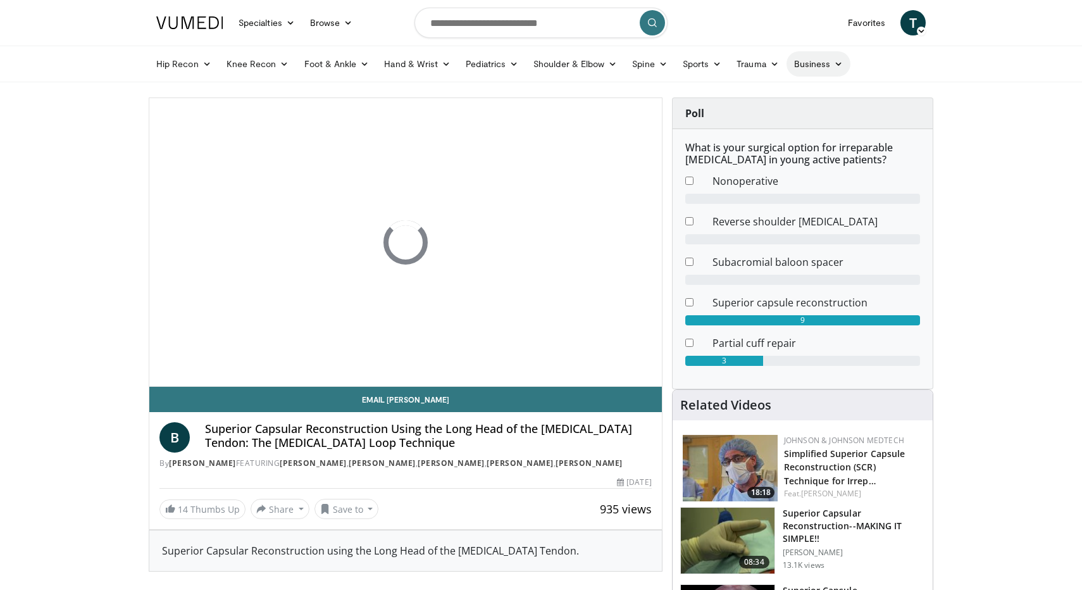
click at [834, 63] on icon at bounding box center [838, 63] width 9 height 9
click at [484, 27] on input "Search topics, interventions" at bounding box center [540, 23] width 253 height 30
type input "*********"
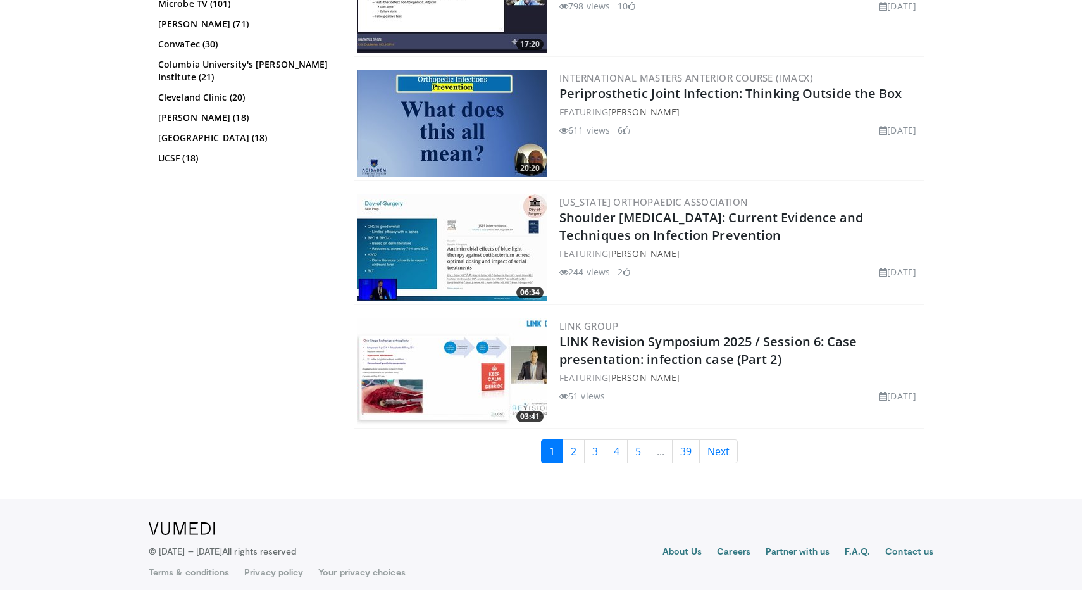
scroll to position [2810, 0]
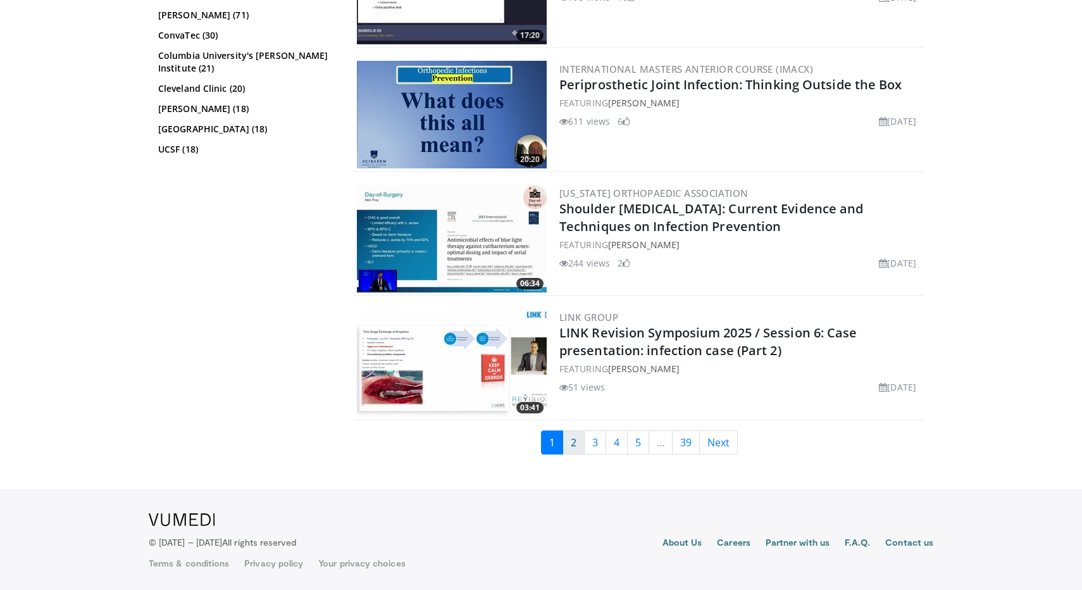
click at [573, 447] on link "2" at bounding box center [573, 442] width 22 height 24
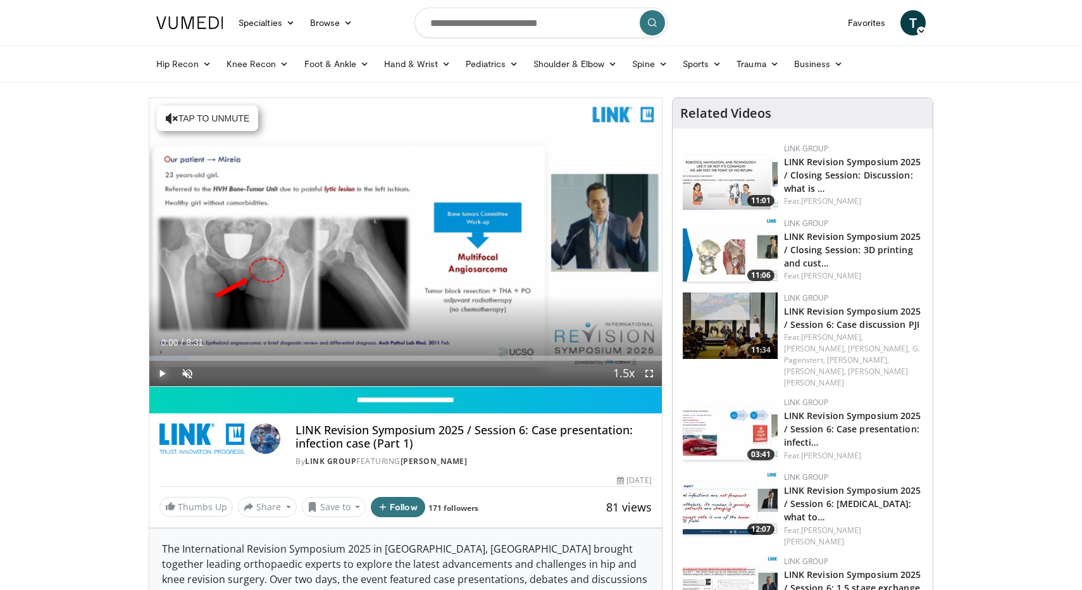
click at [162, 380] on span "Video Player" at bounding box center [161, 373] width 25 height 25
click at [185, 379] on span "Video Player" at bounding box center [187, 373] width 25 height 25
click at [653, 372] on span "Video Player" at bounding box center [648, 373] width 25 height 25
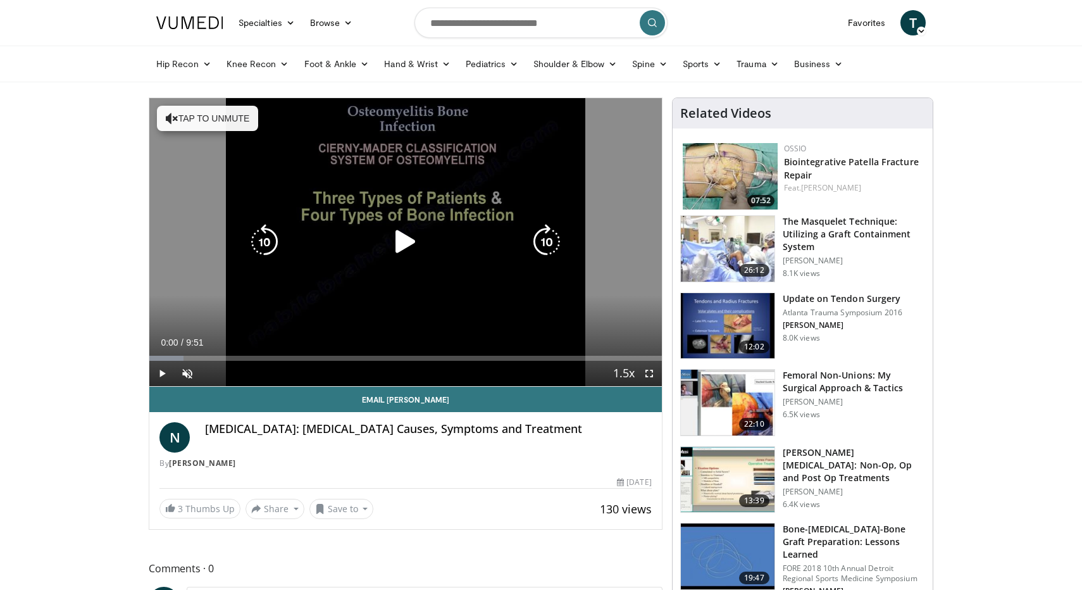
click at [399, 245] on icon "Video Player" at bounding box center [405, 241] width 35 height 35
click at [169, 108] on button "Tap to unmute" at bounding box center [207, 118] width 101 height 25
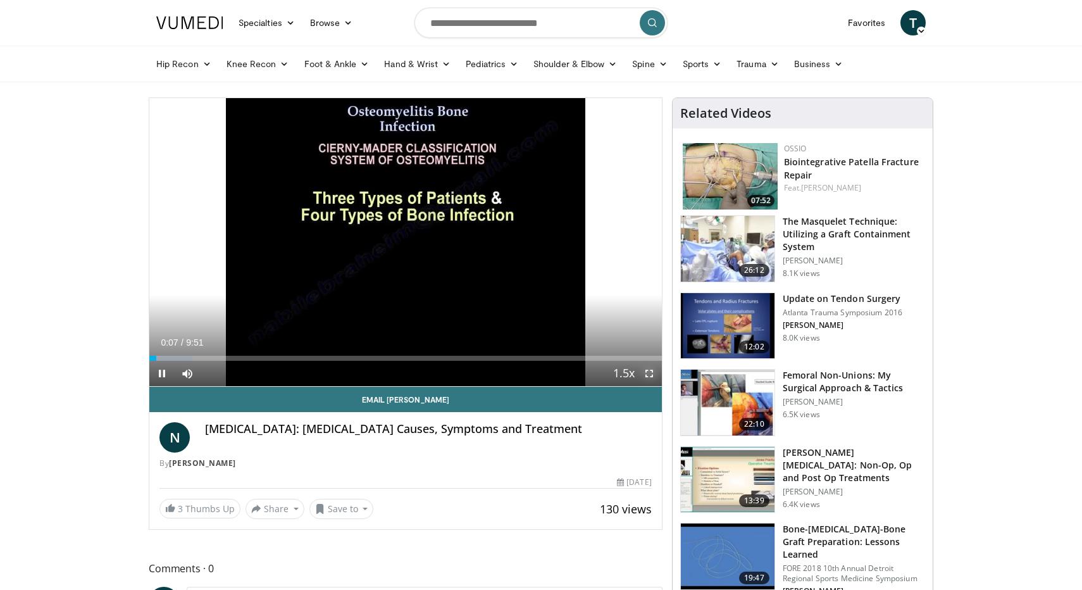
click at [650, 372] on span "Video Player" at bounding box center [648, 373] width 25 height 25
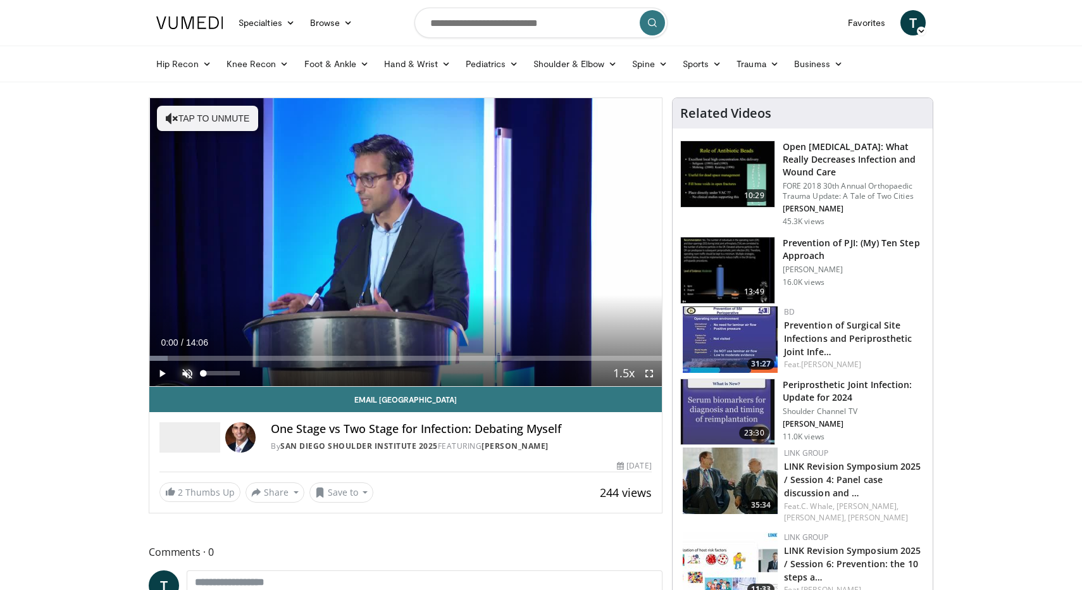
click at [189, 374] on span "Video Player" at bounding box center [187, 373] width 25 height 25
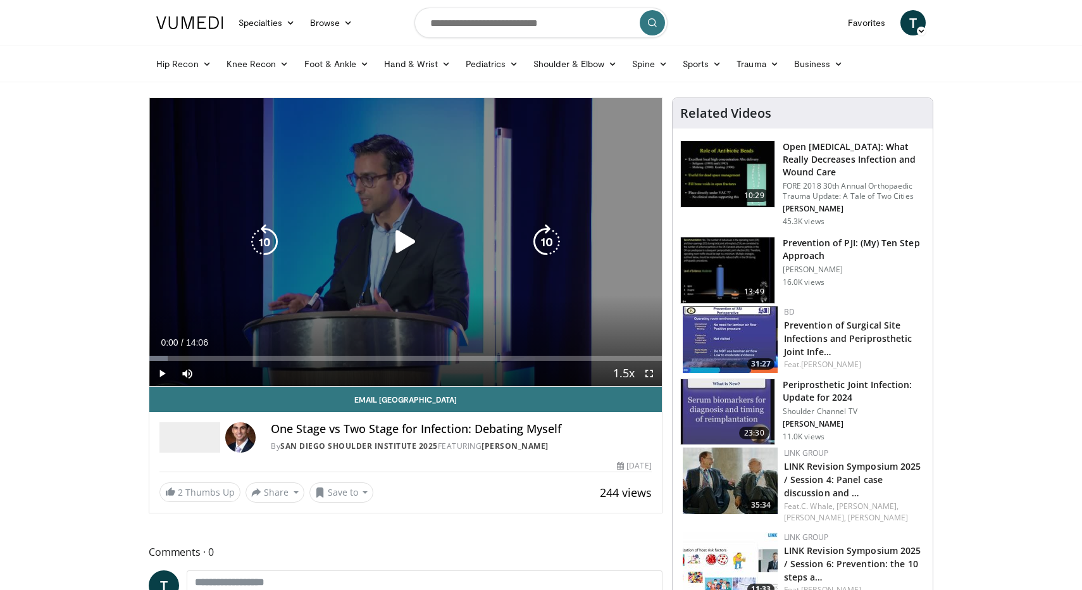
click at [465, 272] on div "10 seconds Tap to unmute" at bounding box center [405, 242] width 512 height 288
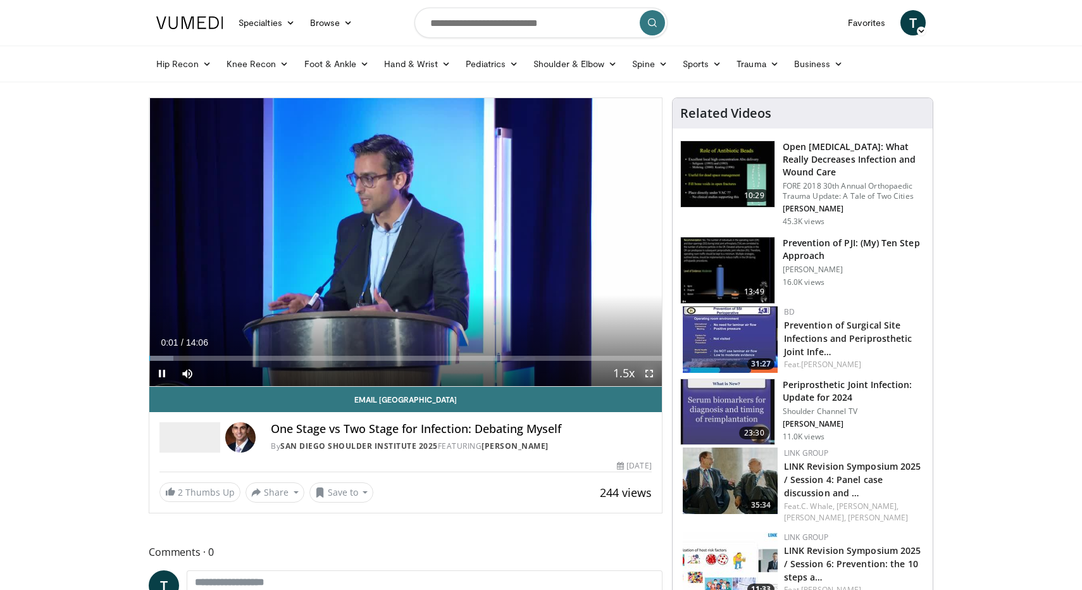
click at [651, 374] on span "Video Player" at bounding box center [648, 373] width 25 height 25
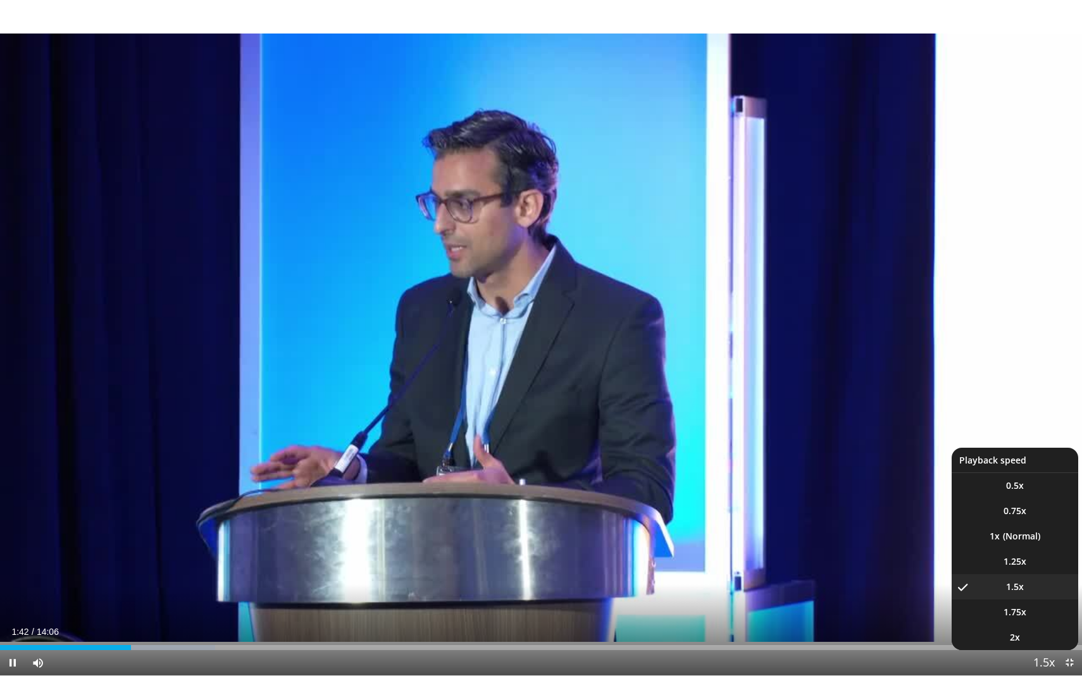
click at [1040, 589] on span "Video Player" at bounding box center [1044, 663] width 18 height 25
click at [1018, 541] on li "1x" at bounding box center [1014, 536] width 127 height 25
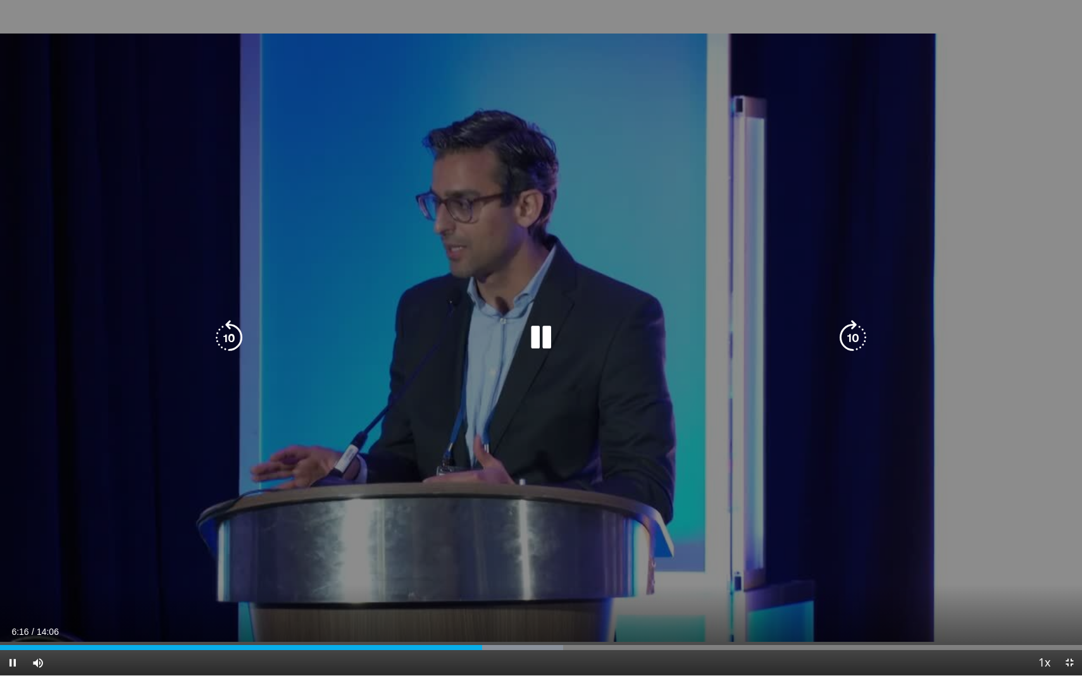
click at [734, 424] on div "10 seconds Tap to unmute" at bounding box center [541, 338] width 1082 height 676
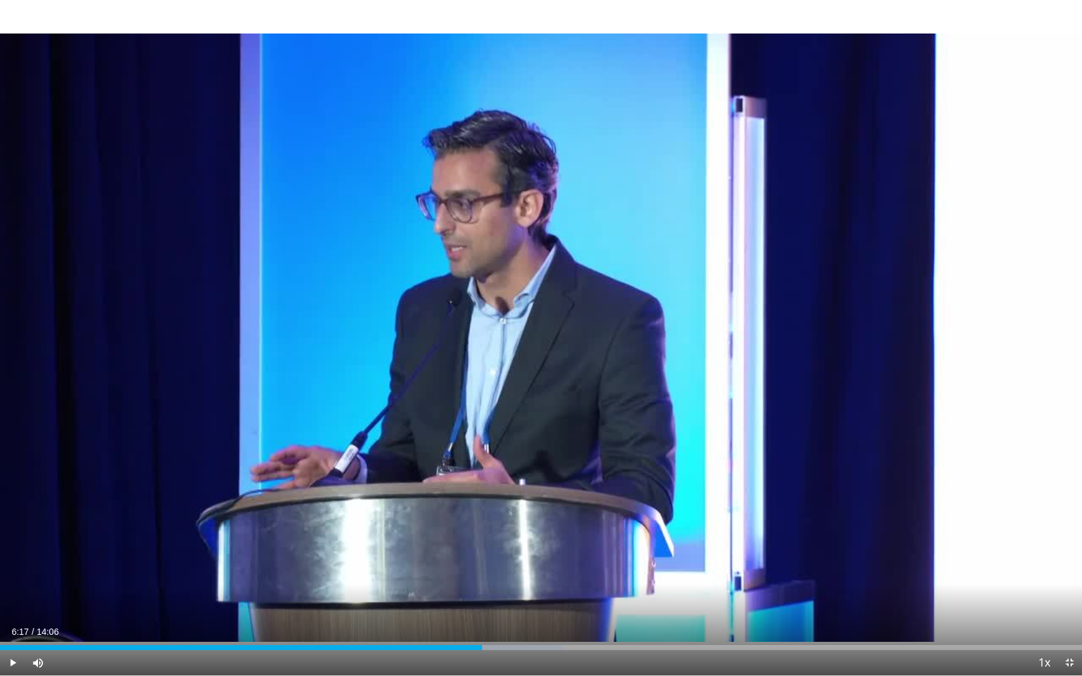
click at [759, 428] on div "10 seconds Tap to unmute" at bounding box center [541, 338] width 1082 height 676
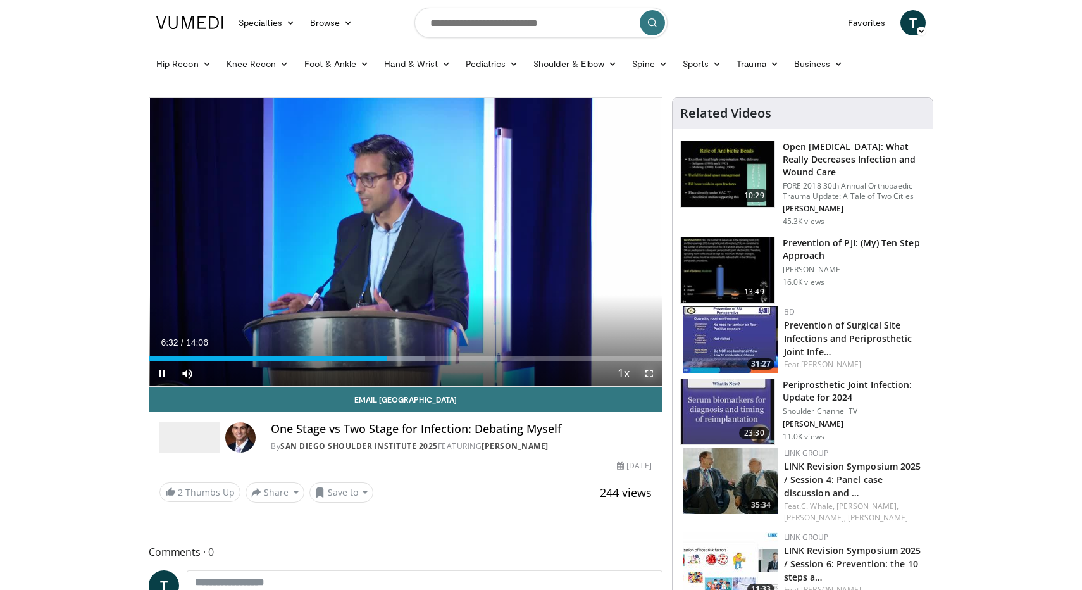
click at [653, 377] on span "Video Player" at bounding box center [648, 373] width 25 height 25
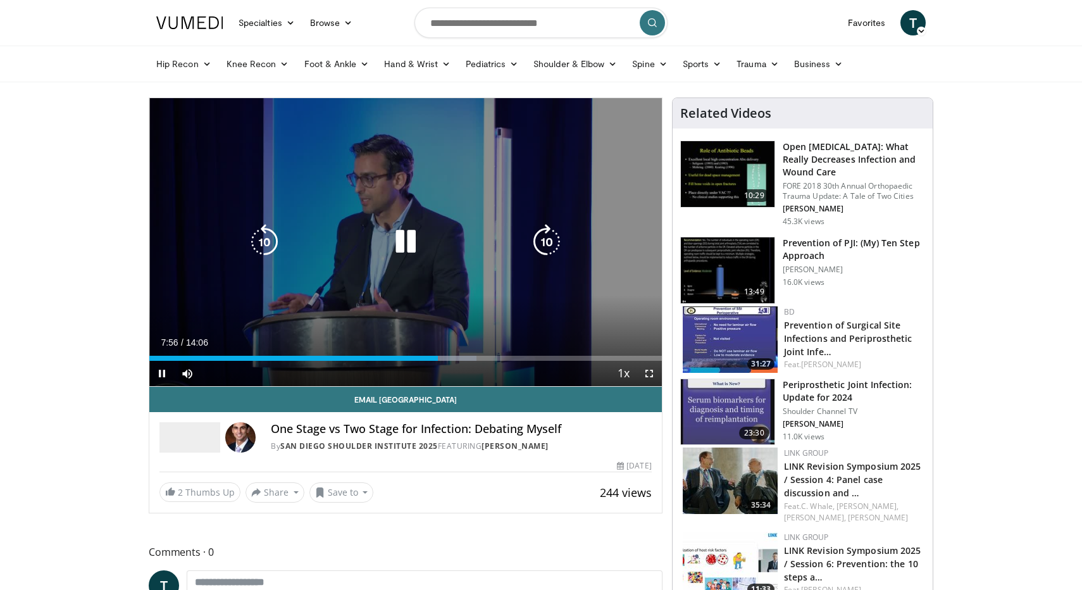
click at [520, 266] on div "10 seconds Tap to unmute" at bounding box center [405, 242] width 512 height 288
click at [410, 315] on div "10 seconds Tap to unmute" at bounding box center [405, 242] width 512 height 288
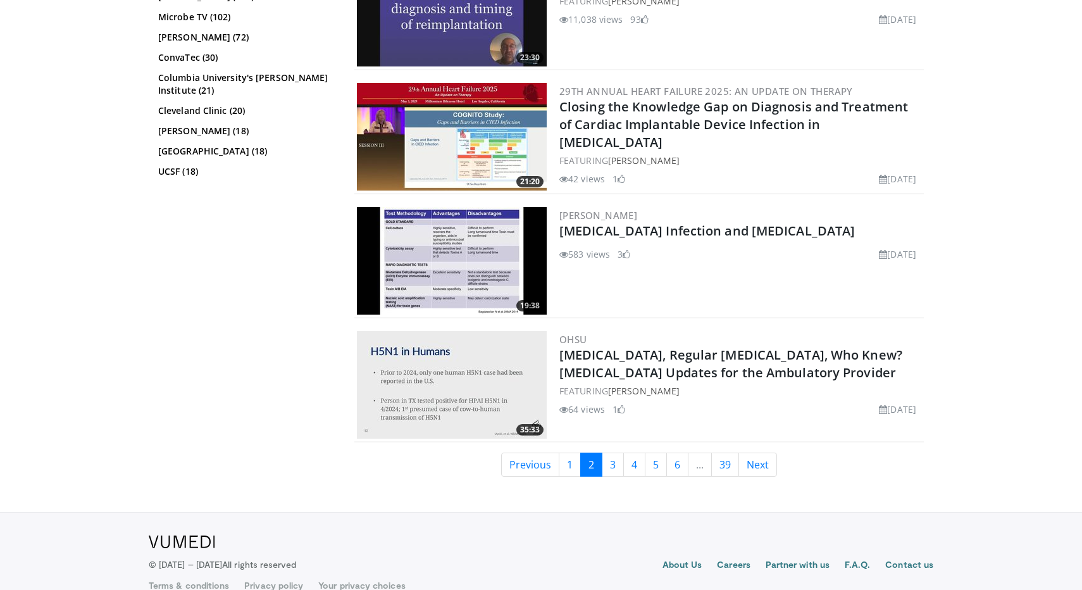
scroll to position [2686, 0]
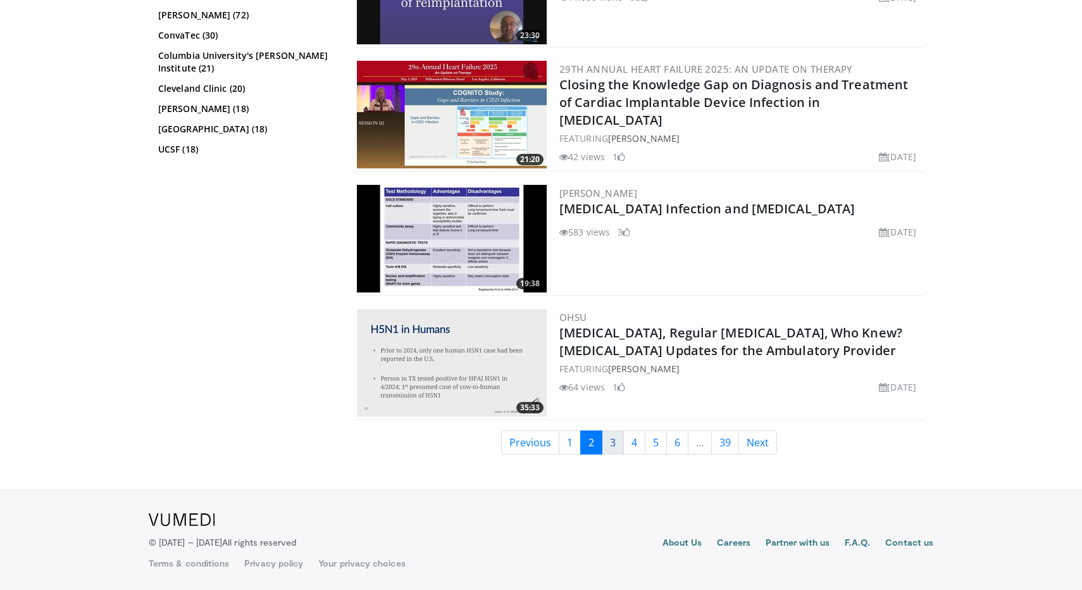
click at [609, 444] on link "3" at bounding box center [613, 442] width 22 height 24
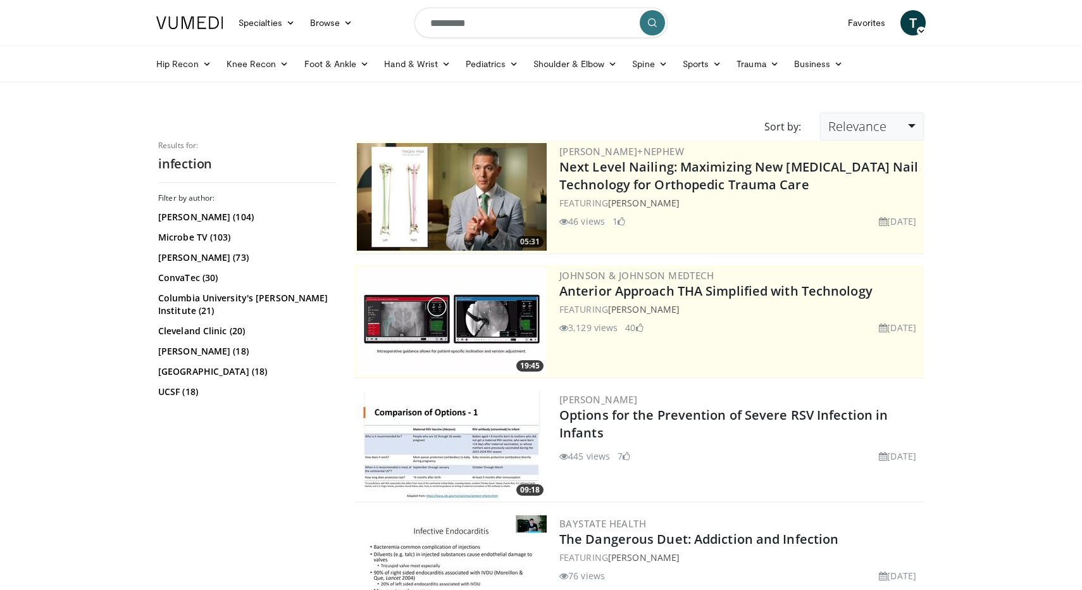
click at [898, 116] on link "Relevance" at bounding box center [872, 127] width 104 height 28
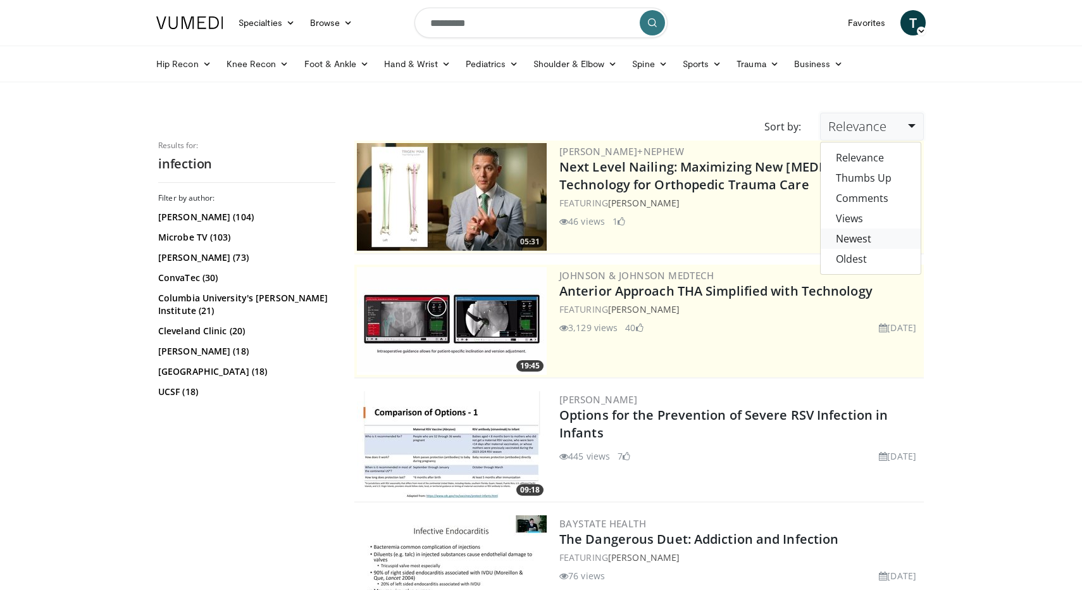
click at [874, 235] on link "Newest" at bounding box center [870, 238] width 100 height 20
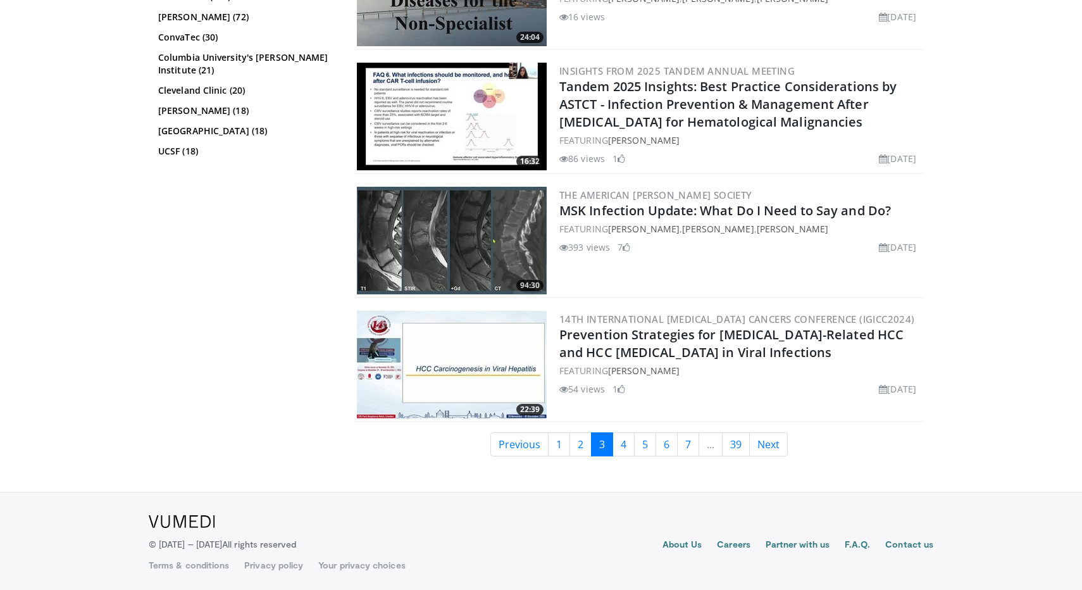
scroll to position [3058, 0]
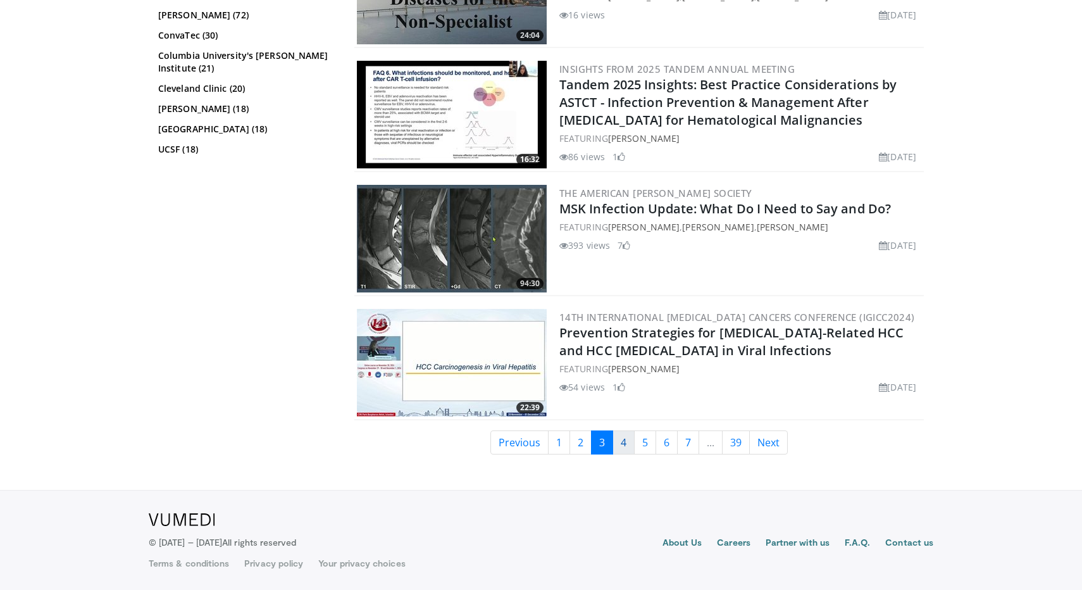
click at [624, 443] on link "4" at bounding box center [623, 442] width 22 height 24
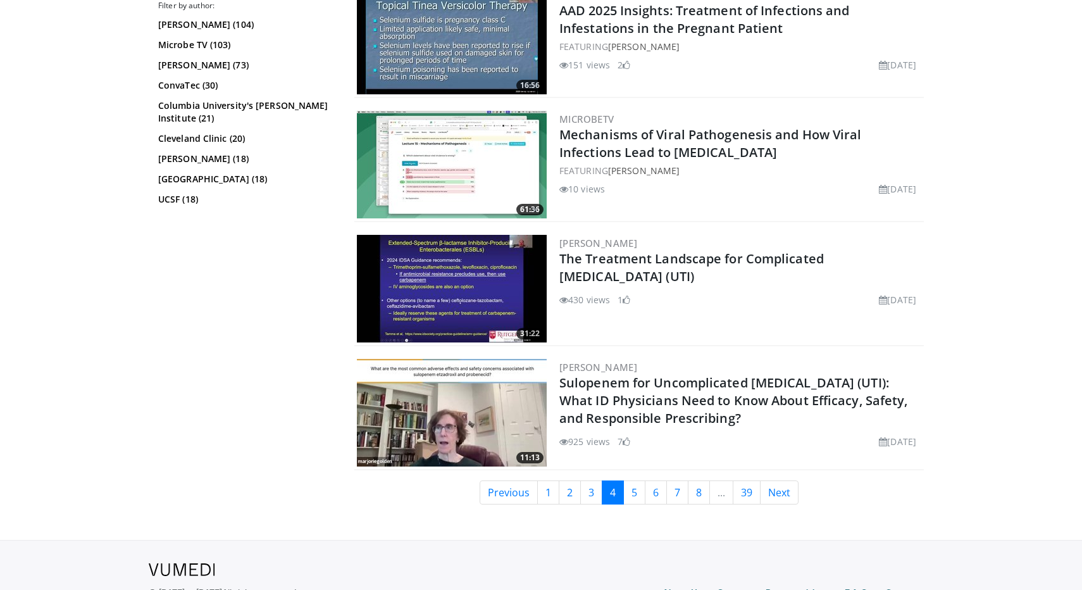
scroll to position [3053, 0]
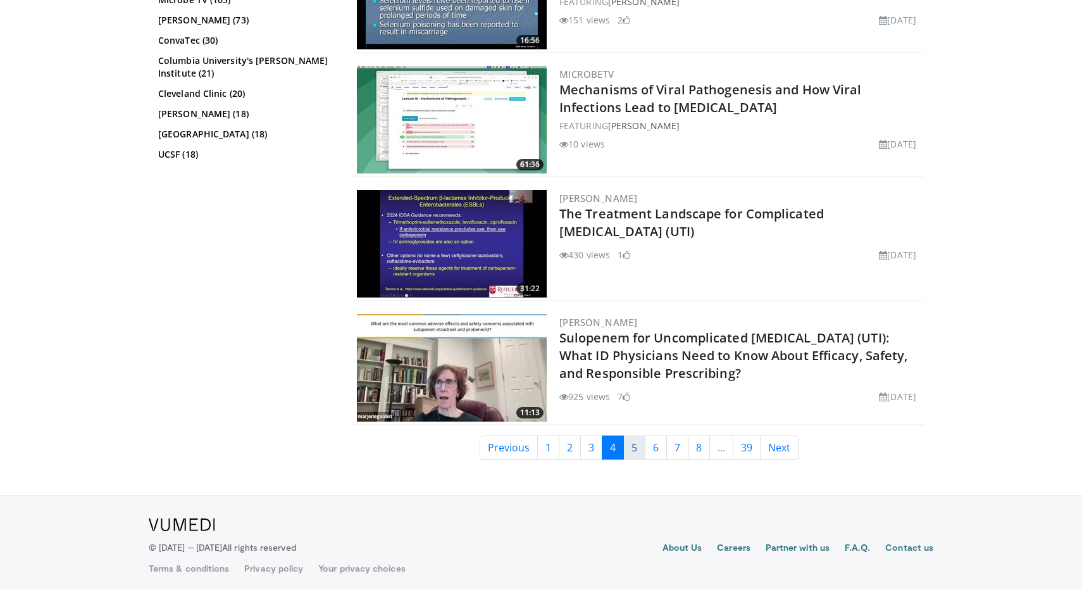
click at [638, 452] on link "5" at bounding box center [634, 447] width 22 height 24
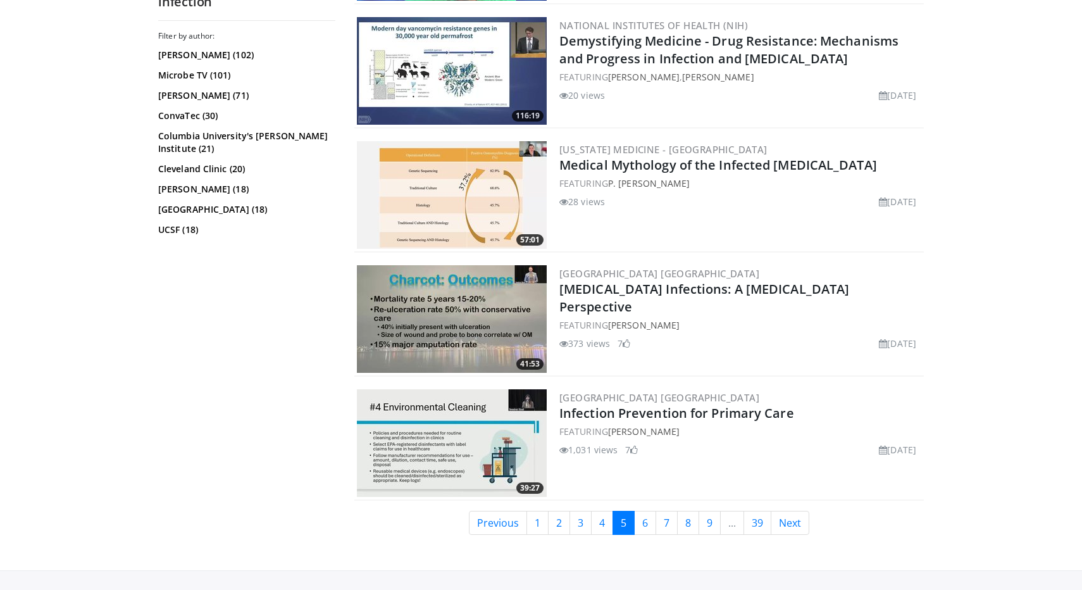
scroll to position [3025, 0]
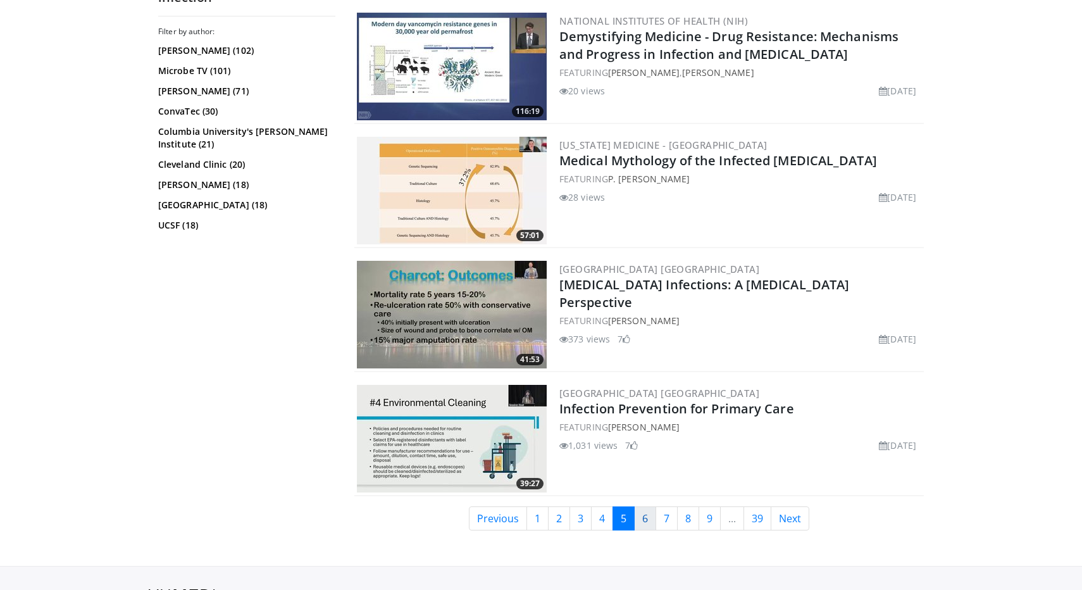
click at [648, 516] on link "6" at bounding box center [645, 518] width 22 height 24
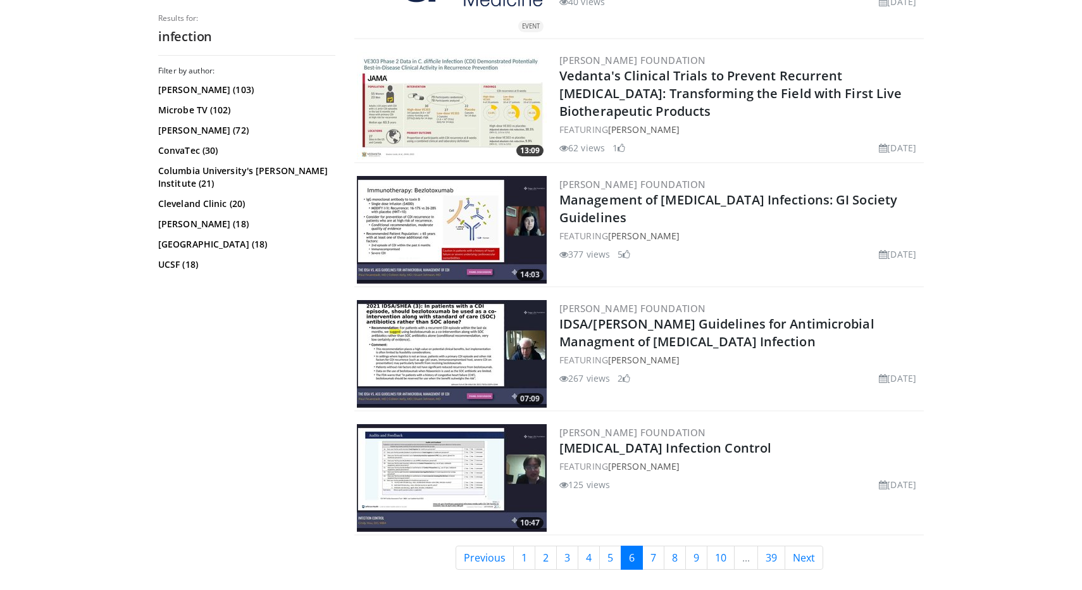
scroll to position [2874, 0]
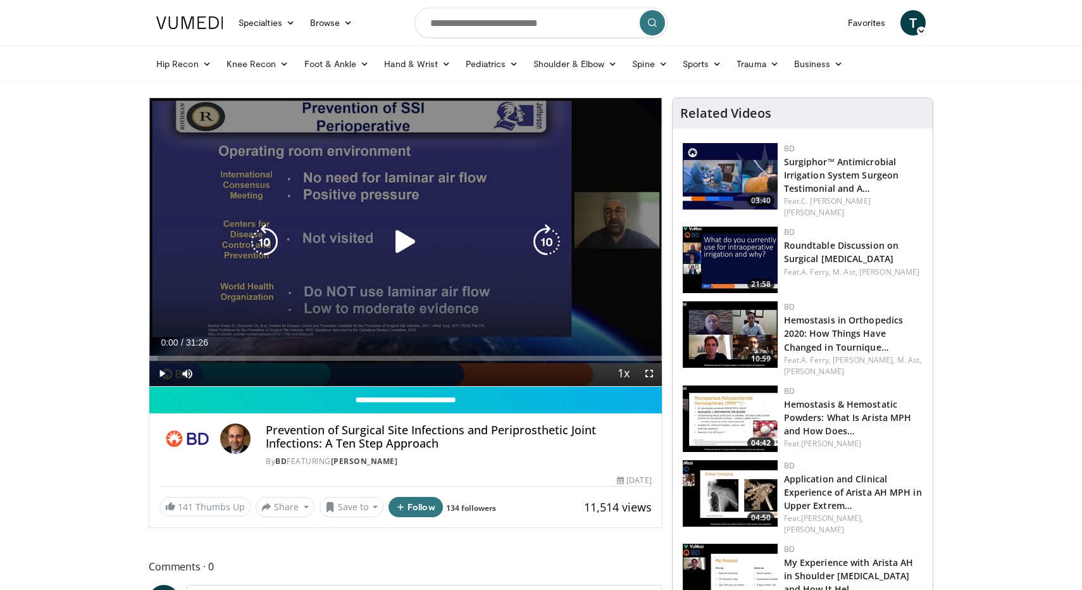
click at [405, 241] on icon "Video Player" at bounding box center [405, 241] width 35 height 35
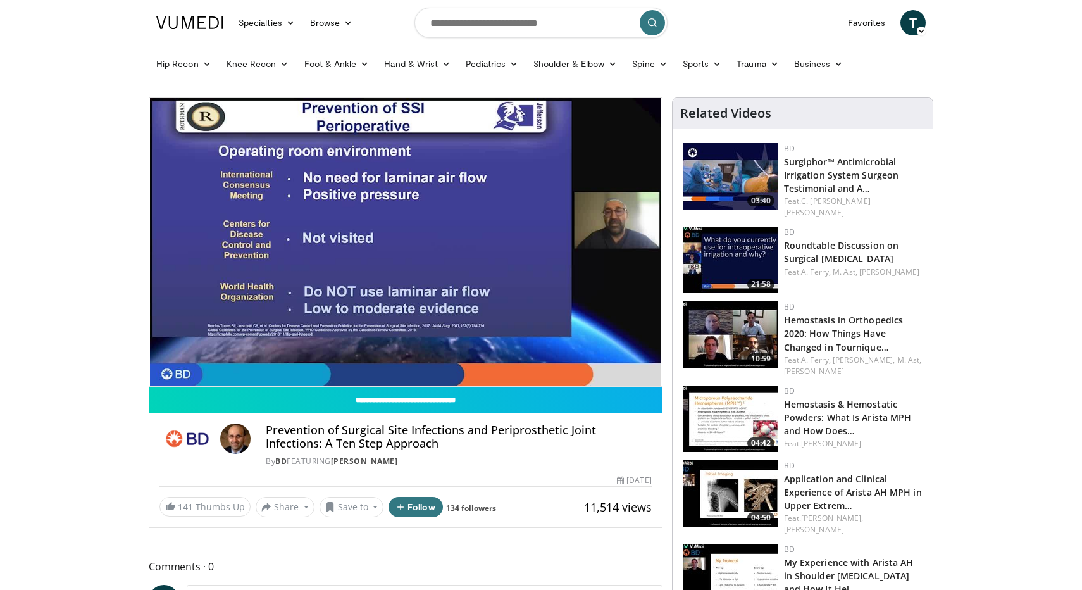
click at [405, 241] on div "10 seconds Tap to unmute" at bounding box center [405, 242] width 512 height 288
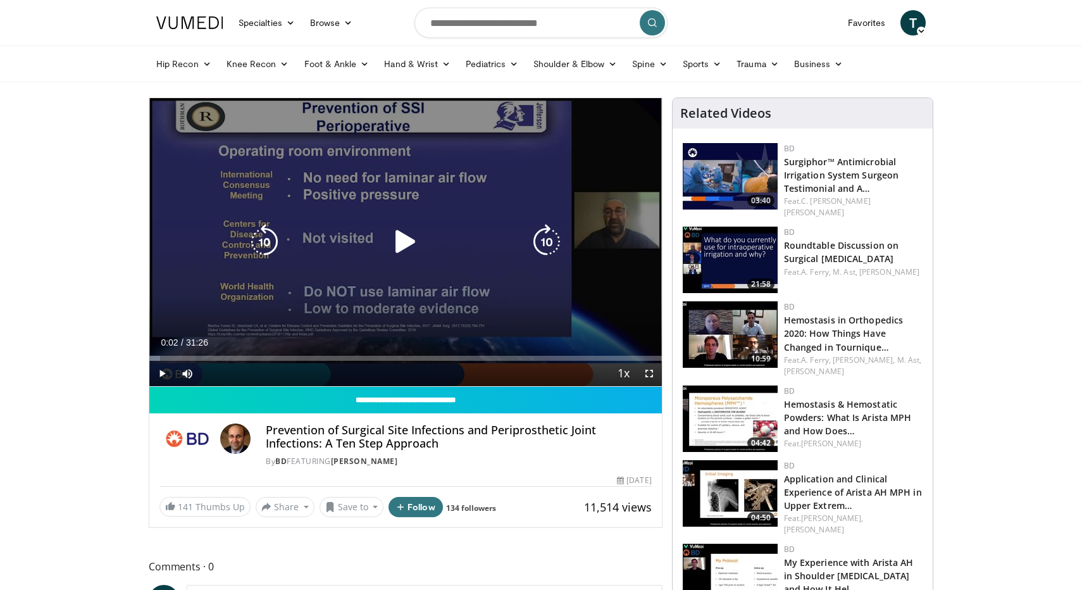
click at [409, 244] on icon "Video Player" at bounding box center [405, 241] width 35 height 35
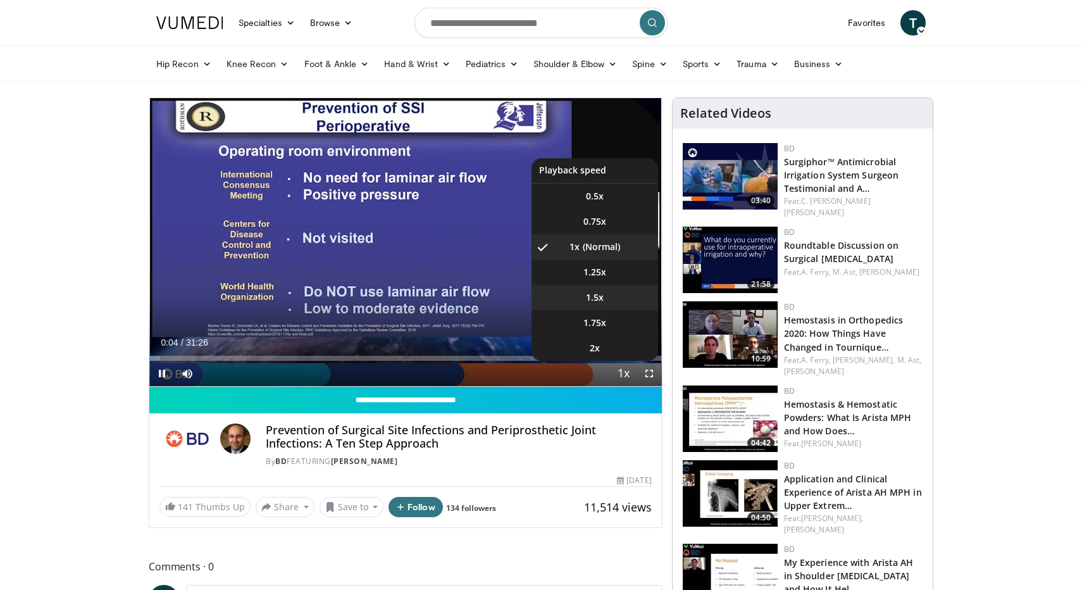
click at [608, 296] on li "1.5x" at bounding box center [594, 297] width 127 height 25
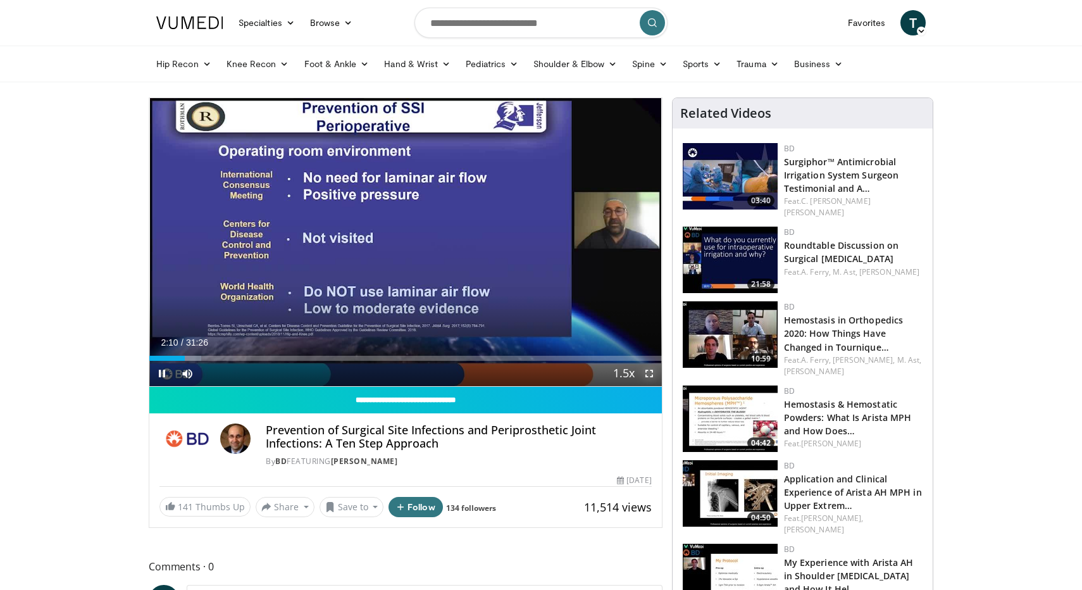
click at [655, 365] on span "Video Player" at bounding box center [648, 373] width 25 height 25
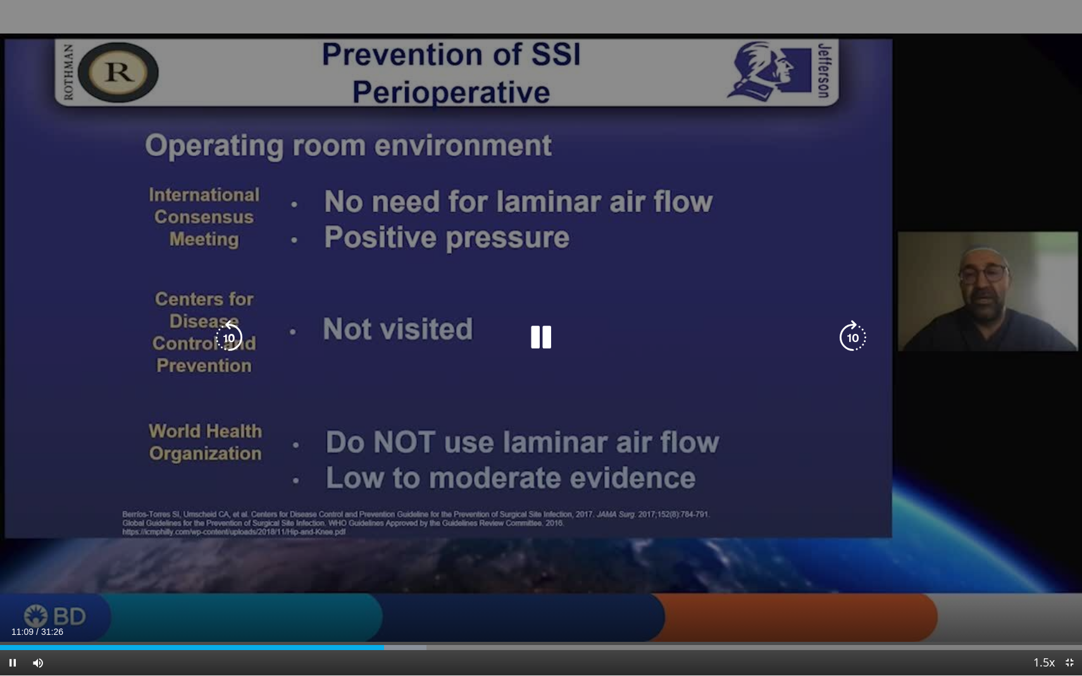
click at [862, 452] on div "10 seconds Tap to unmute" at bounding box center [541, 338] width 1082 height 676
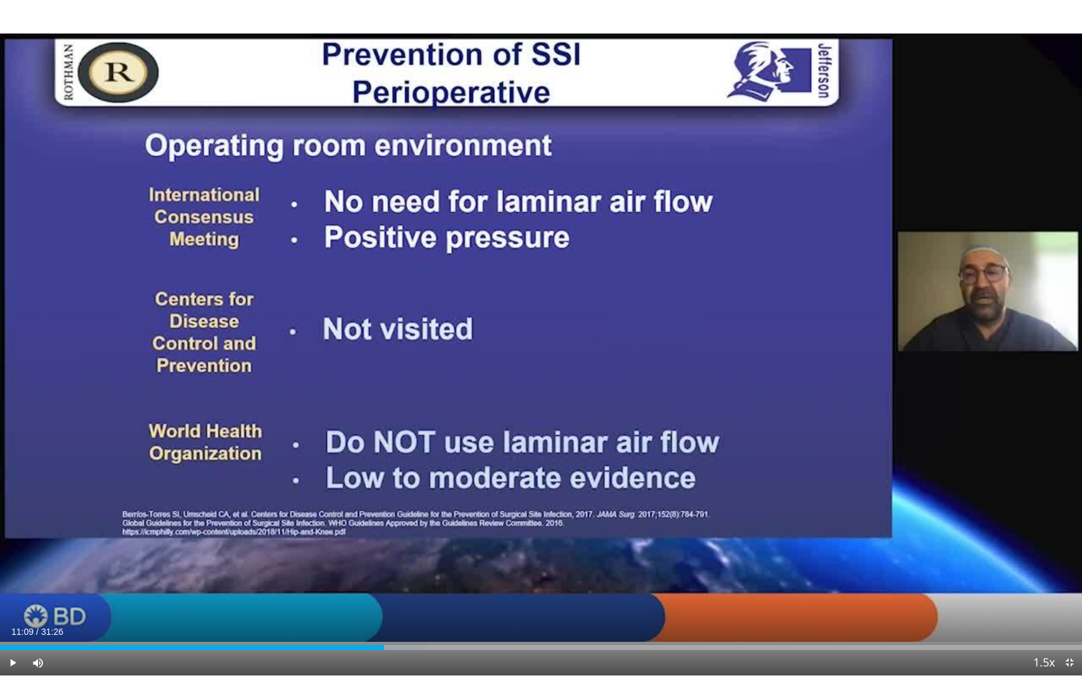
click at [862, 452] on div "10 seconds Tap to unmute" at bounding box center [541, 338] width 1082 height 676
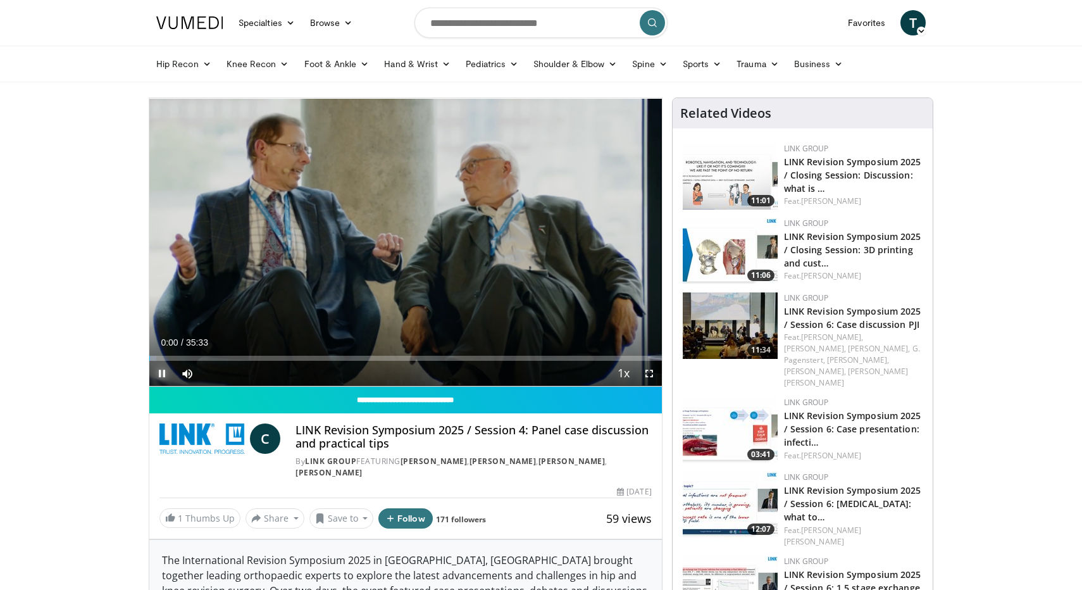
click at [159, 376] on span "Video Player" at bounding box center [161, 373] width 25 height 25
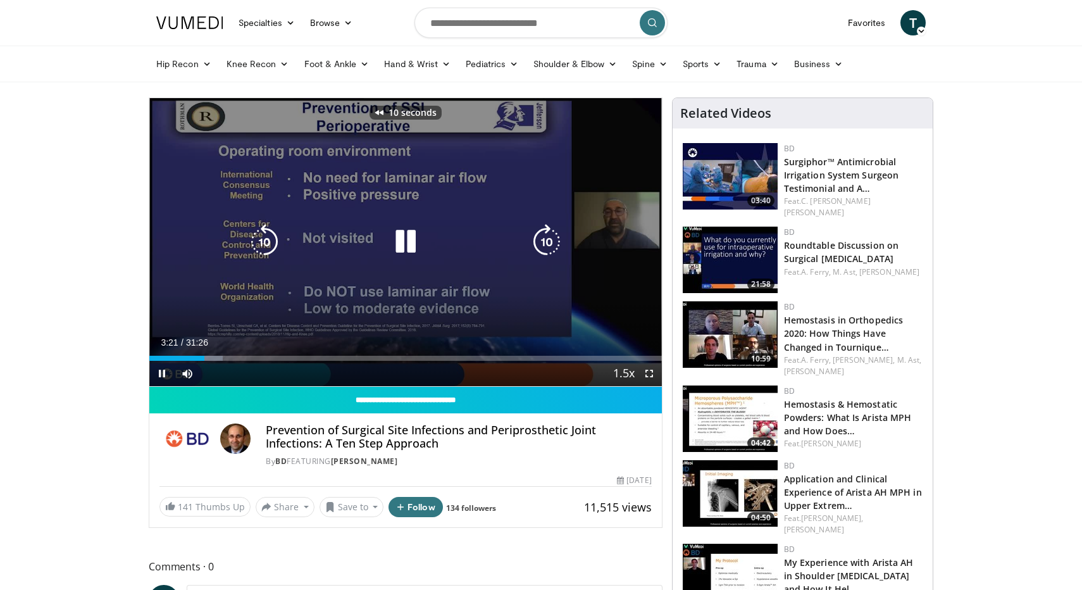
click at [413, 239] on icon "Video Player" at bounding box center [405, 241] width 35 height 35
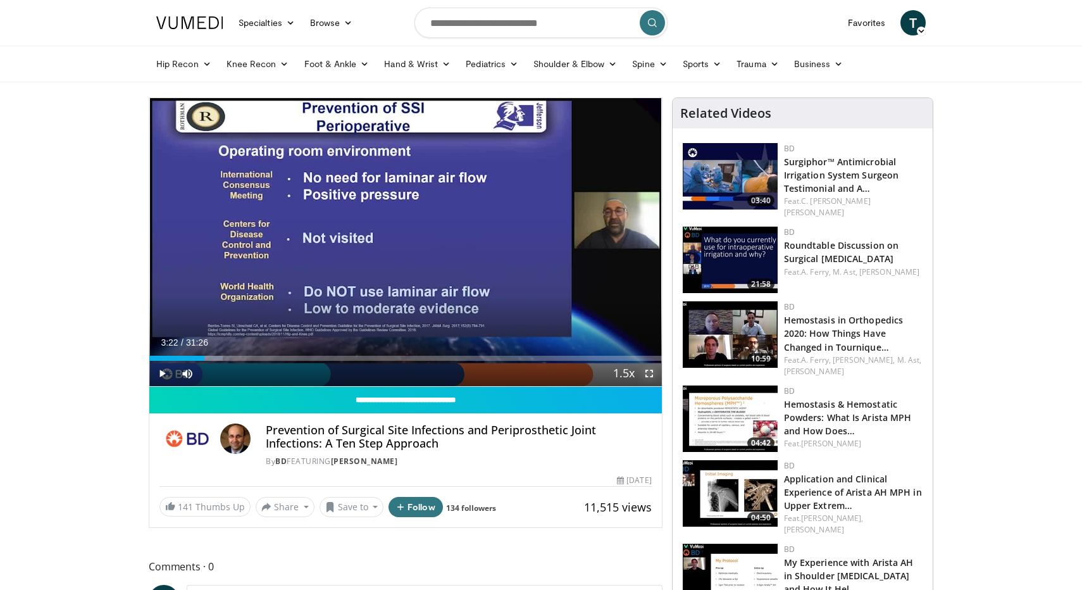
click at [652, 371] on span "Video Player" at bounding box center [648, 373] width 25 height 25
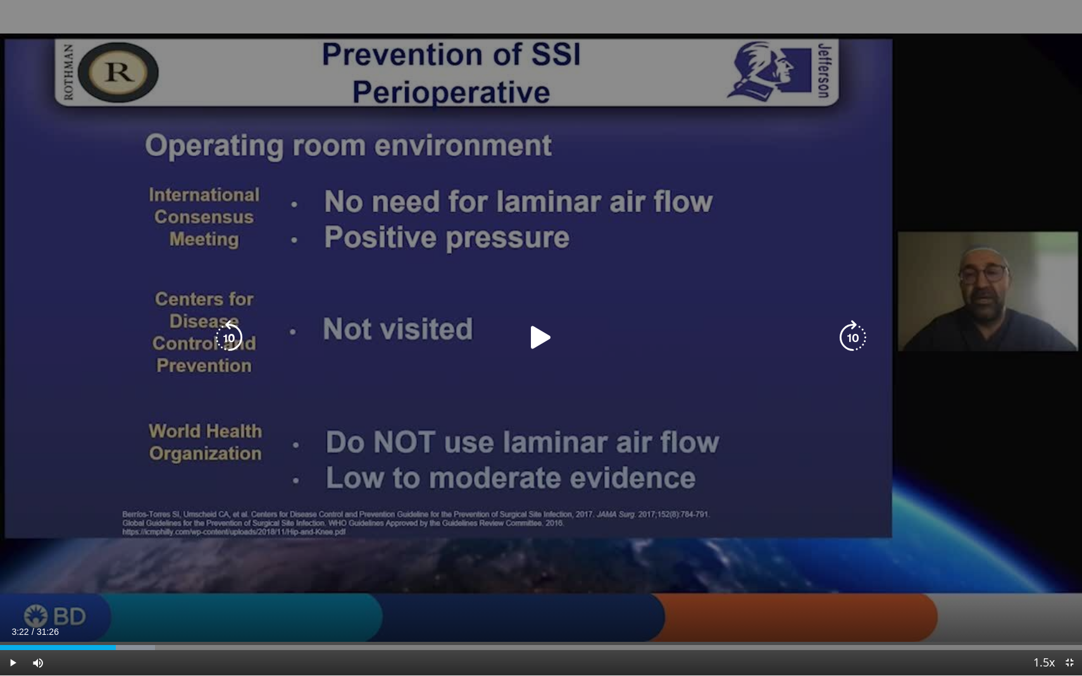
click at [527, 344] on icon "Video Player" at bounding box center [540, 337] width 35 height 35
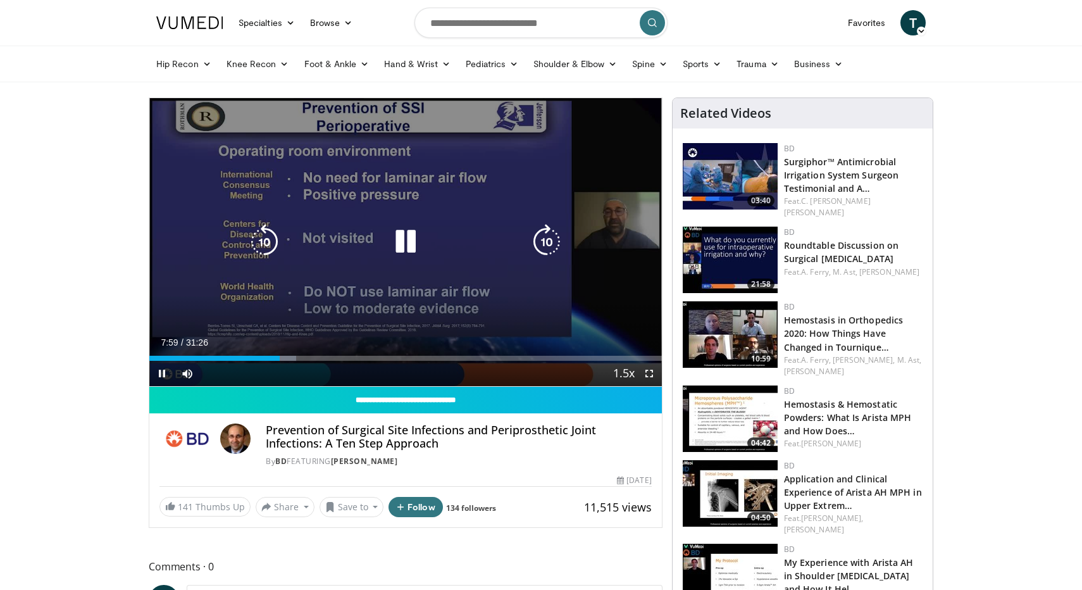
click at [398, 254] on icon "Video Player" at bounding box center [405, 241] width 35 height 35
click at [474, 271] on div "10 seconds Tap to unmute" at bounding box center [405, 242] width 512 height 288
click at [374, 311] on div "10 seconds Tap to unmute" at bounding box center [405, 242] width 512 height 288
click at [453, 211] on div "10 seconds Tap to unmute" at bounding box center [405, 242] width 512 height 288
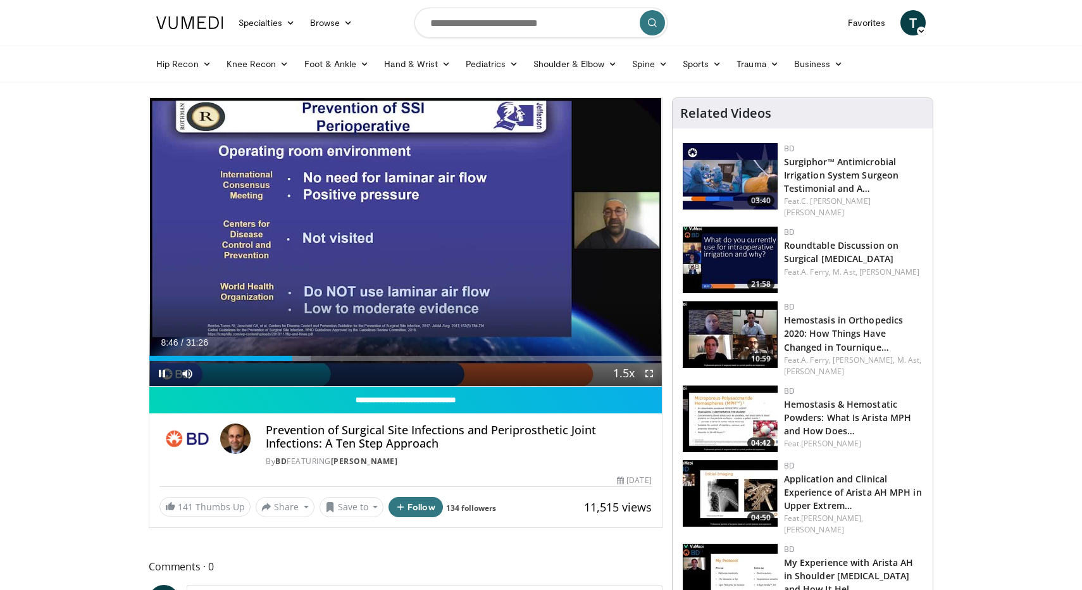
click at [652, 371] on span "Video Player" at bounding box center [648, 373] width 25 height 25
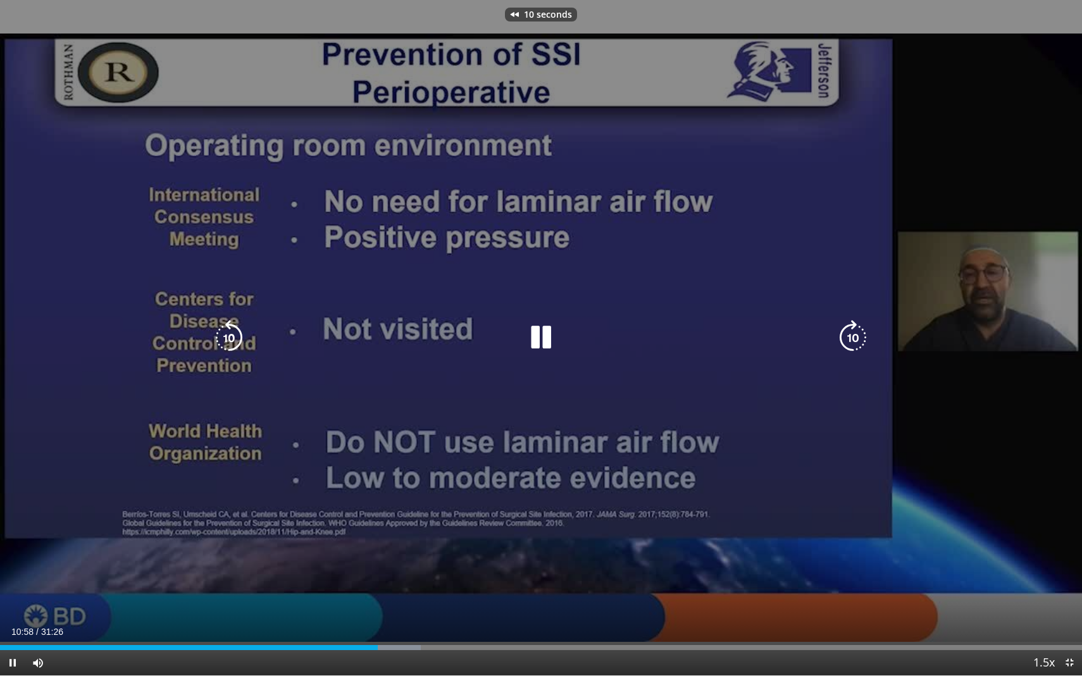
click at [936, 451] on div "10 seconds Tap to unmute" at bounding box center [541, 338] width 1082 height 676
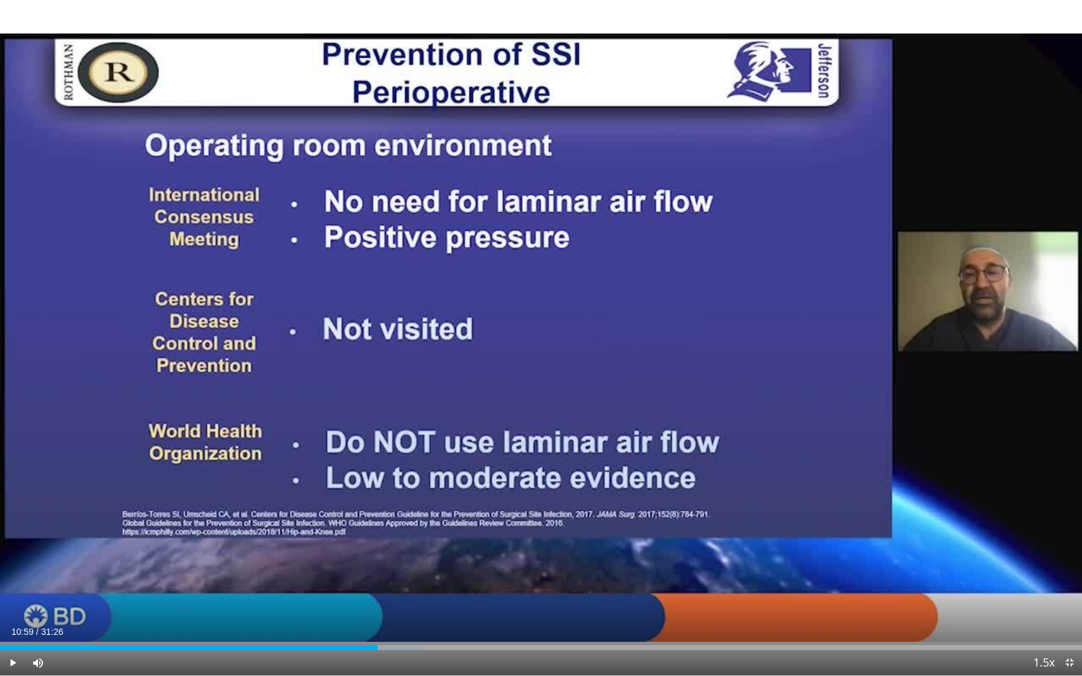
click at [773, 443] on div "10 seconds Tap to unmute" at bounding box center [541, 338] width 1082 height 676
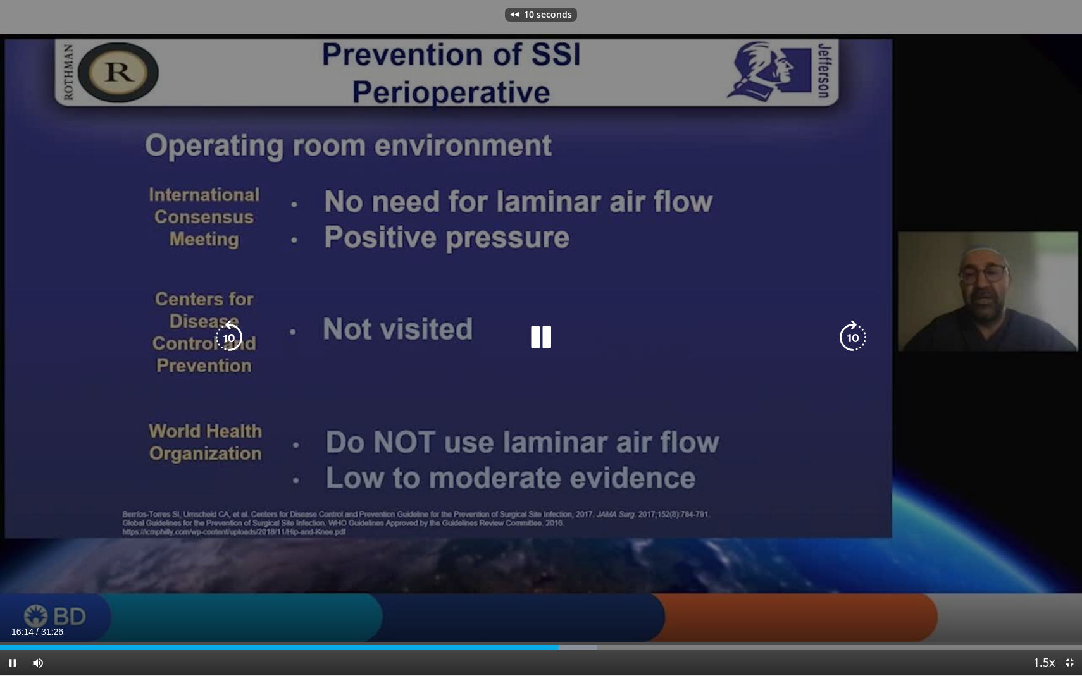
click at [600, 438] on div "10 seconds Tap to unmute" at bounding box center [541, 338] width 1082 height 676
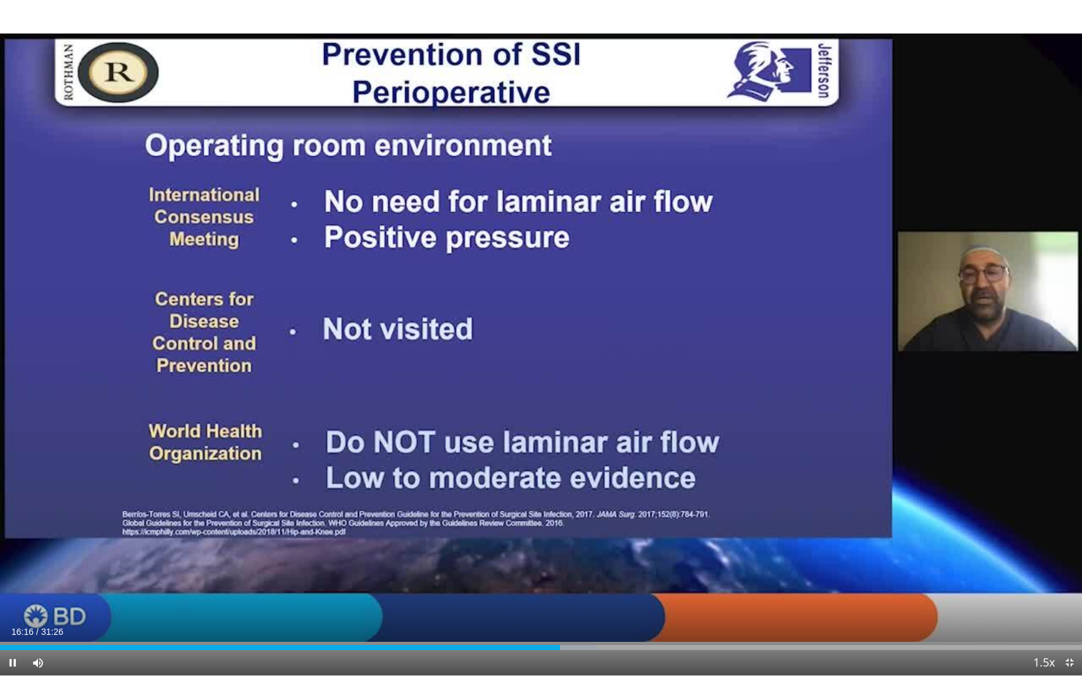
click at [600, 438] on div "10 seconds Tap to unmute" at bounding box center [541, 338] width 1082 height 676
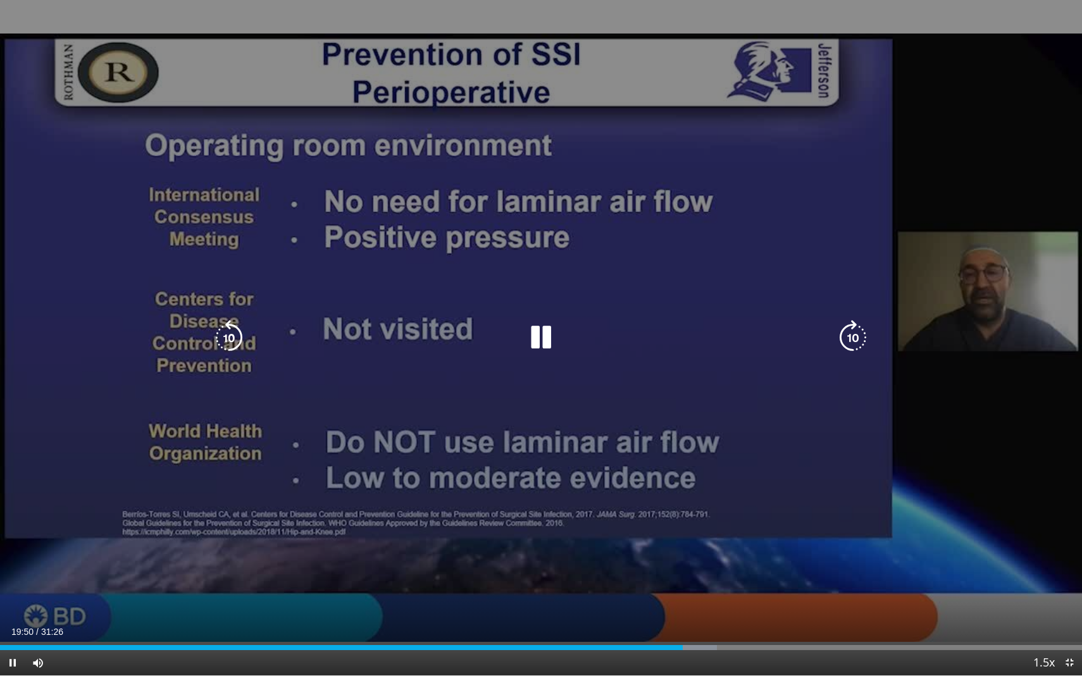
click at [345, 354] on div "10 seconds Tap to unmute" at bounding box center [541, 338] width 1082 height 676
click at [609, 266] on div "10 seconds Tap to unmute" at bounding box center [541, 338] width 1082 height 676
click at [330, 238] on div "20 seconds Tap to unmute" at bounding box center [541, 338] width 1082 height 676
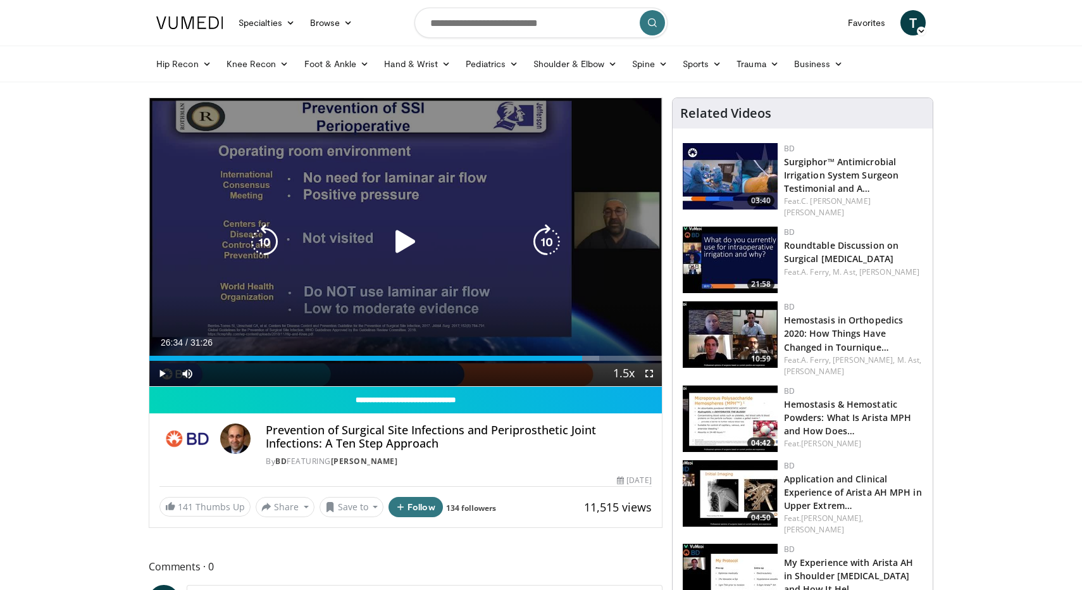
click at [517, 190] on div "20 seconds Tap to unmute" at bounding box center [405, 242] width 512 height 288
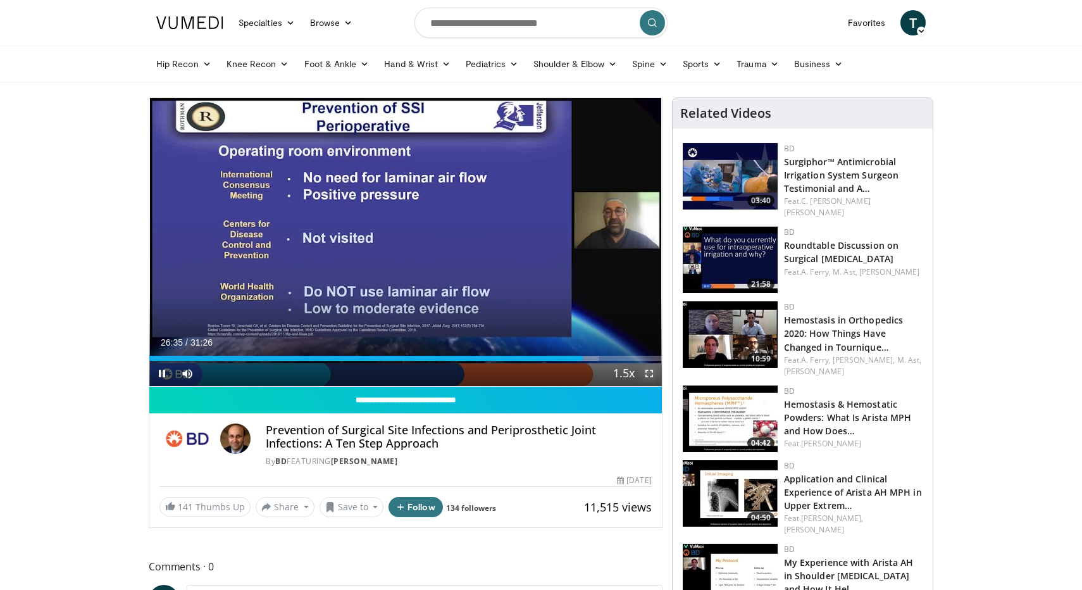
click at [650, 373] on span "Video Player" at bounding box center [648, 373] width 25 height 25
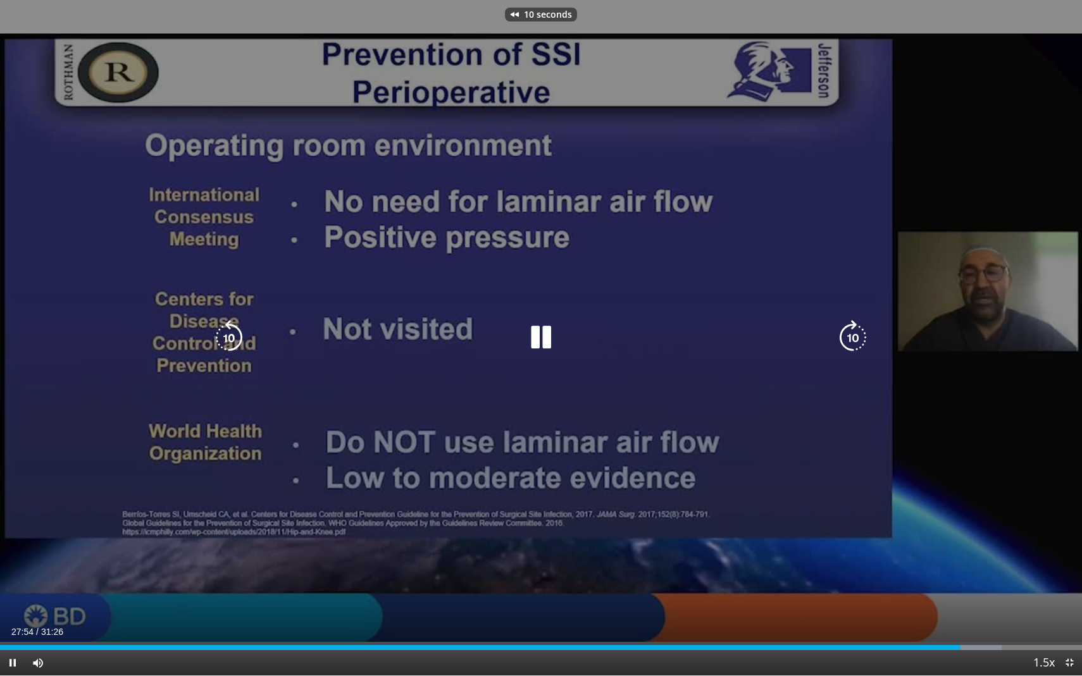
click at [390, 402] on div "10 seconds Tap to unmute" at bounding box center [541, 338] width 1082 height 676
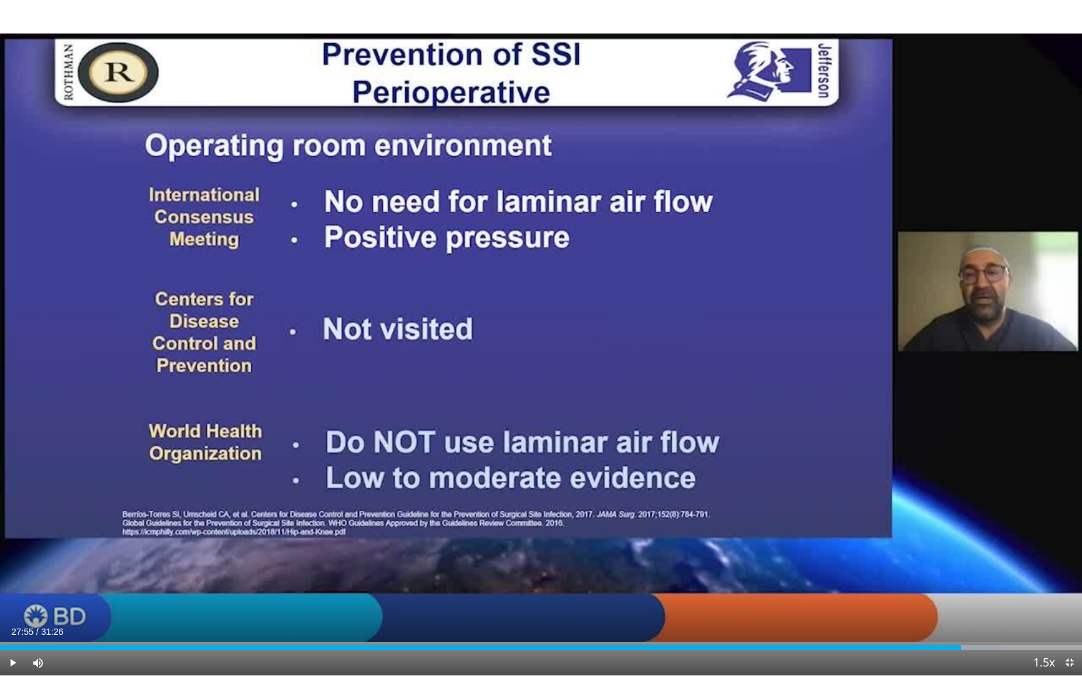
click at [390, 402] on div "10 seconds Tap to unmute" at bounding box center [541, 338] width 1082 height 676
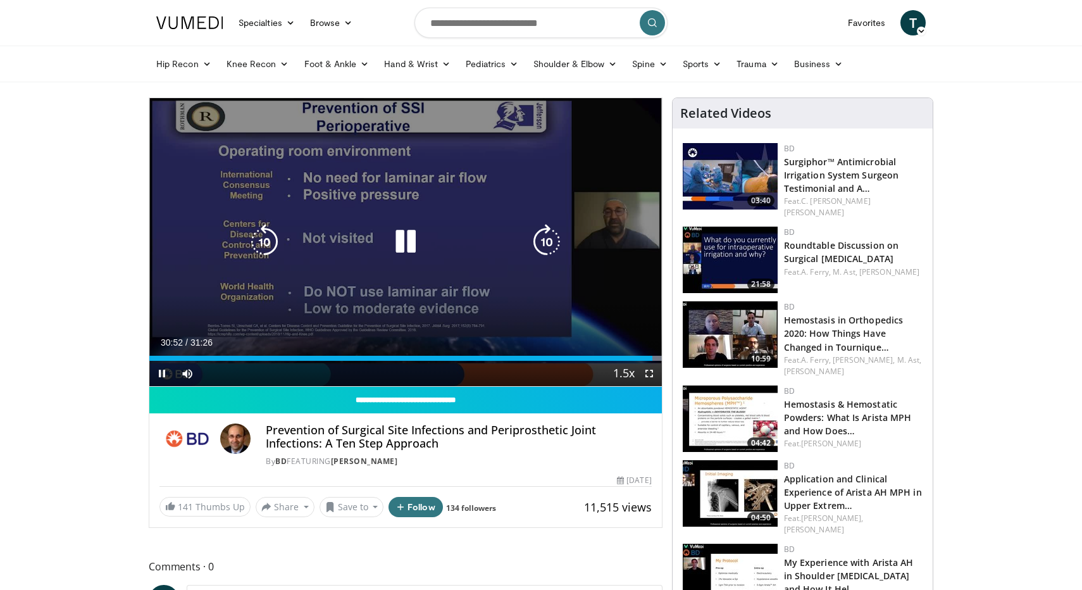
click at [411, 238] on icon "Video Player" at bounding box center [405, 241] width 35 height 35
click at [426, 249] on div "Video Player" at bounding box center [405, 241] width 307 height 25
click at [402, 242] on icon "Video Player" at bounding box center [405, 241] width 35 height 35
click at [387, 218] on div "10 seconds Tap to unmute" at bounding box center [405, 242] width 512 height 288
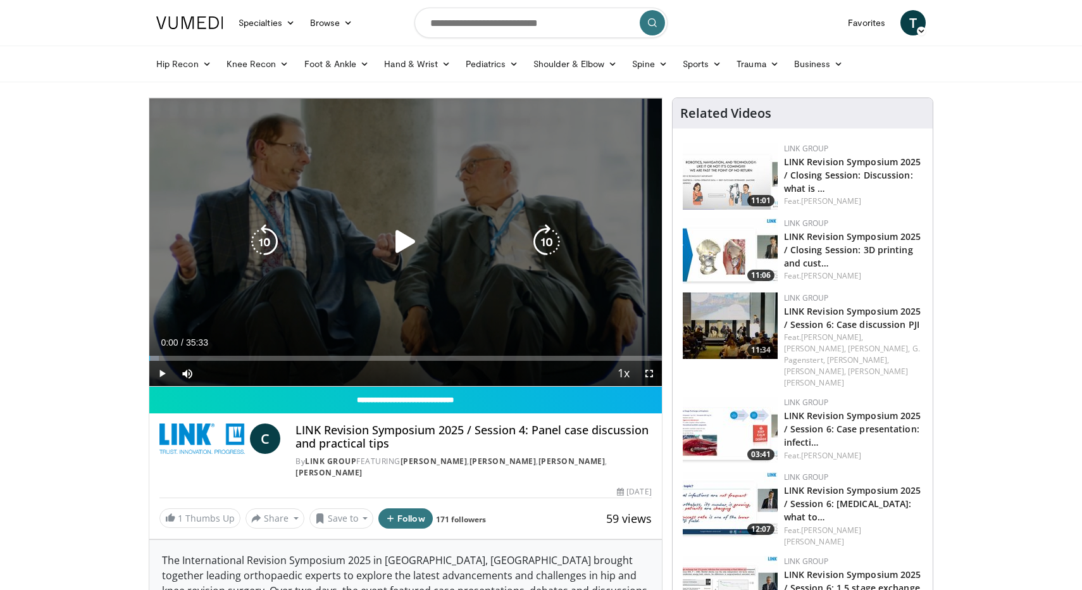
click at [383, 238] on div "Video Player" at bounding box center [405, 241] width 307 height 25
click at [400, 237] on icon "Video Player" at bounding box center [405, 241] width 35 height 35
click at [406, 243] on icon "Video Player" at bounding box center [405, 241] width 35 height 35
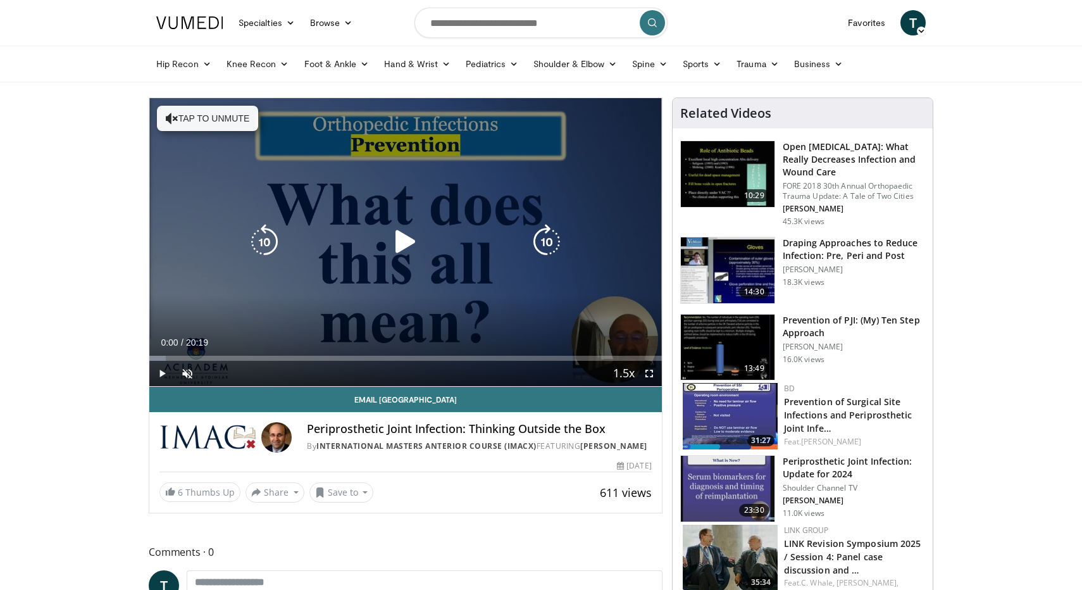
click at [335, 152] on div "10 seconds Tap to unmute" at bounding box center [405, 242] width 512 height 288
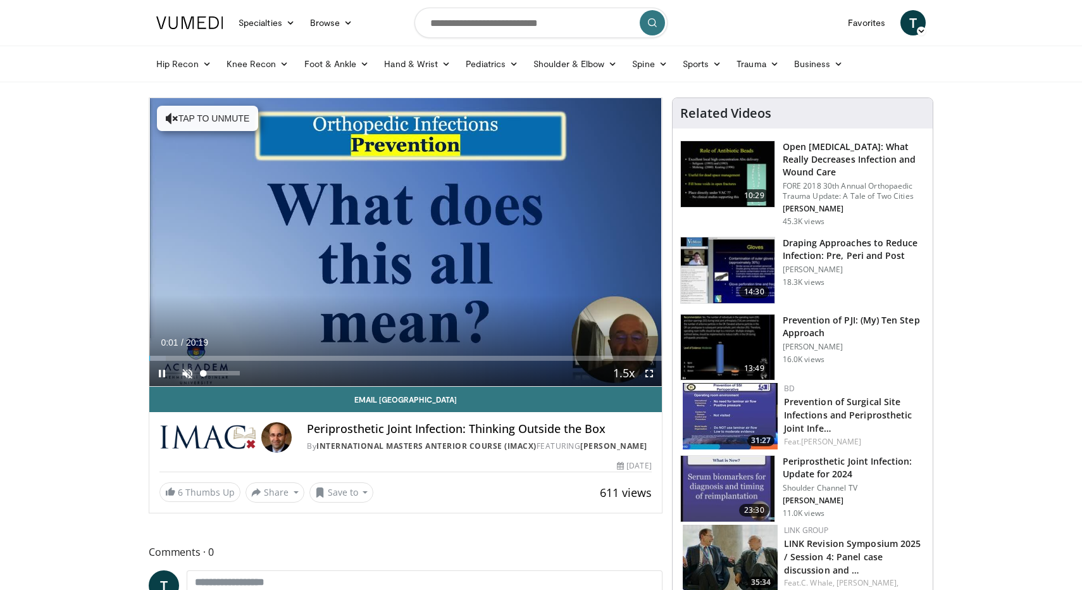
click at [193, 376] on span "Video Player" at bounding box center [187, 373] width 25 height 25
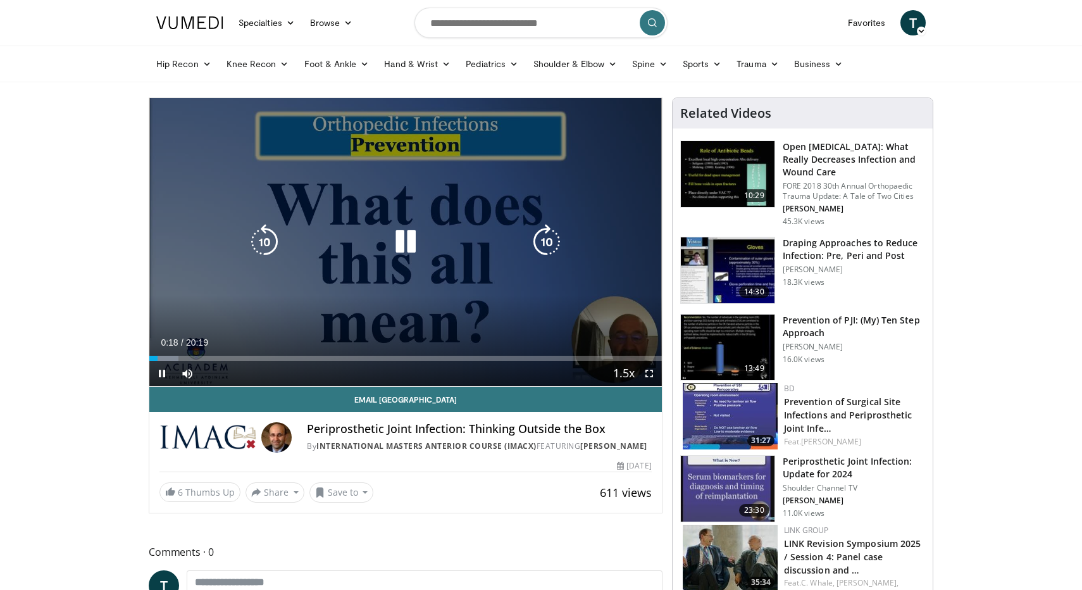
click at [409, 309] on div "10 seconds Tap to unmute" at bounding box center [405, 242] width 512 height 288
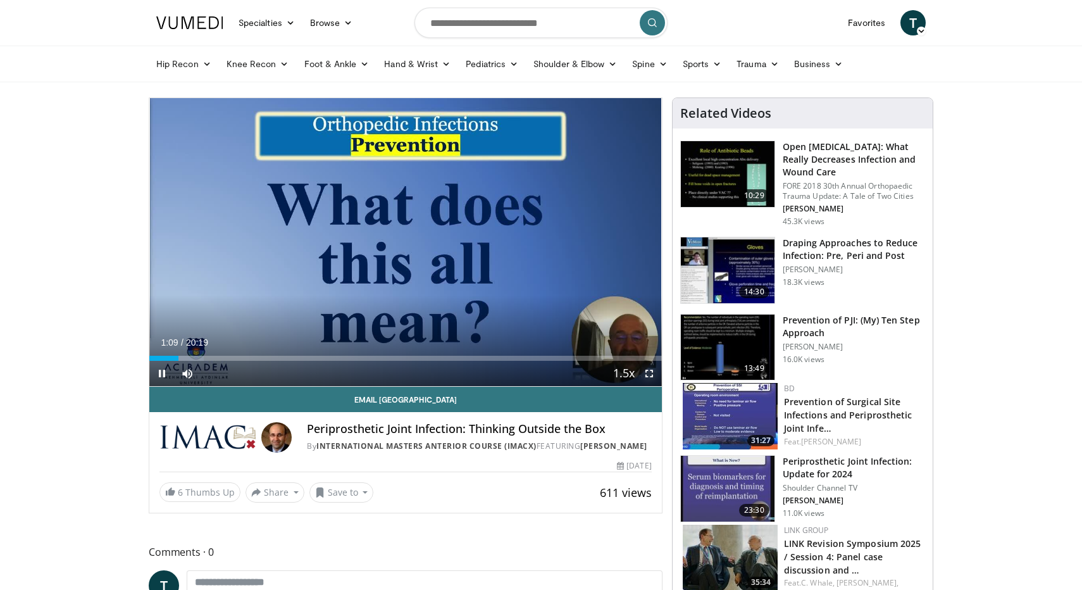
click at [646, 371] on span "Video Player" at bounding box center [648, 373] width 25 height 25
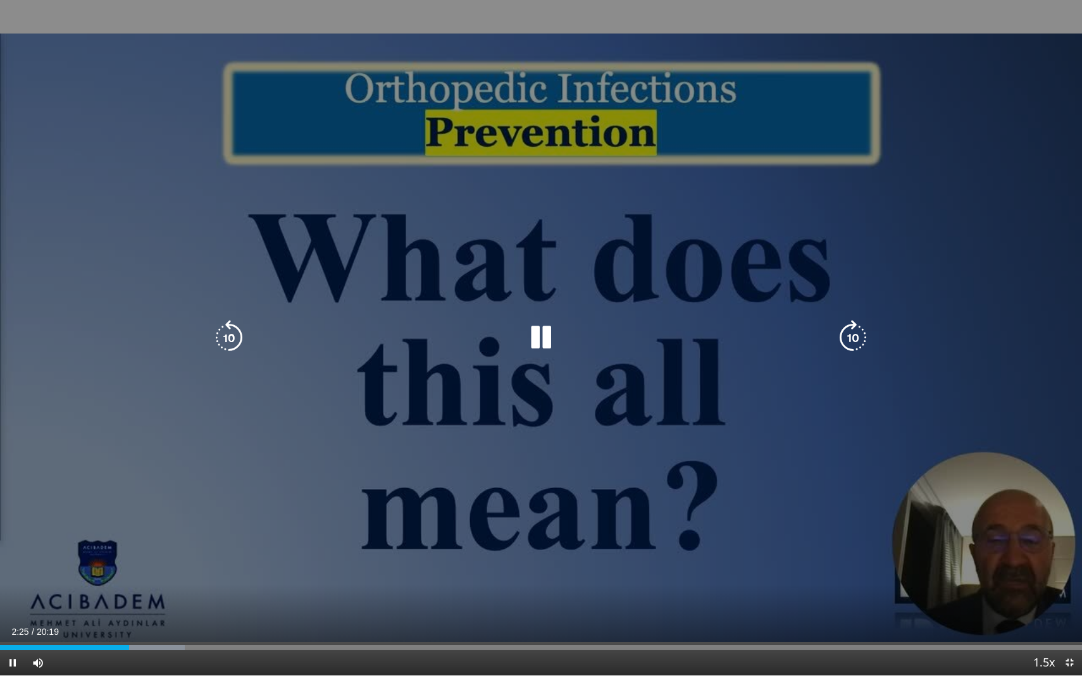
click at [548, 518] on div "10 seconds Tap to unmute" at bounding box center [541, 338] width 1082 height 676
click at [481, 450] on div "10 seconds Tap to unmute" at bounding box center [541, 338] width 1082 height 676
click at [720, 418] on div "10 seconds Tap to unmute" at bounding box center [541, 338] width 1082 height 676
click at [543, 374] on div "30 seconds Tap to unmute" at bounding box center [541, 338] width 1082 height 676
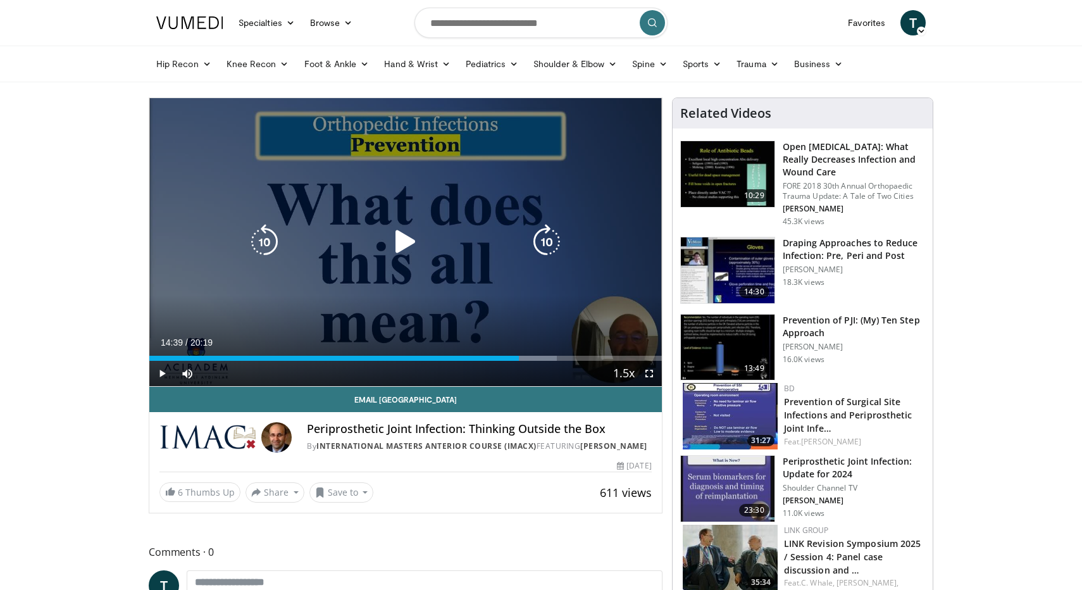
click at [465, 246] on div "Video Player" at bounding box center [405, 241] width 307 height 25
click at [409, 246] on icon "Video Player" at bounding box center [405, 241] width 35 height 35
click at [403, 206] on div "30 seconds Tap to unmute" at bounding box center [405, 242] width 512 height 288
click at [462, 253] on div "Video Player" at bounding box center [405, 241] width 307 height 25
click at [400, 237] on icon "Video Player" at bounding box center [405, 241] width 35 height 35
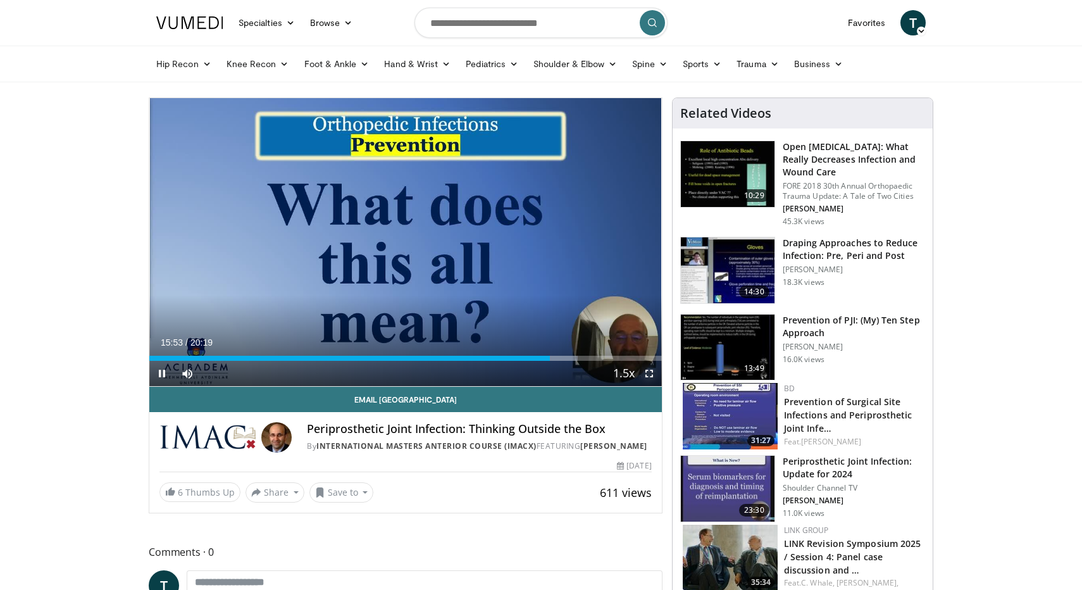
click at [655, 376] on span "Video Player" at bounding box center [648, 373] width 25 height 25
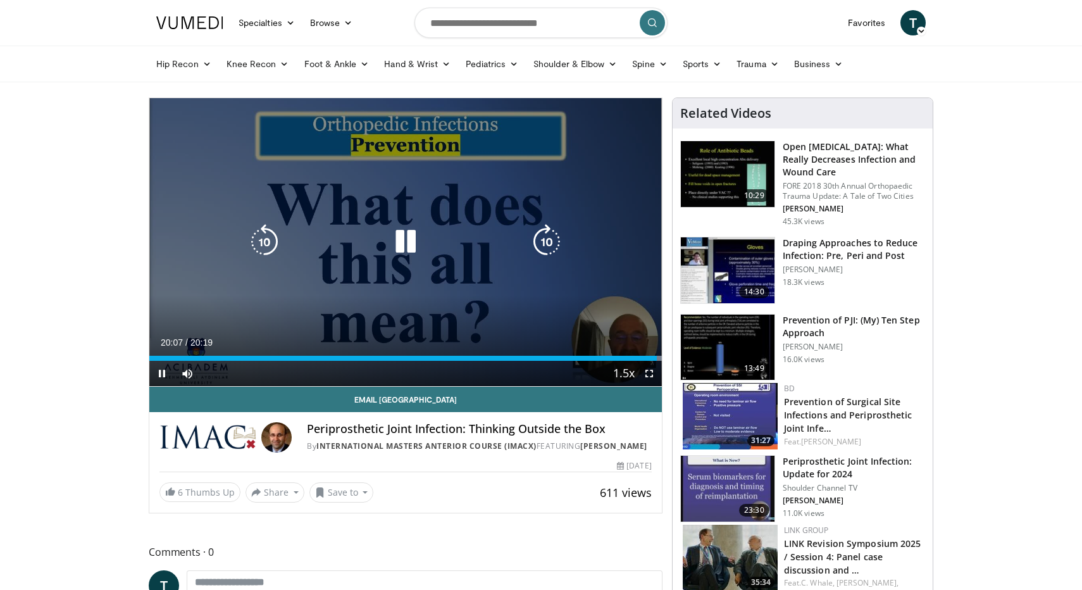
click at [310, 190] on div "30 seconds Tap to unmute" at bounding box center [405, 242] width 512 height 288
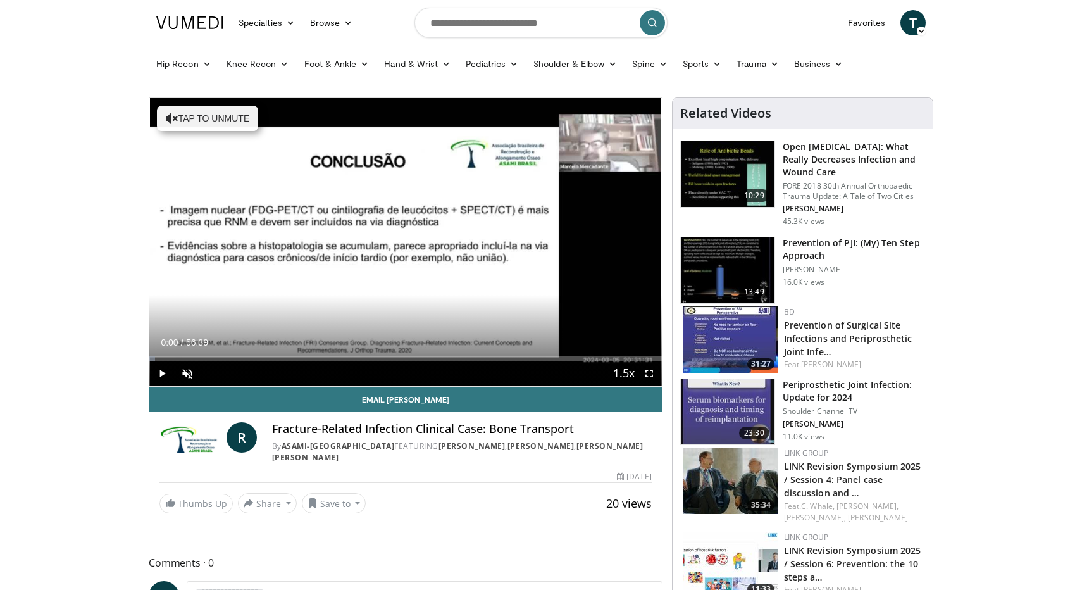
click at [400, 233] on icon "Video Player" at bounding box center [405, 241] width 35 height 35
click at [185, 376] on span "Video Player" at bounding box center [187, 373] width 25 height 25
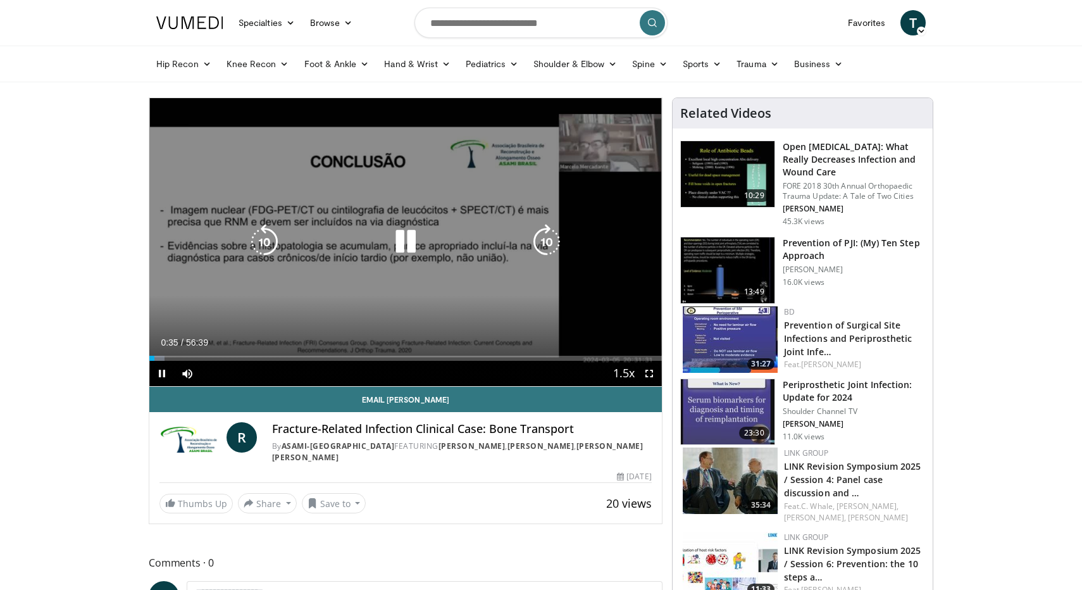
click at [390, 242] on icon "Video Player" at bounding box center [405, 241] width 35 height 35
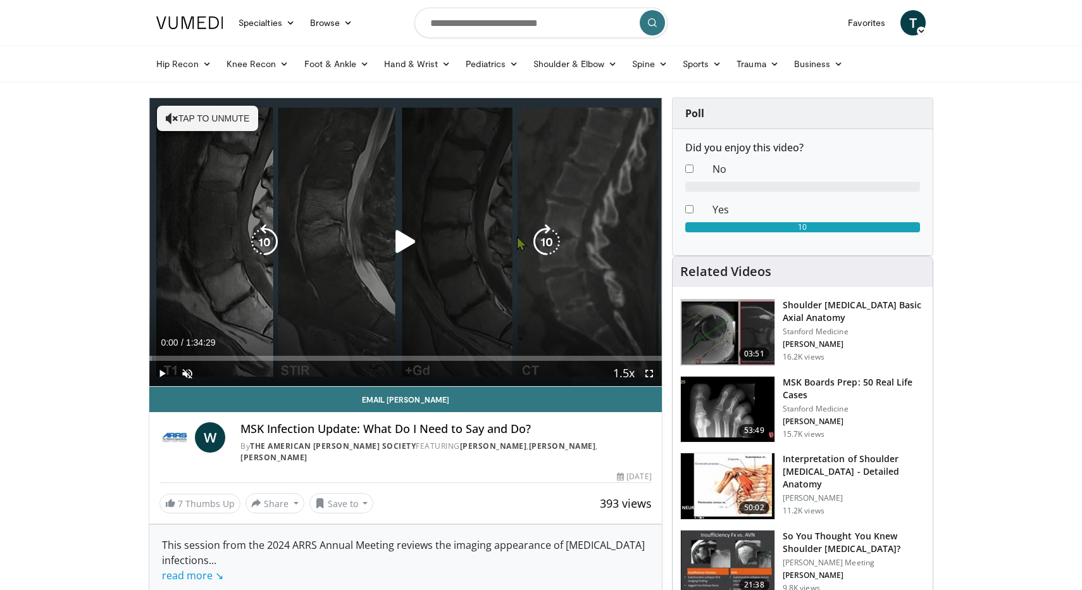
click at [405, 240] on icon "Video Player" at bounding box center [405, 241] width 35 height 35
click at [196, 127] on button "Tap to unmute" at bounding box center [207, 118] width 101 height 25
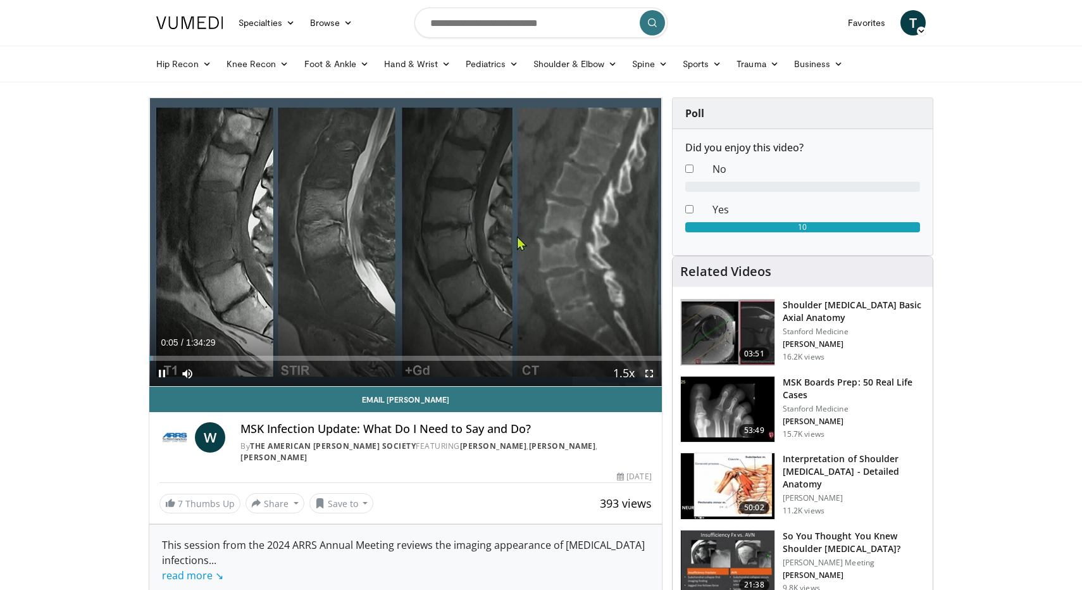
click at [650, 376] on span "Video Player" at bounding box center [648, 373] width 25 height 25
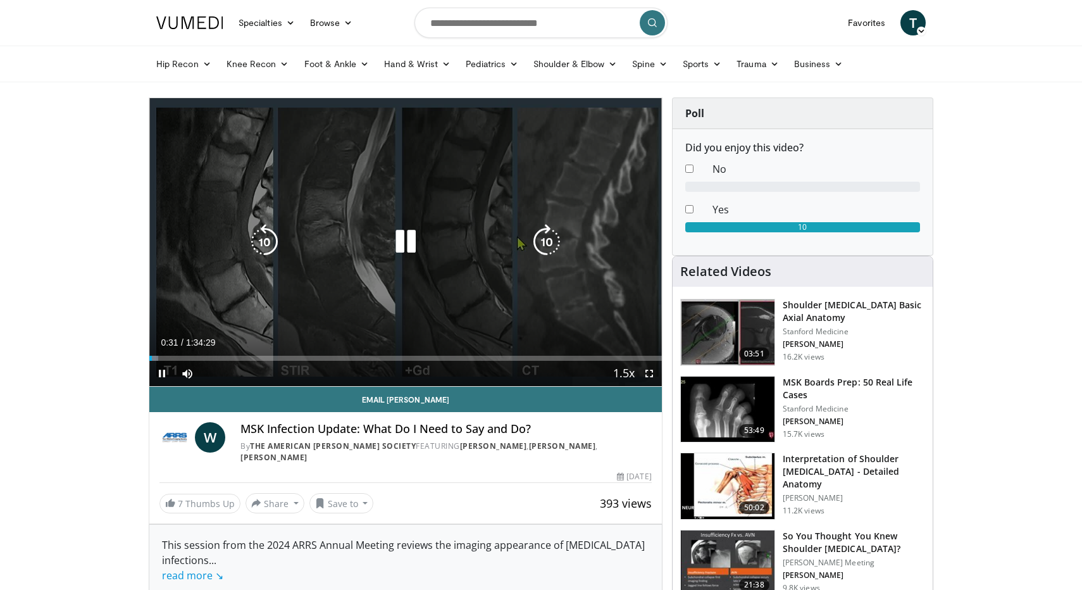
click at [512, 252] on div "Video Player" at bounding box center [405, 241] width 307 height 25
click at [402, 236] on icon "Video Player" at bounding box center [405, 241] width 35 height 35
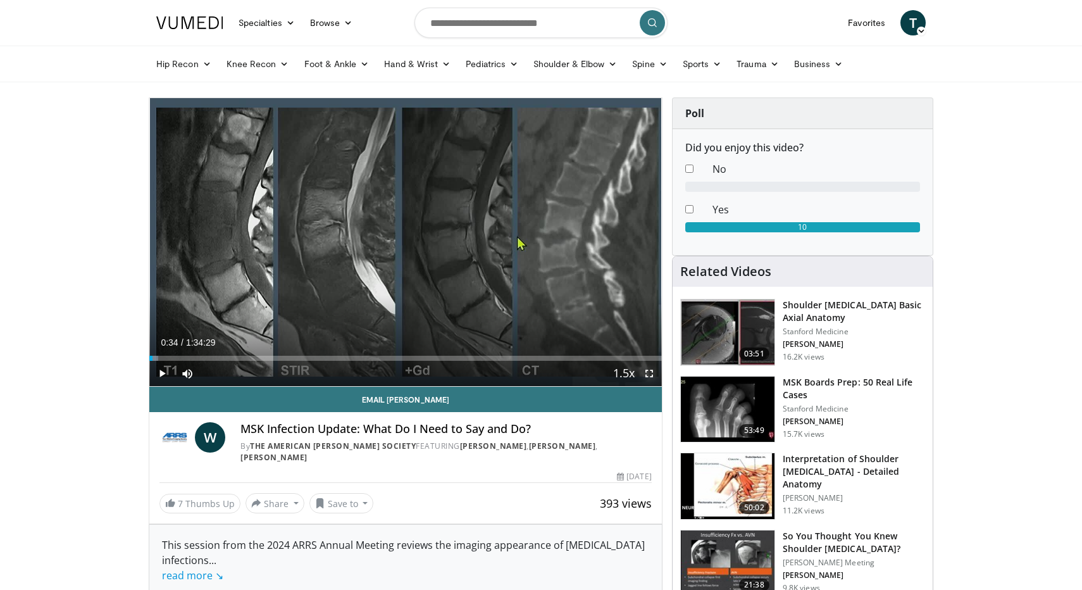
click at [646, 374] on span "Video Player" at bounding box center [648, 373] width 25 height 25
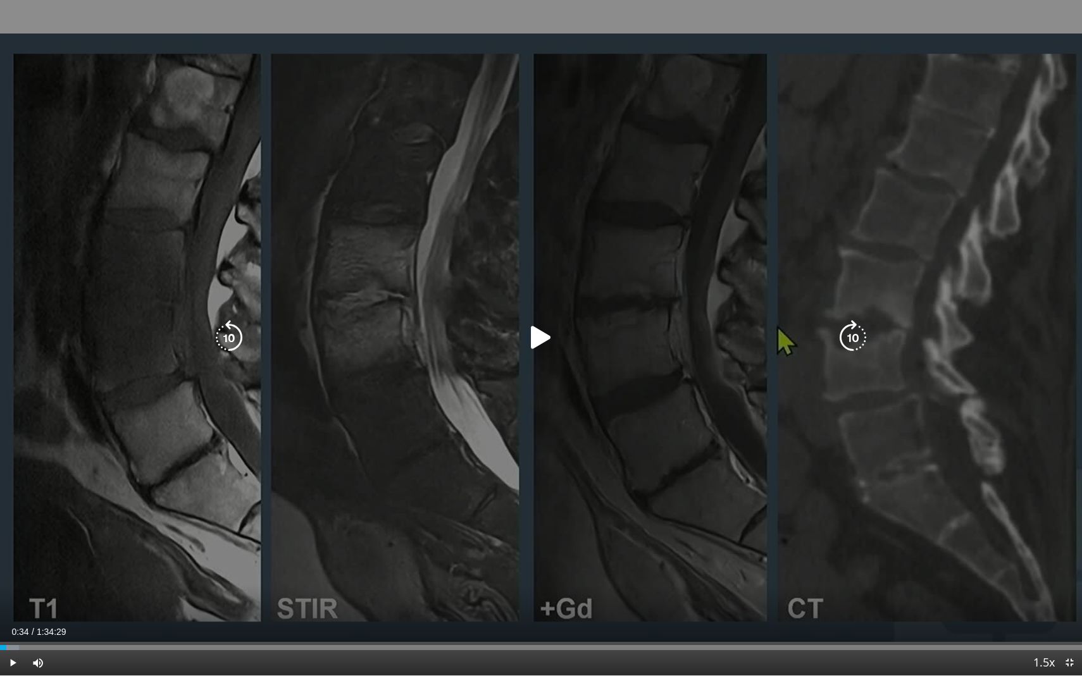
click at [548, 338] on icon "Video Player" at bounding box center [540, 337] width 35 height 35
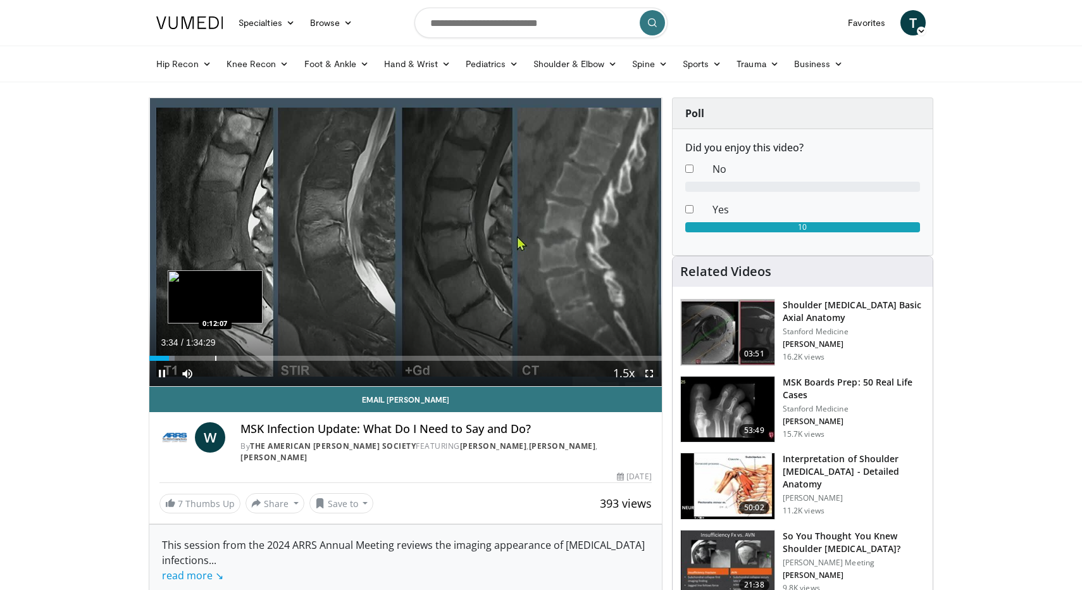
click at [215, 358] on div "Progress Bar" at bounding box center [215, 358] width 1 height 5
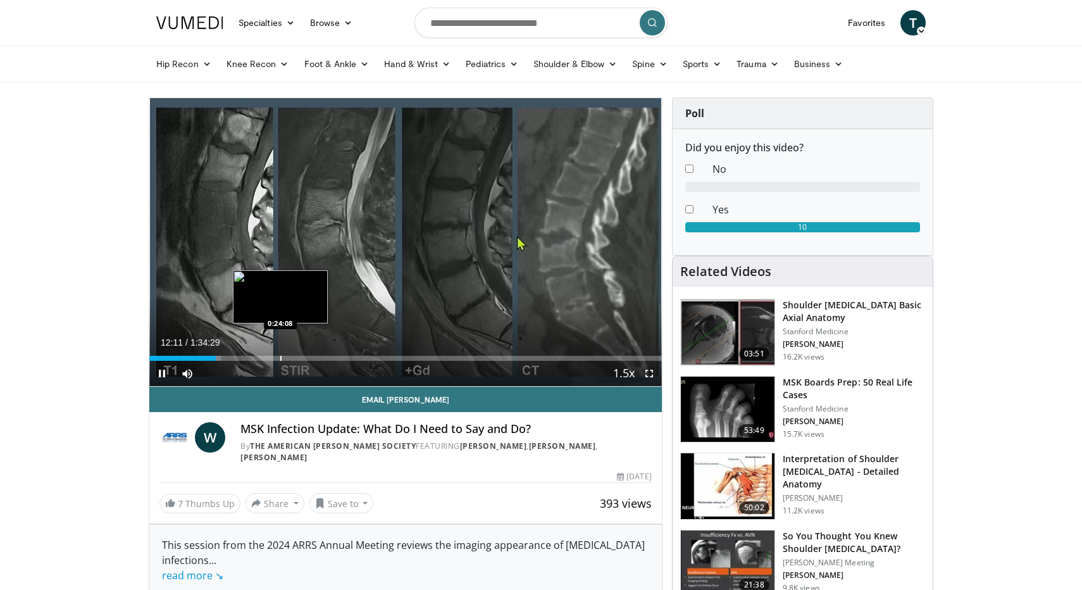
click at [280, 356] on div "Progress Bar" at bounding box center [280, 358] width 1 height 5
click at [263, 357] on div "Progress Bar" at bounding box center [263, 358] width 1 height 5
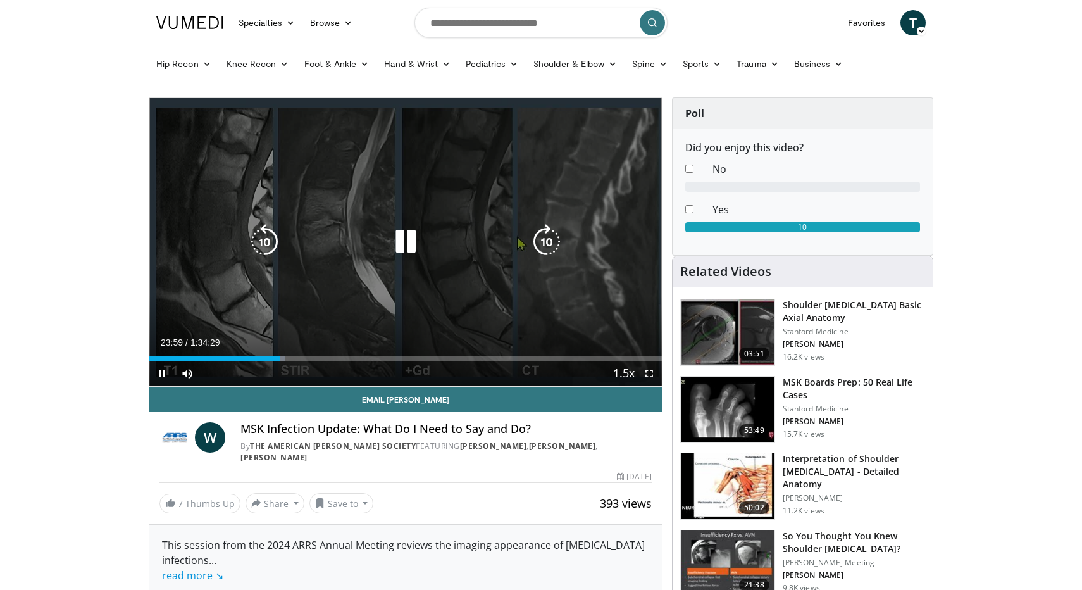
click at [407, 242] on icon "Video Player" at bounding box center [405, 241] width 35 height 35
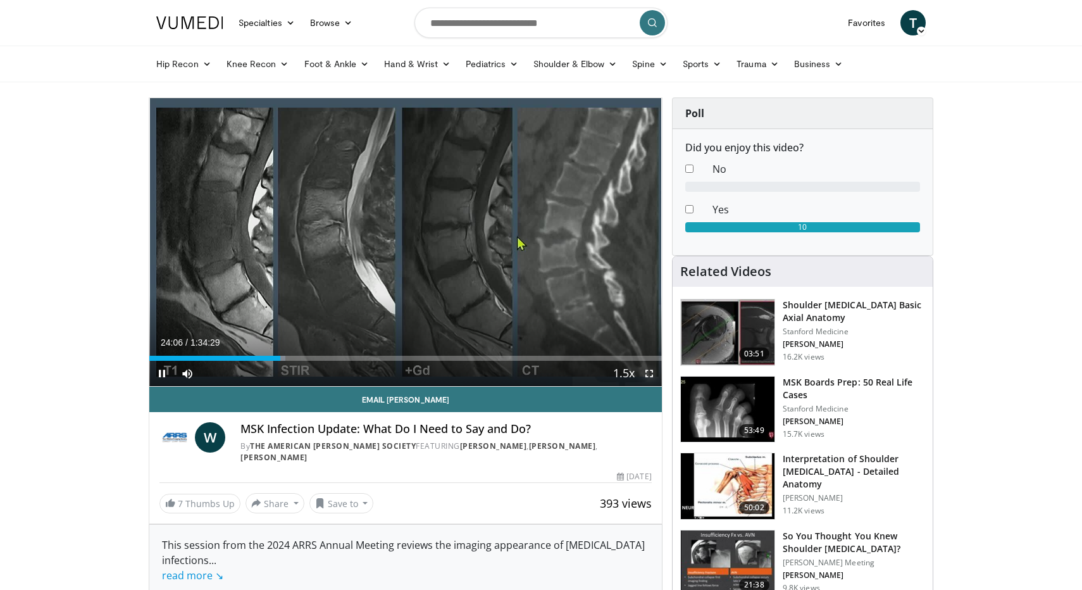
click at [650, 375] on span "Video Player" at bounding box center [648, 373] width 25 height 25
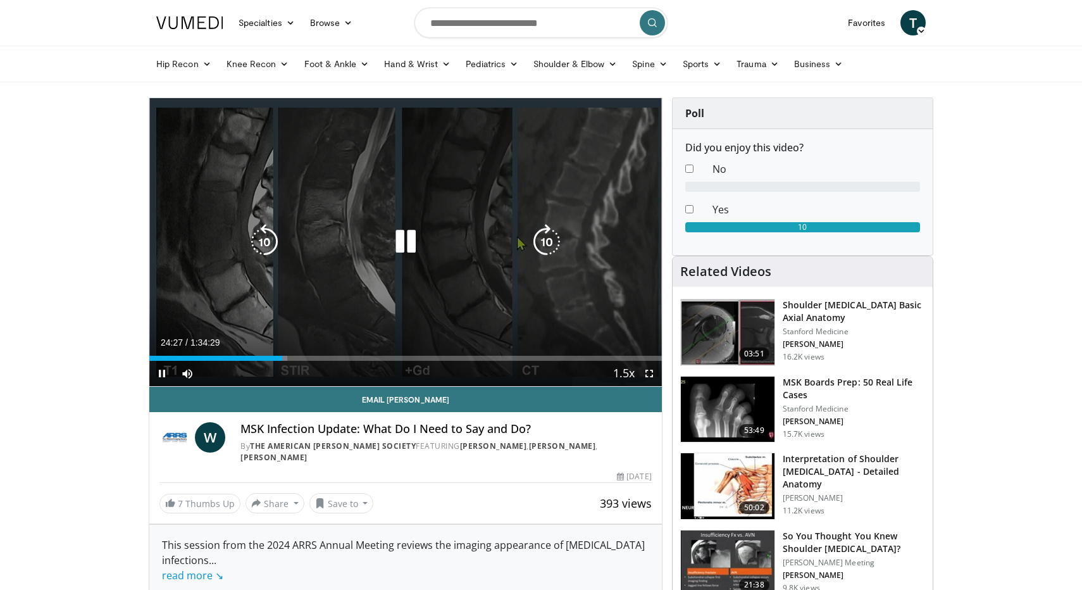
click at [415, 238] on icon "Video Player" at bounding box center [405, 241] width 35 height 35
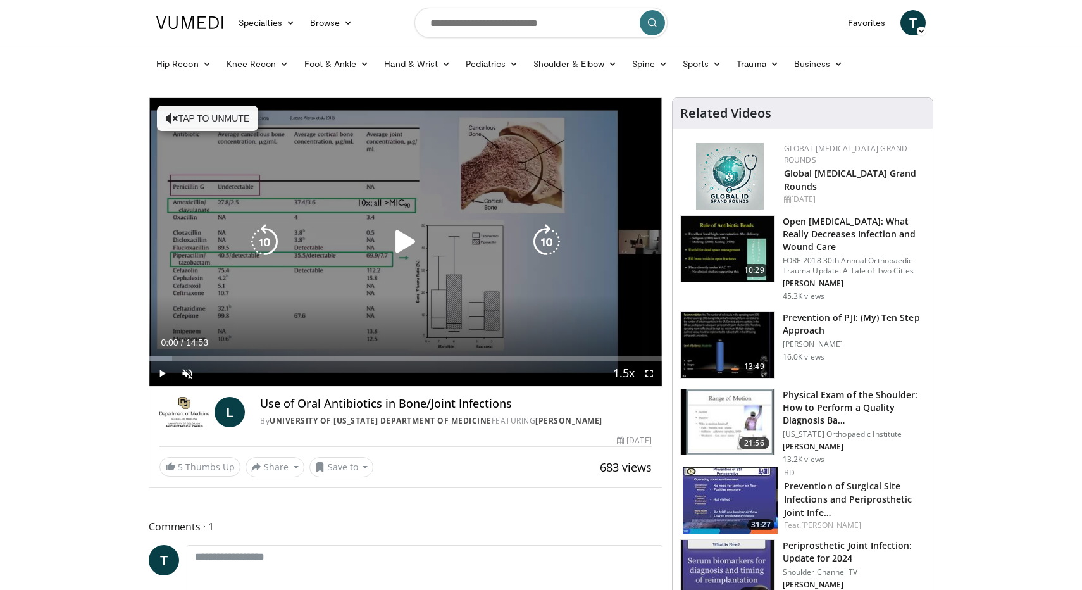
click at [397, 237] on icon "Video Player" at bounding box center [405, 241] width 35 height 35
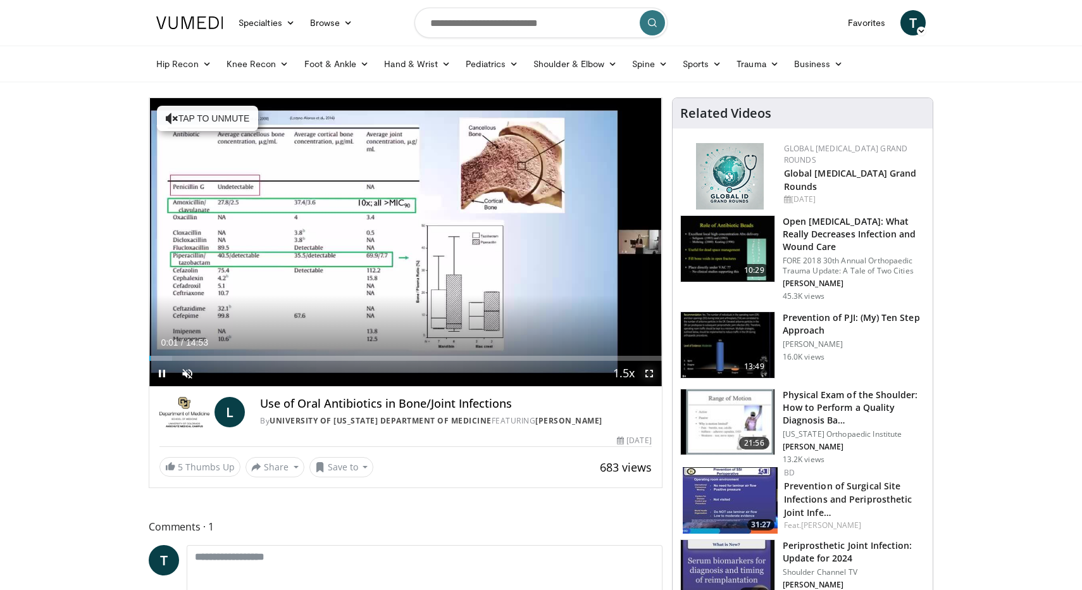
click at [650, 372] on span "Video Player" at bounding box center [648, 373] width 25 height 25
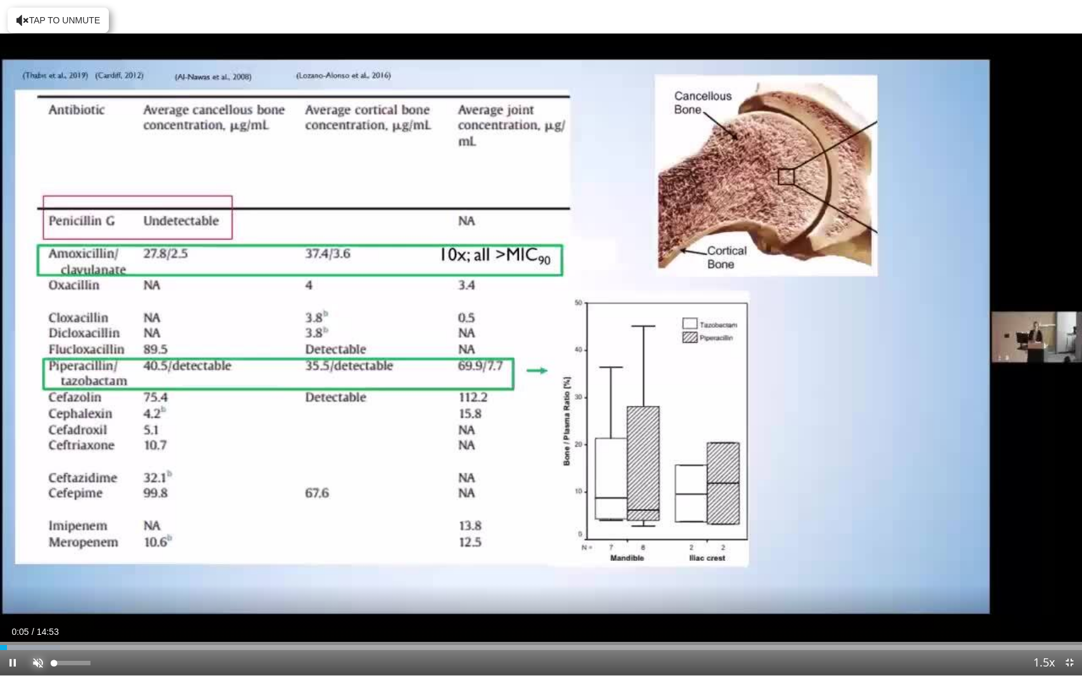
click at [36, 589] on span "Video Player" at bounding box center [37, 662] width 25 height 25
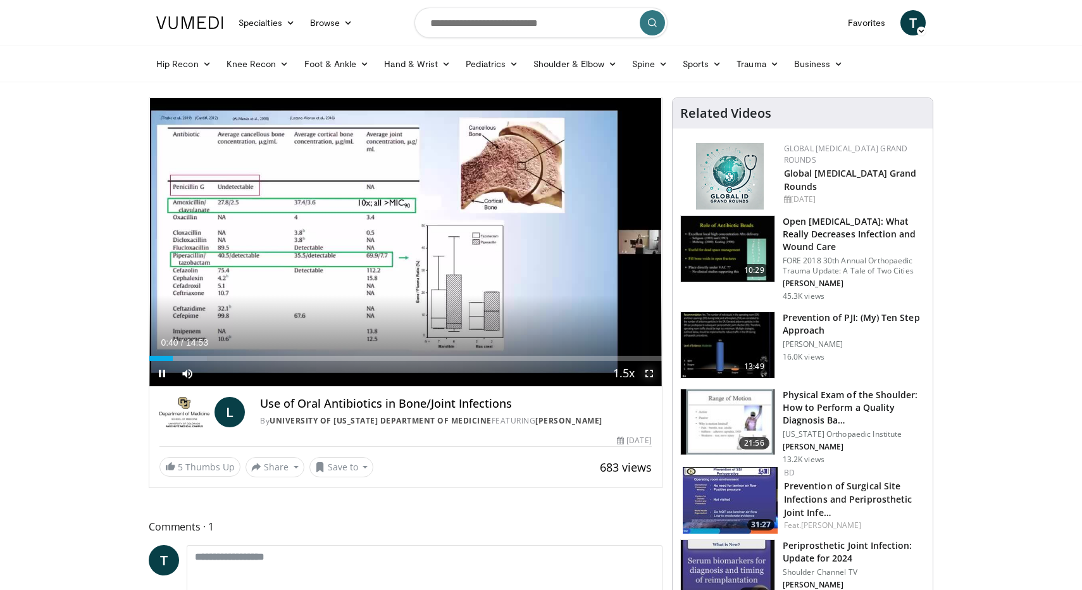
click at [651, 376] on span "Video Player" at bounding box center [648, 373] width 25 height 25
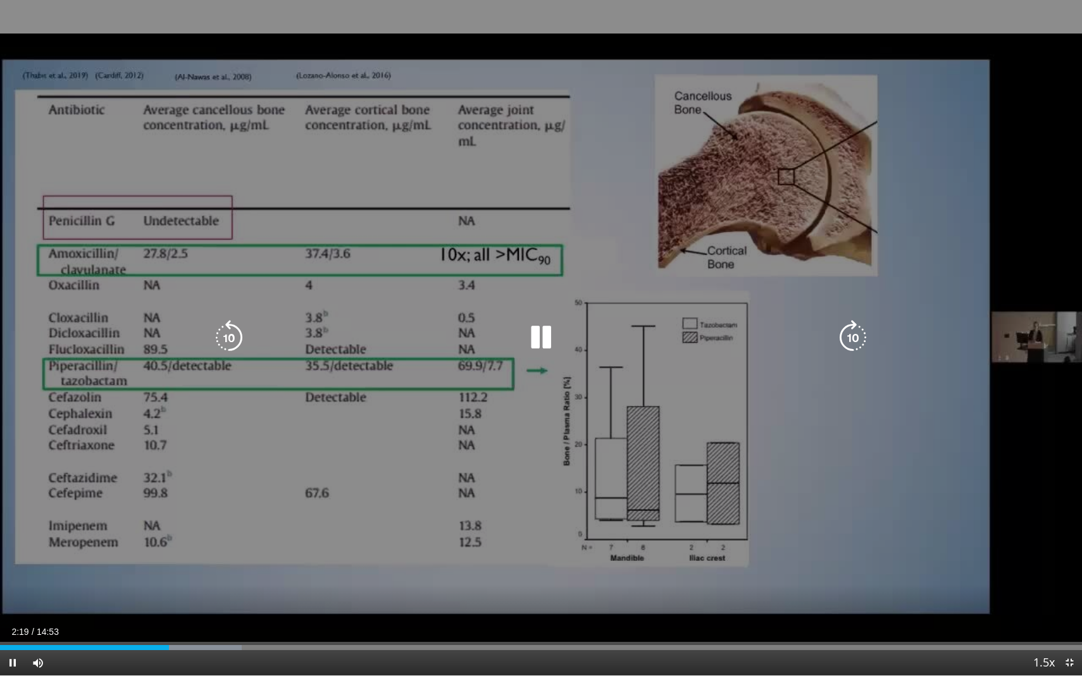
click at [631, 234] on div "10 seconds Tap to unmute" at bounding box center [541, 338] width 1082 height 676
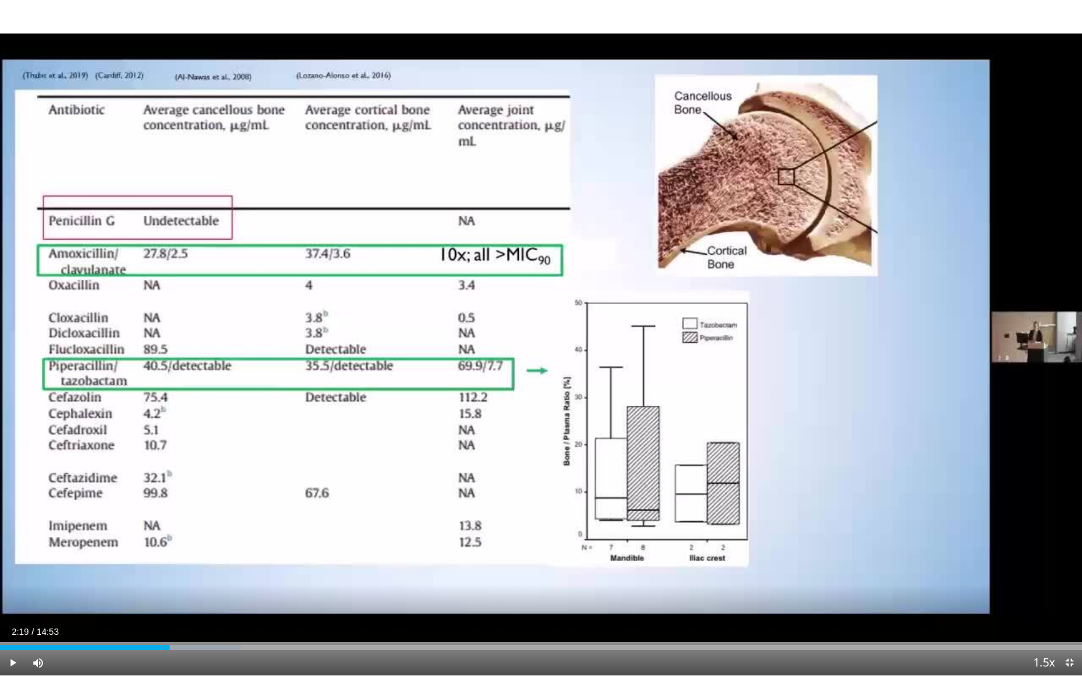
click at [631, 234] on div "10 seconds Tap to unmute" at bounding box center [541, 338] width 1082 height 676
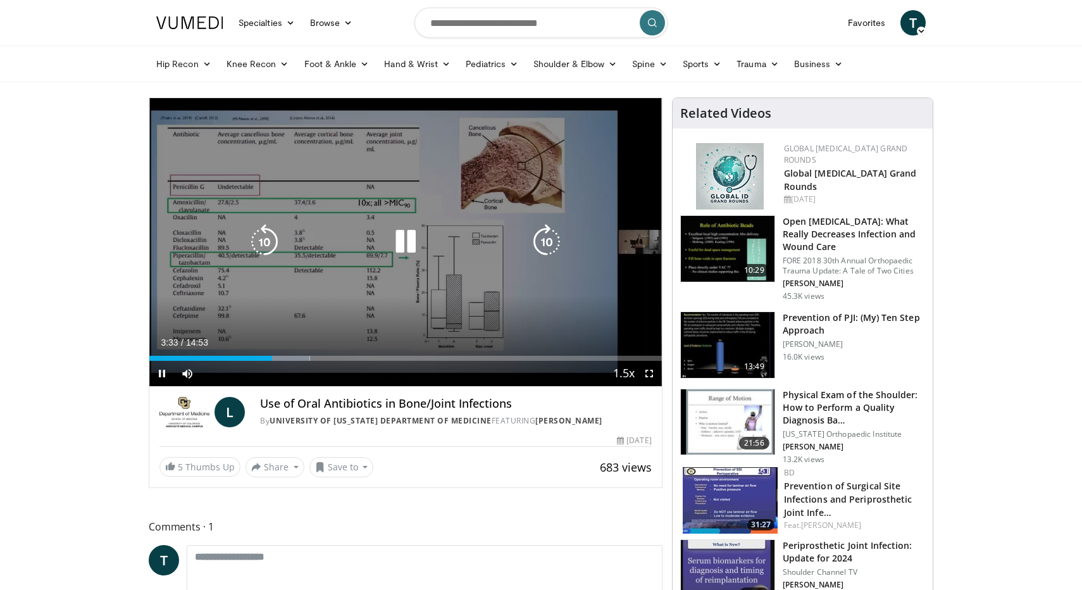
click at [403, 243] on icon "Video Player" at bounding box center [405, 241] width 35 height 35
click at [402, 241] on icon "Video Player" at bounding box center [405, 241] width 35 height 35
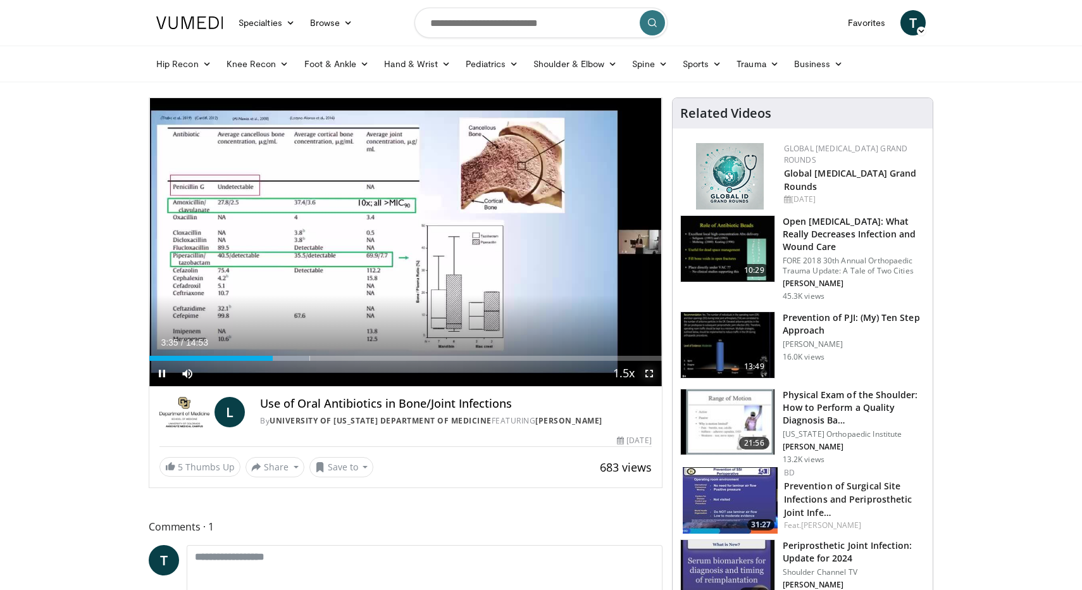
click at [652, 374] on span "Video Player" at bounding box center [648, 373] width 25 height 25
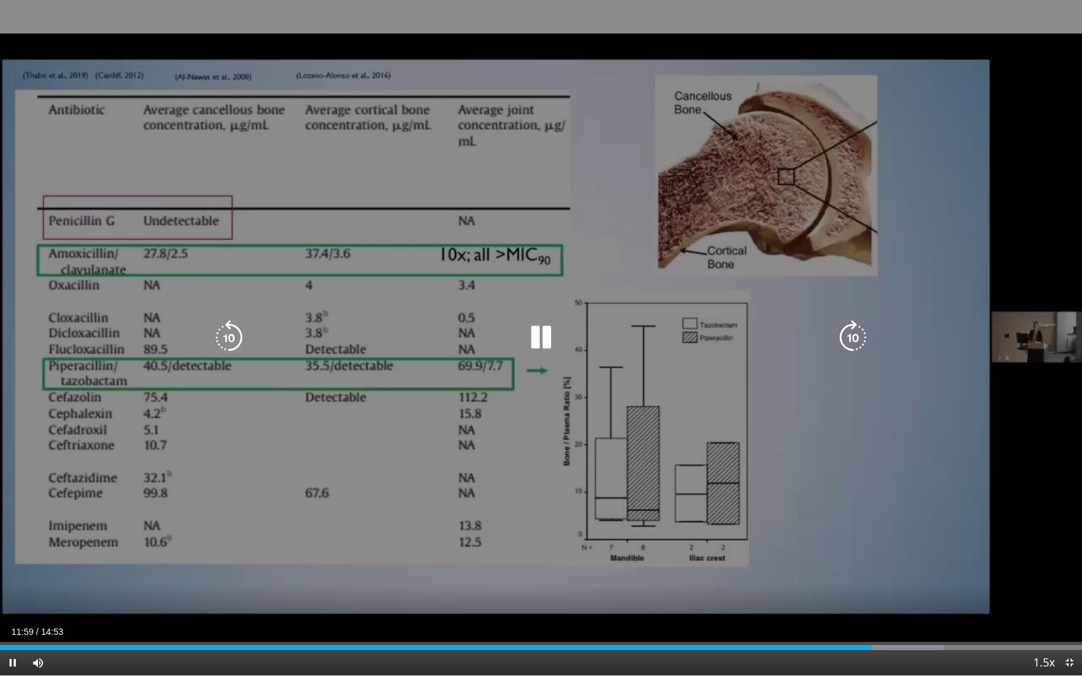
click at [984, 430] on div "10 seconds Tap to unmute" at bounding box center [541, 338] width 1082 height 676
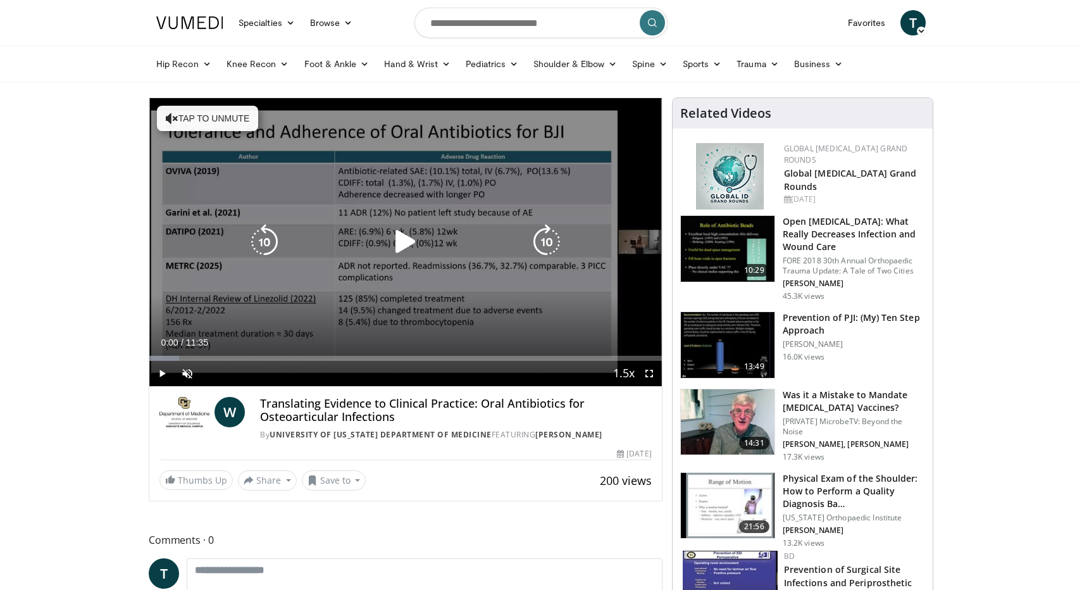
click at [411, 234] on icon "Video Player" at bounding box center [405, 241] width 35 height 35
click at [212, 111] on button "Tap to unmute" at bounding box center [207, 118] width 101 height 25
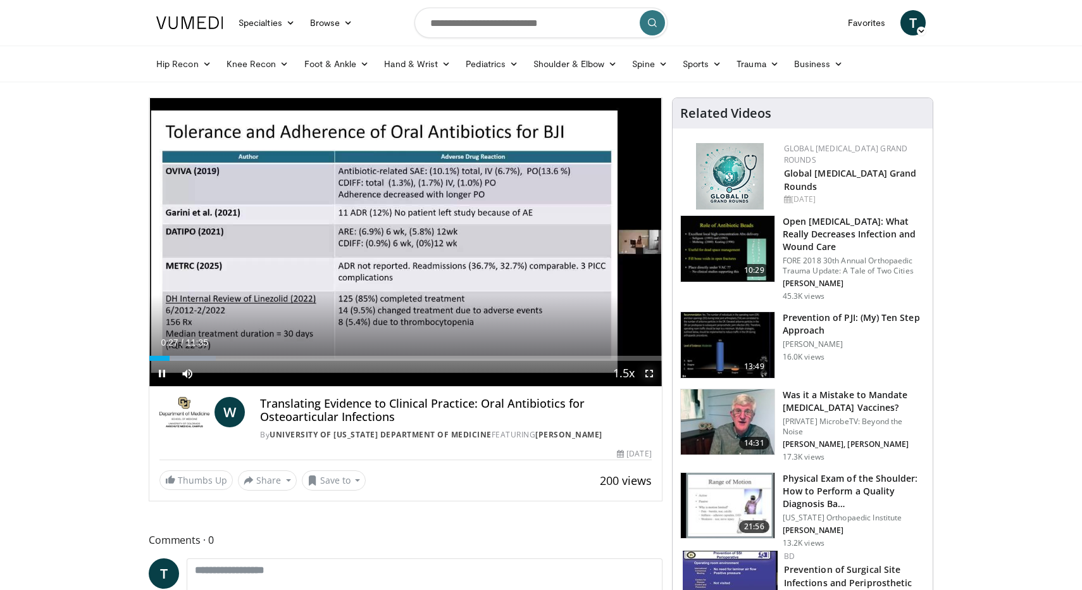
click at [650, 371] on span "Video Player" at bounding box center [648, 373] width 25 height 25
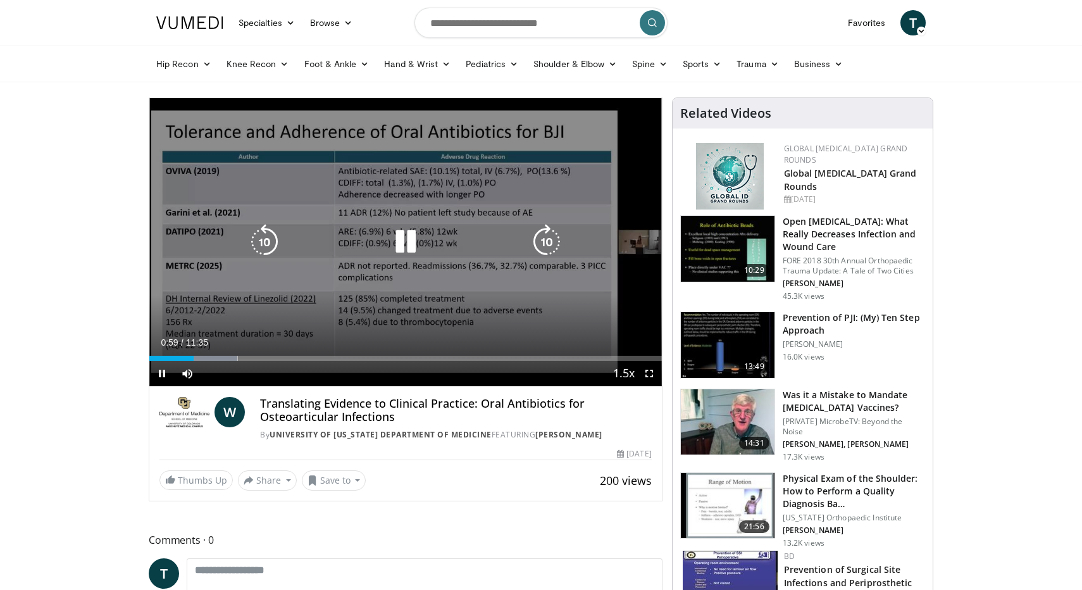
click at [420, 243] on icon "Video Player" at bounding box center [405, 241] width 35 height 35
click at [414, 312] on div "10 seconds Tap to unmute" at bounding box center [405, 242] width 512 height 288
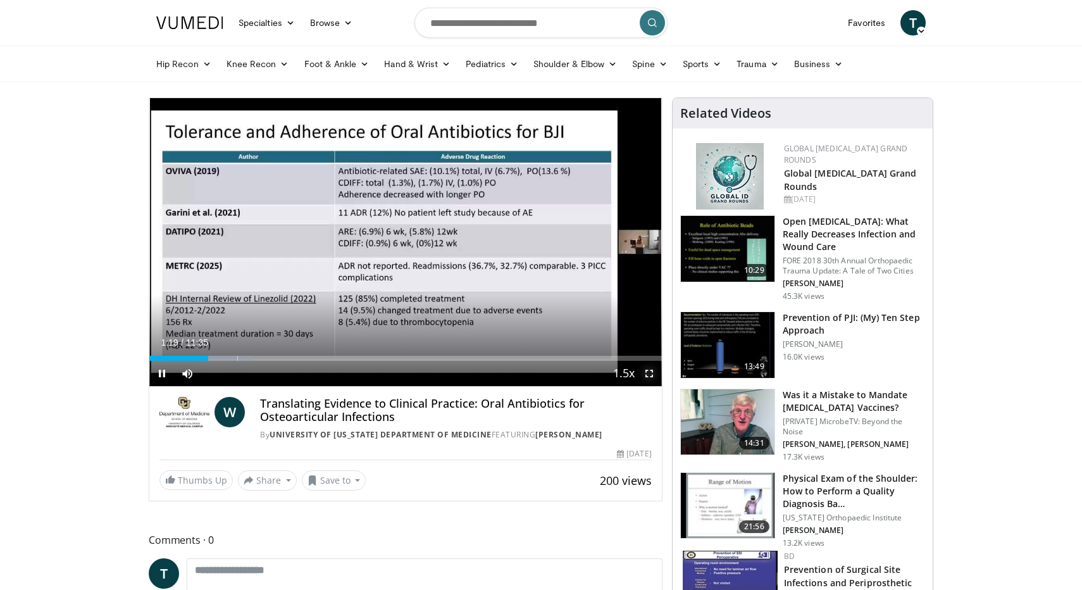
click at [649, 370] on span "Video Player" at bounding box center [648, 373] width 25 height 25
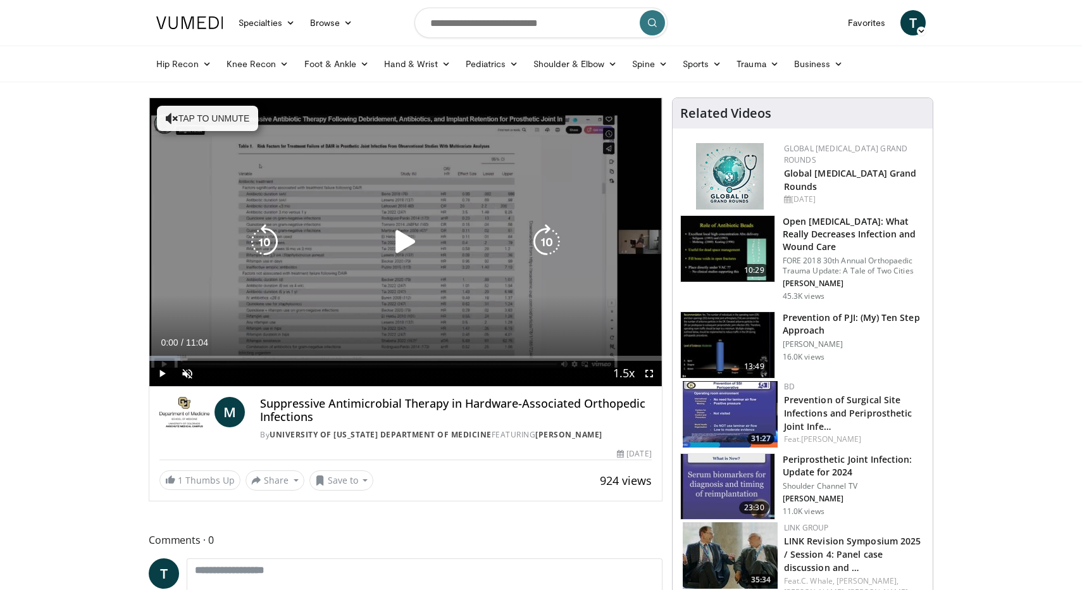
click at [388, 230] on icon "Video Player" at bounding box center [405, 241] width 35 height 35
click at [202, 119] on button "Tap to unmute" at bounding box center [207, 118] width 101 height 25
click at [399, 238] on icon "Video Player" at bounding box center [405, 241] width 35 height 35
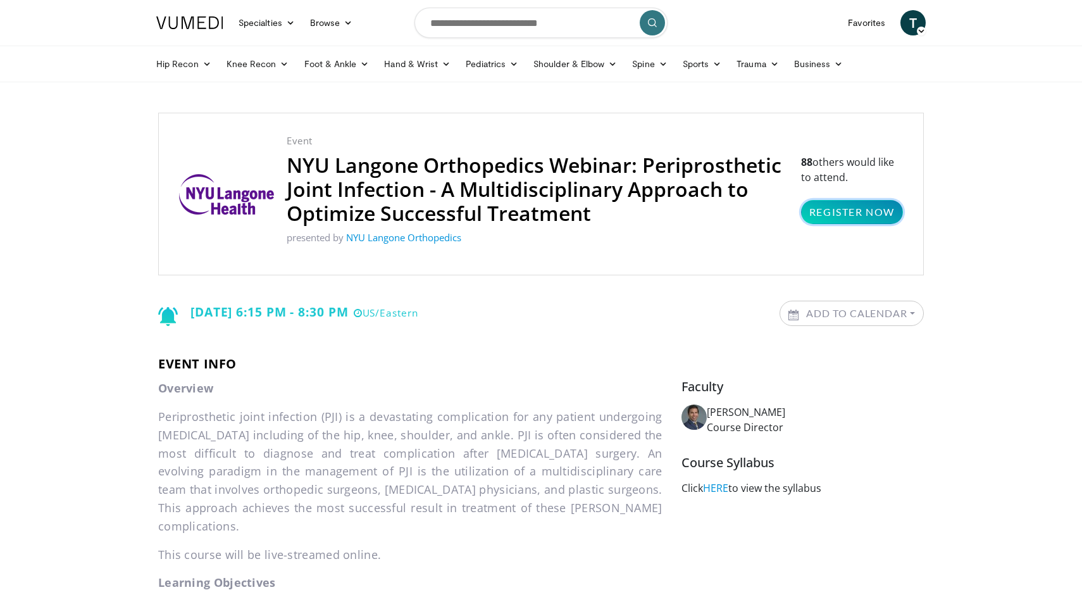
click at [849, 204] on link "Register Now" at bounding box center [852, 212] width 102 height 24
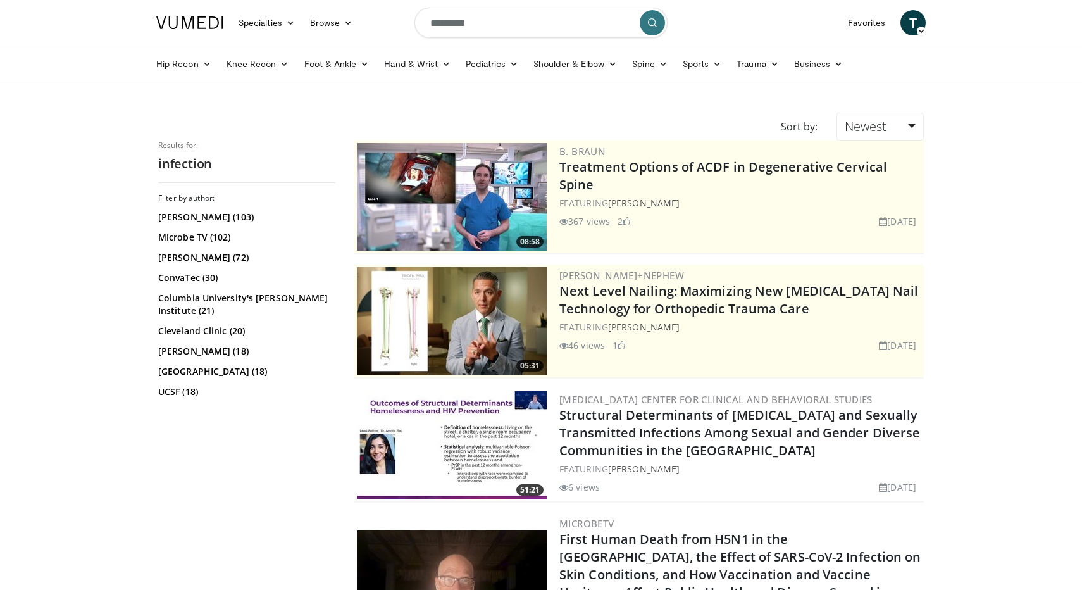
click at [473, 23] on input "*********" at bounding box center [540, 23] width 253 height 30
type input "********"
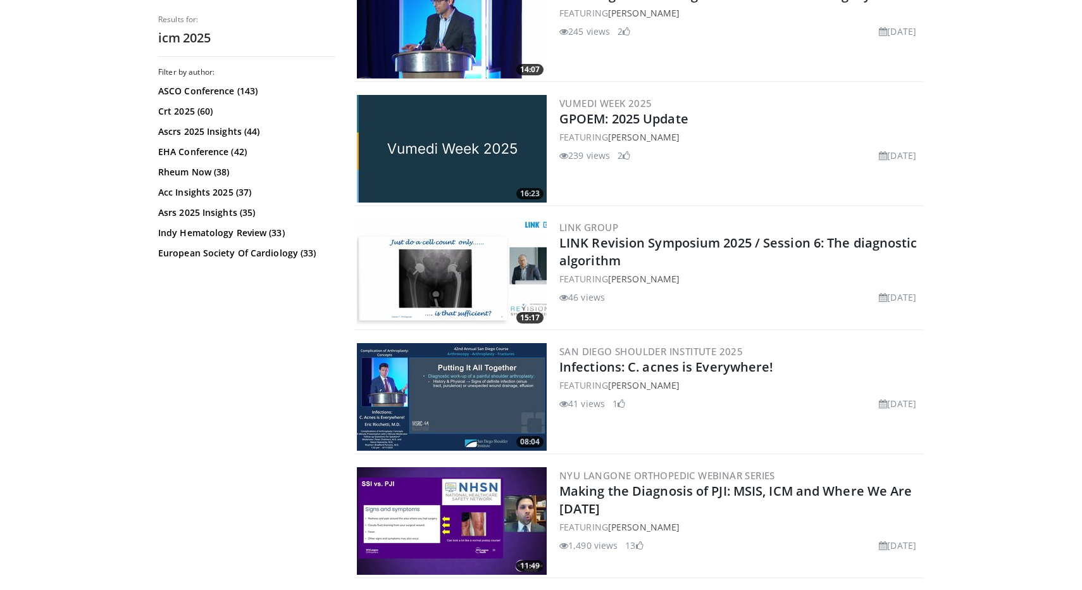
scroll to position [325, 0]
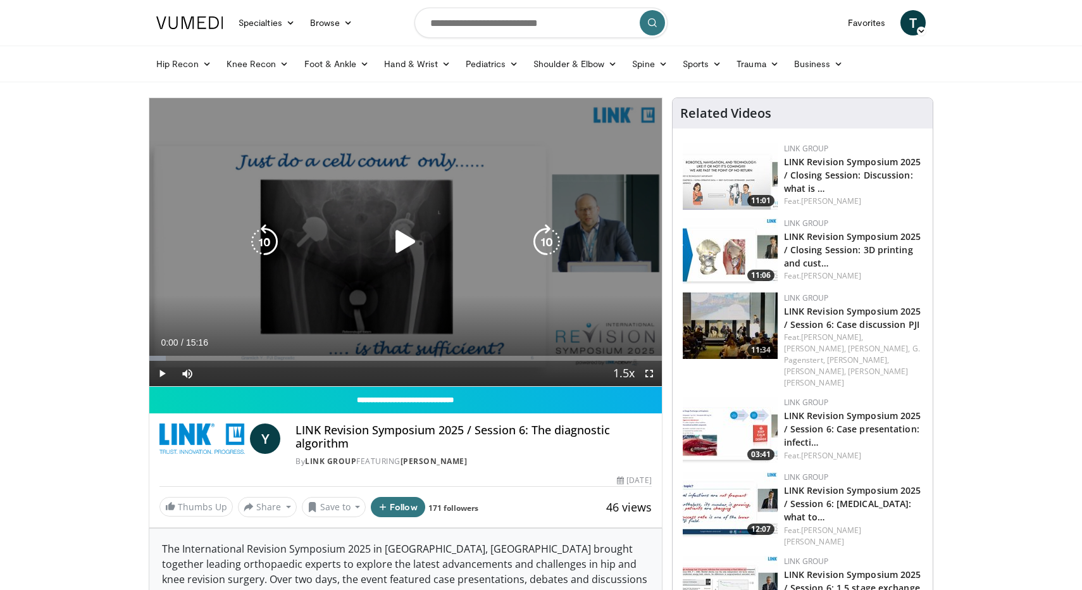
click at [411, 238] on icon "Video Player" at bounding box center [405, 241] width 35 height 35
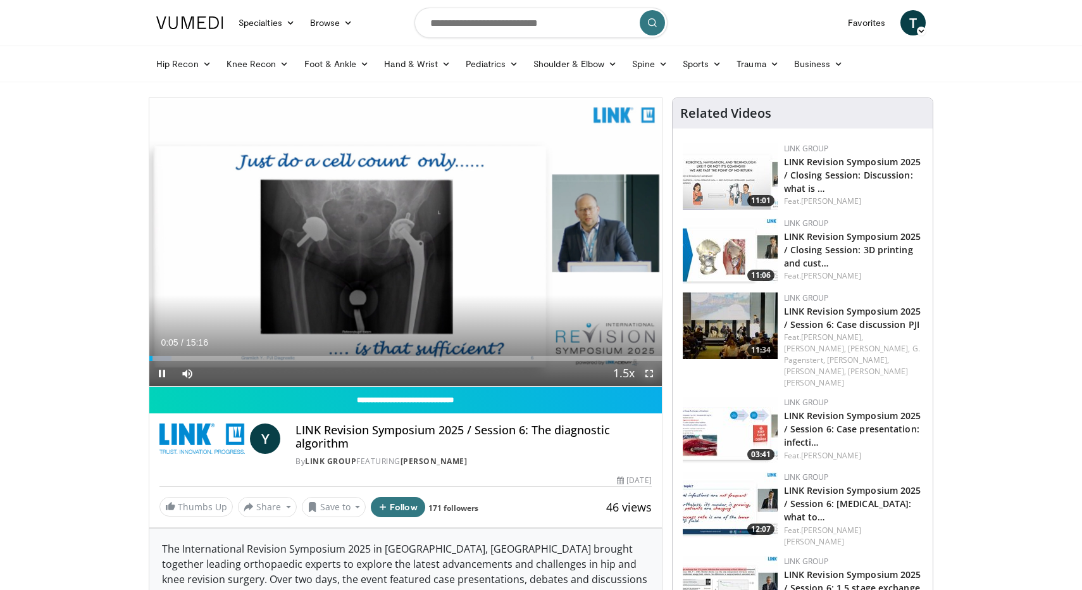
click at [646, 369] on span "Video Player" at bounding box center [648, 373] width 25 height 25
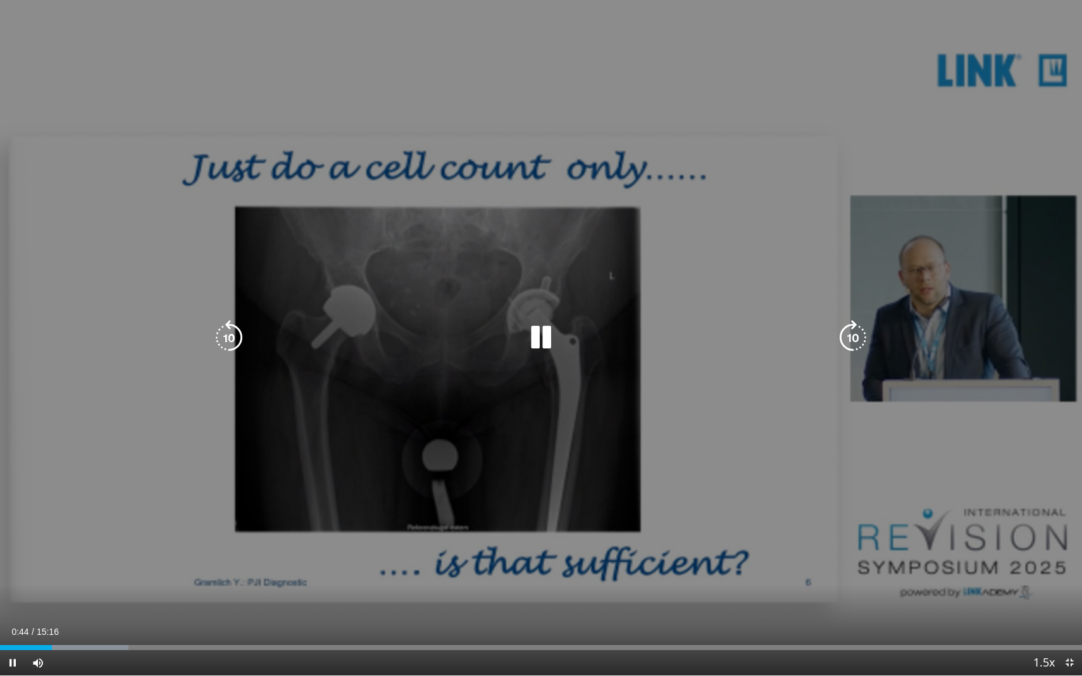
click at [1044, 559] on div "10 seconds Tap to unmute" at bounding box center [541, 338] width 1082 height 676
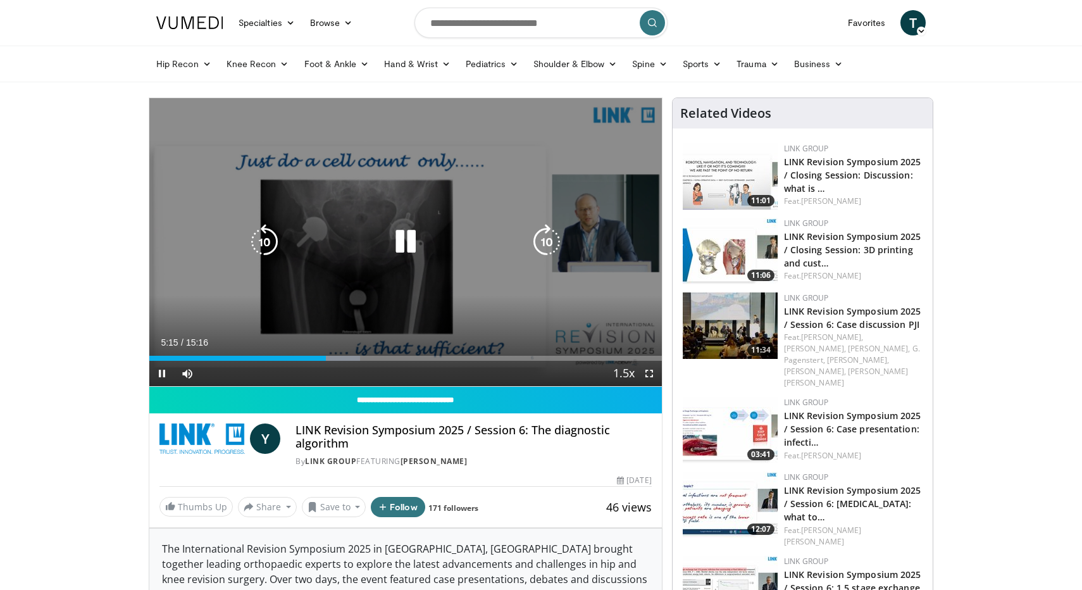
click at [445, 283] on div "10 seconds Tap to unmute" at bounding box center [405, 242] width 512 height 288
click at [401, 249] on icon "Video Player" at bounding box center [405, 241] width 35 height 35
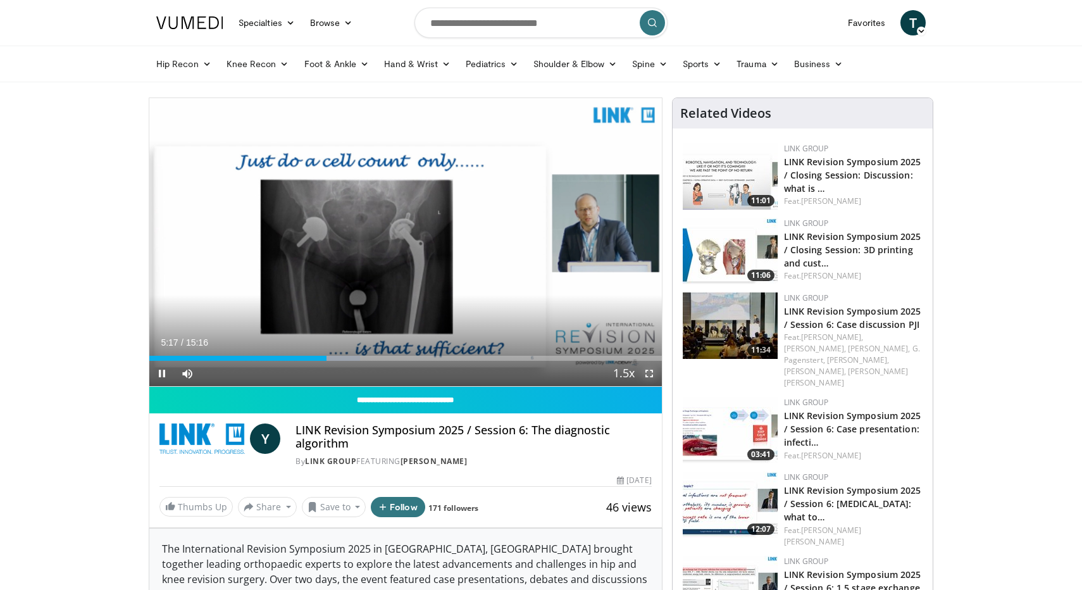
click at [653, 374] on span "Video Player" at bounding box center [648, 373] width 25 height 25
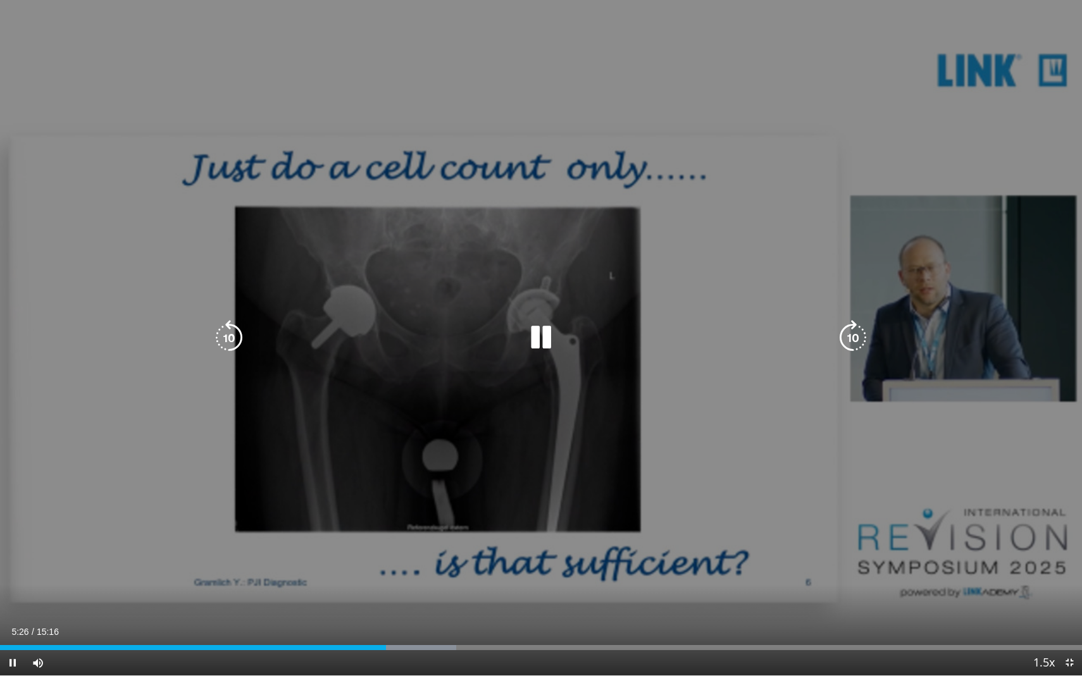
click at [927, 485] on div "10 seconds Tap to unmute" at bounding box center [541, 338] width 1082 height 676
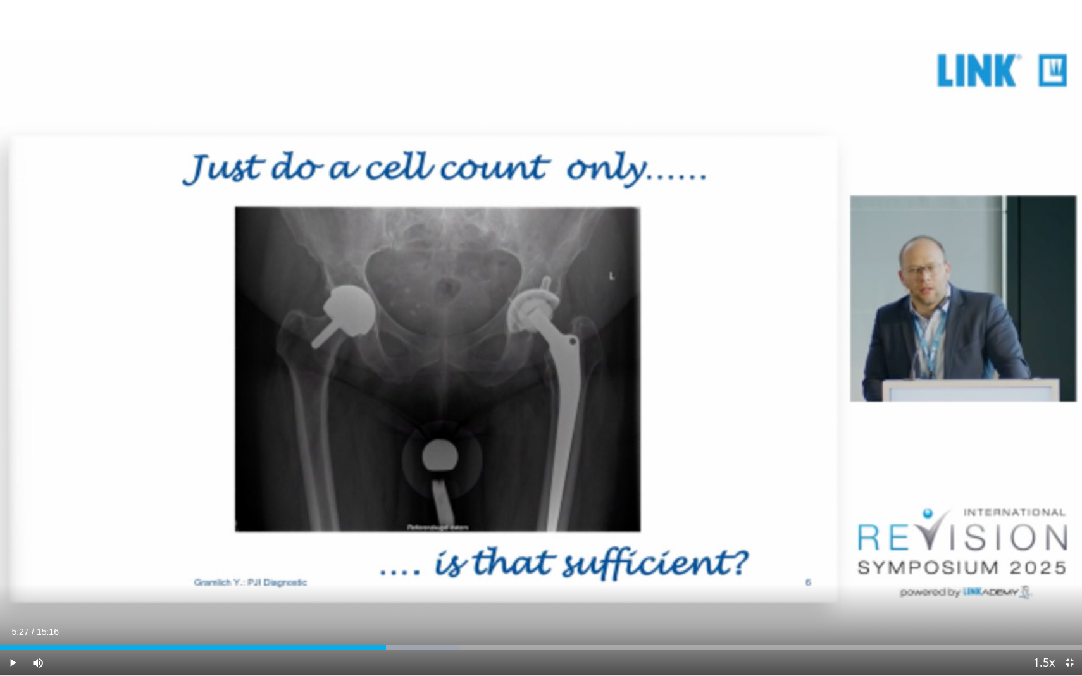
click at [679, 355] on div "10 seconds Tap to unmute" at bounding box center [541, 338] width 1082 height 676
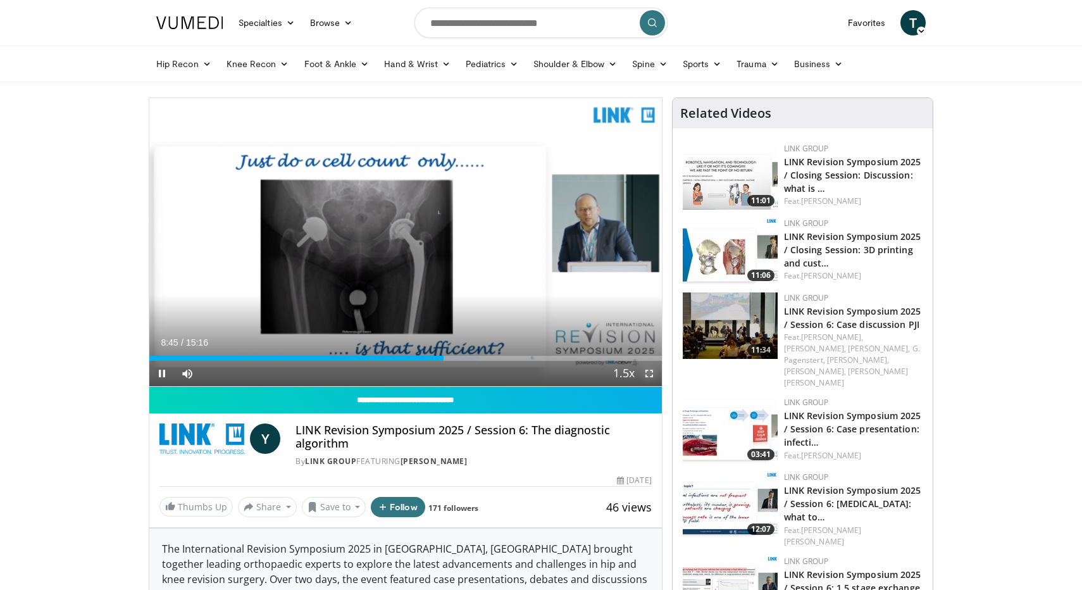
click at [650, 371] on span "Video Player" at bounding box center [648, 373] width 25 height 25
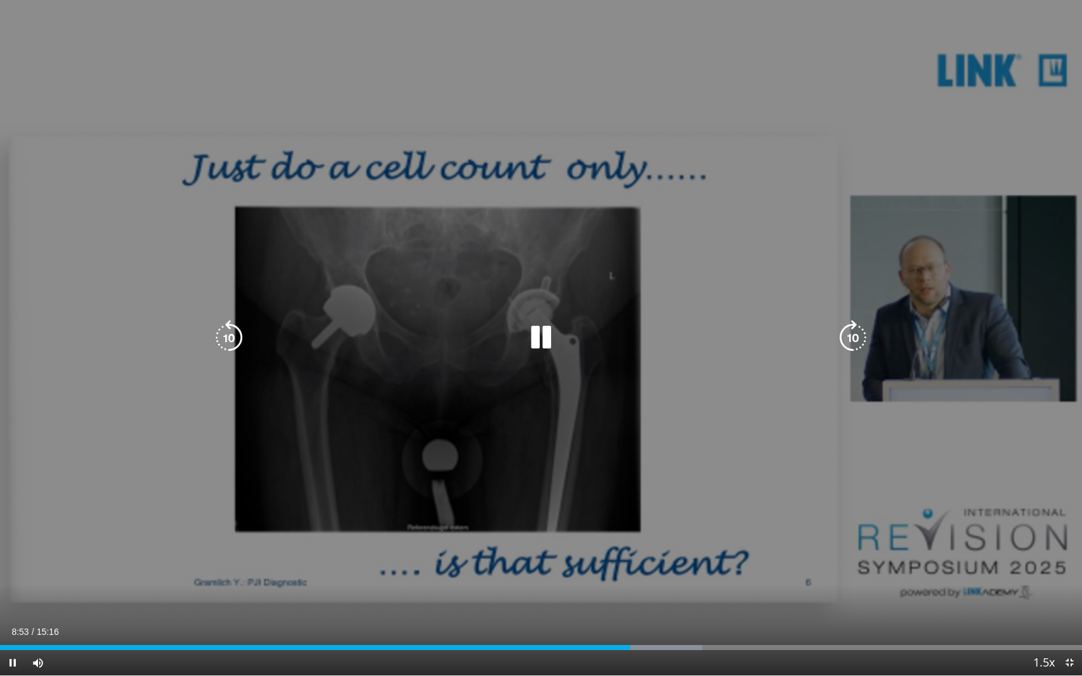
click at [541, 336] on icon "Video Player" at bounding box center [540, 337] width 35 height 35
click at [497, 354] on div "10 seconds Tap to unmute" at bounding box center [541, 338] width 1082 height 676
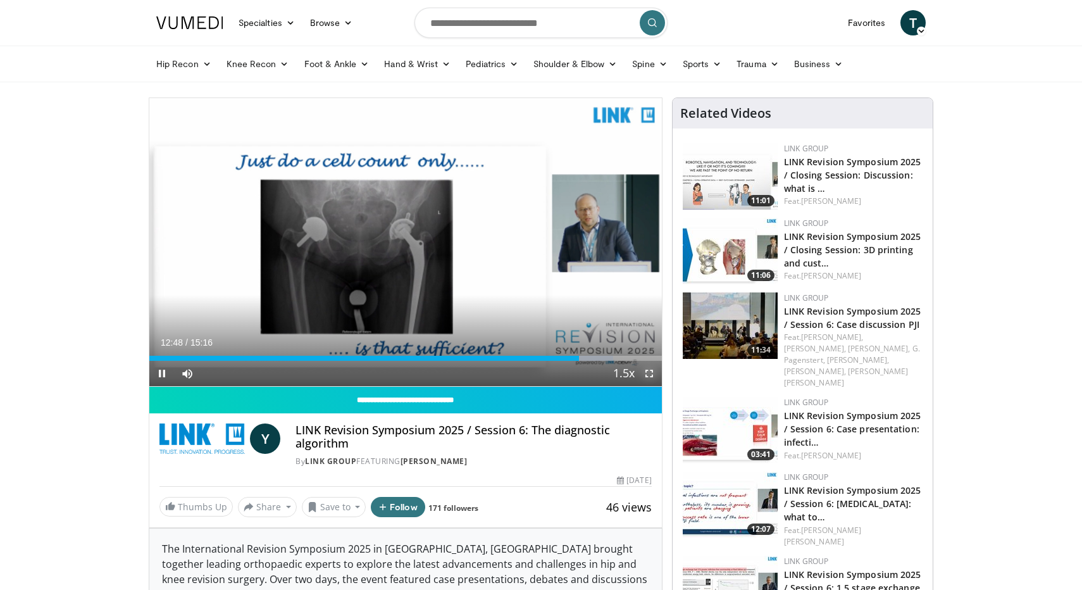
click at [652, 371] on span "Video Player" at bounding box center [648, 373] width 25 height 25
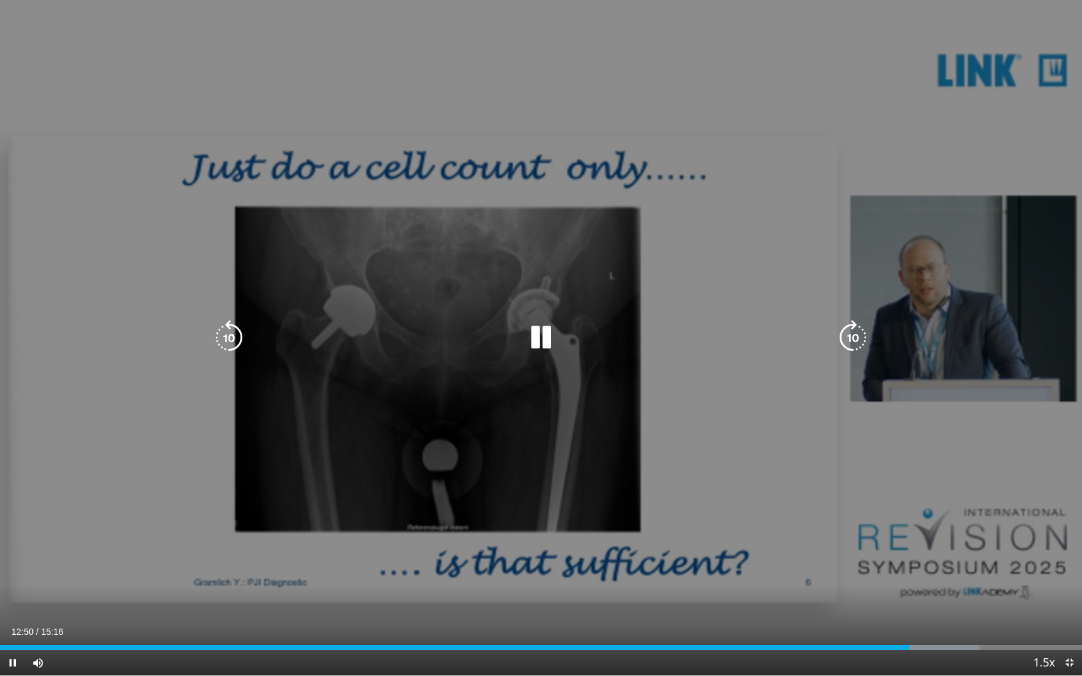
click at [512, 509] on div "30 seconds Tap to unmute" at bounding box center [541, 338] width 1082 height 676
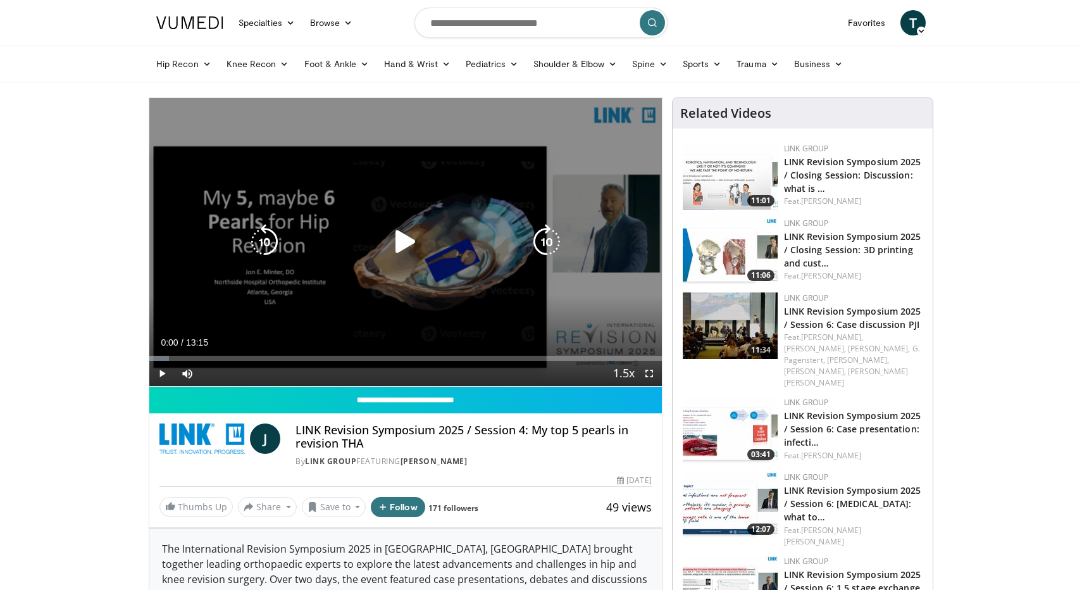
click at [390, 245] on icon "Video Player" at bounding box center [405, 241] width 35 height 35
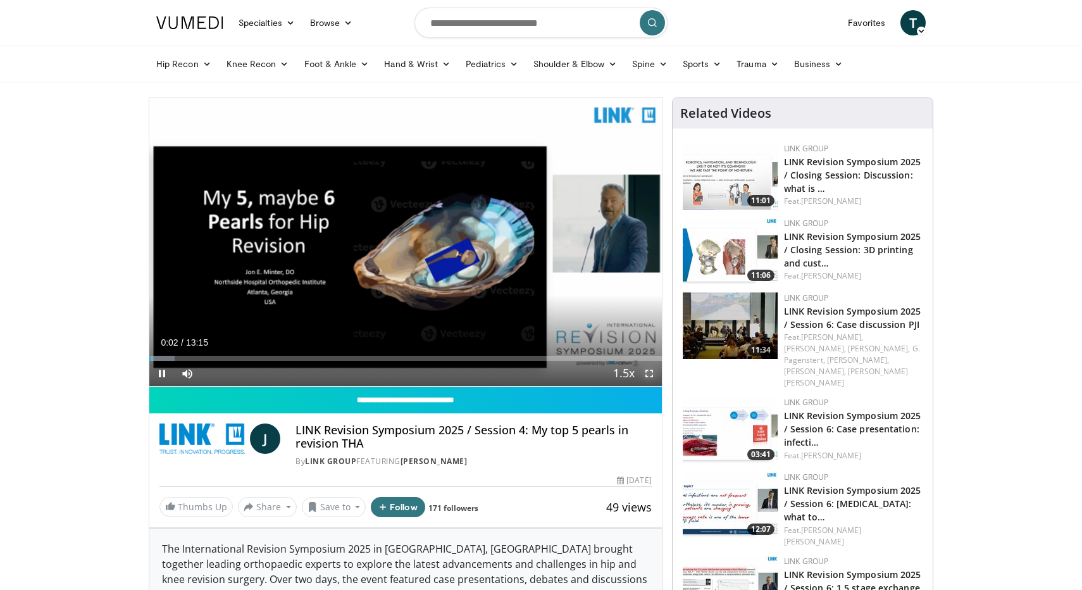
click at [644, 375] on span "Video Player" at bounding box center [648, 373] width 25 height 25
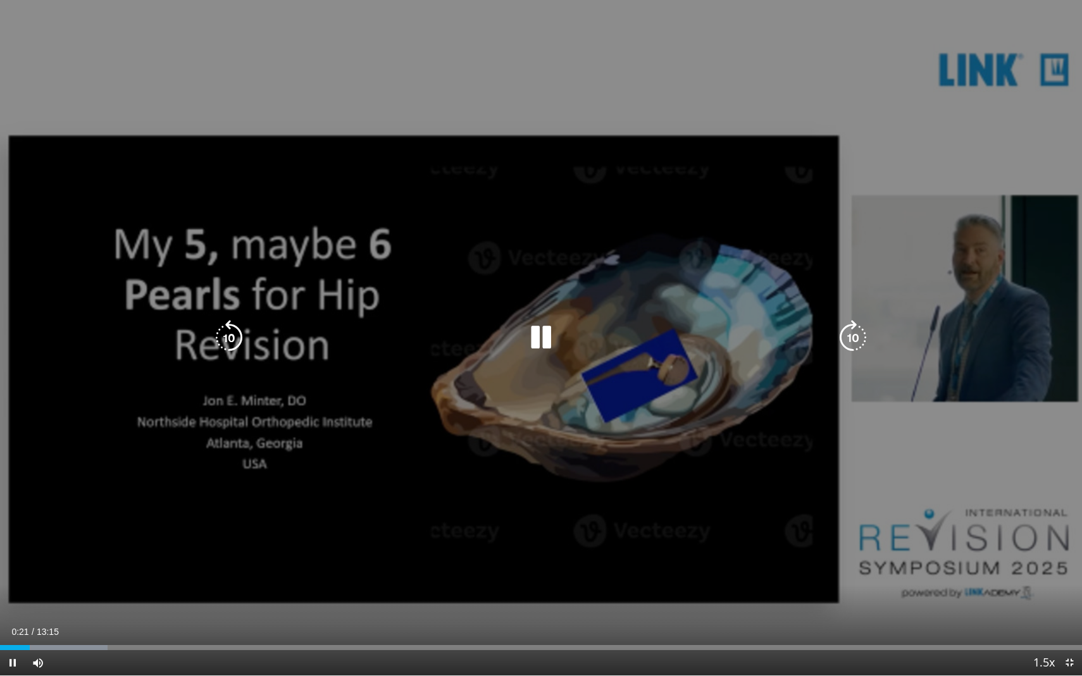
click at [643, 513] on div "10 seconds Tap to unmute" at bounding box center [541, 338] width 1082 height 676
click at [514, 504] on div "10 seconds Tap to unmute" at bounding box center [541, 338] width 1082 height 676
click at [445, 509] on div "10 seconds Tap to unmute" at bounding box center [541, 338] width 1082 height 676
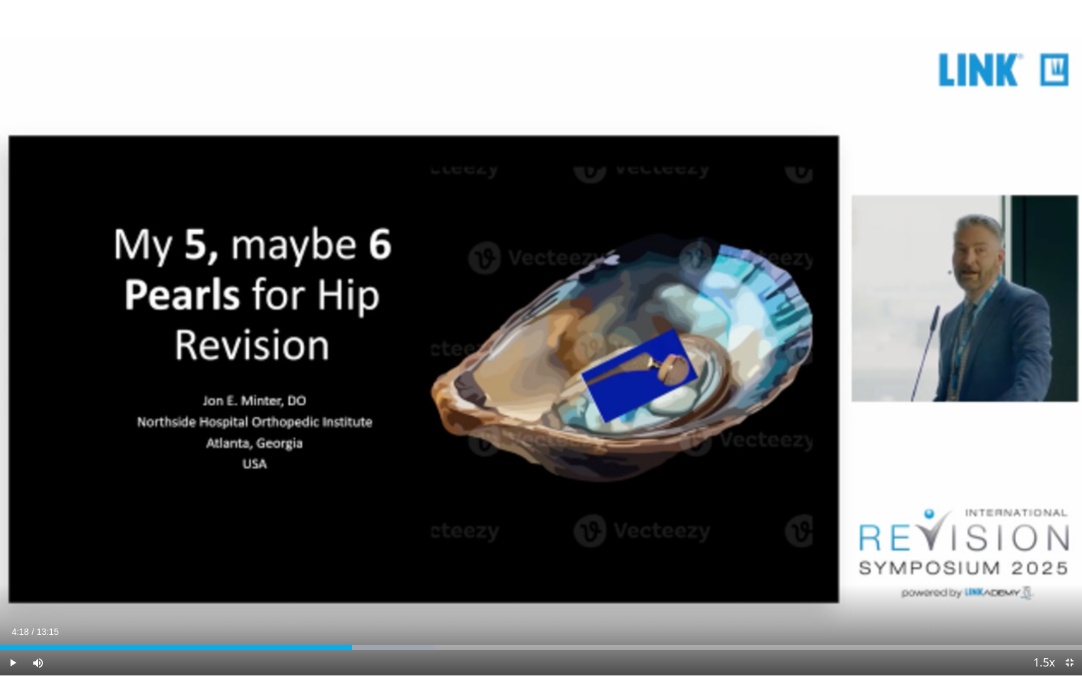
click at [445, 509] on div "10 seconds Tap to unmute" at bounding box center [541, 338] width 1082 height 676
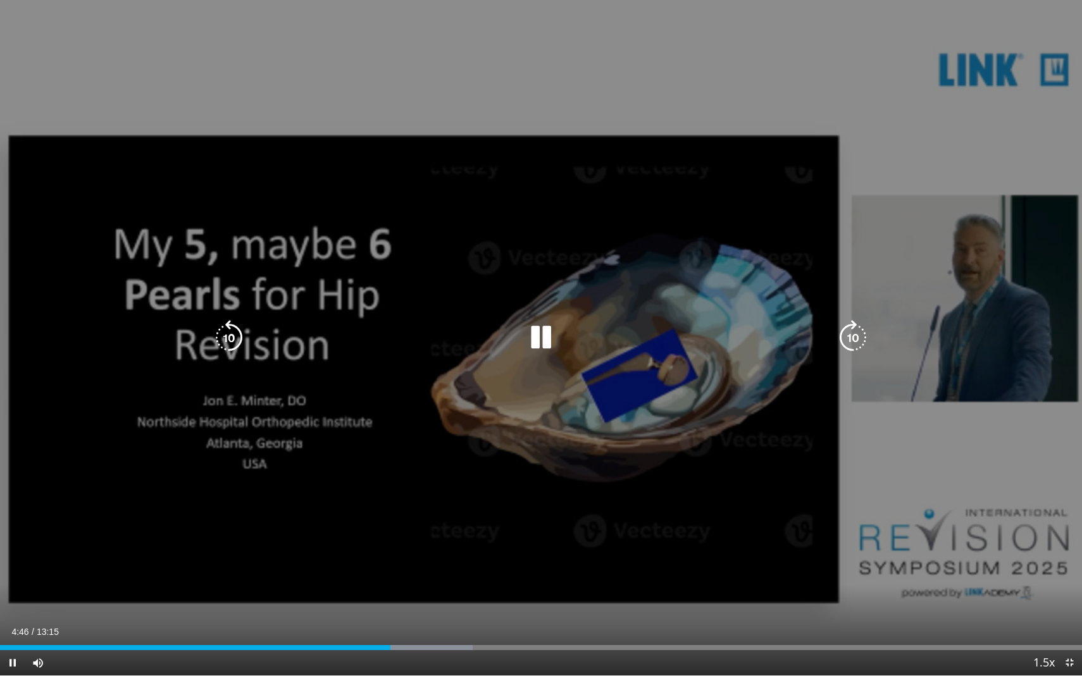
click at [174, 556] on div "10 seconds Tap to unmute" at bounding box center [541, 338] width 1082 height 676
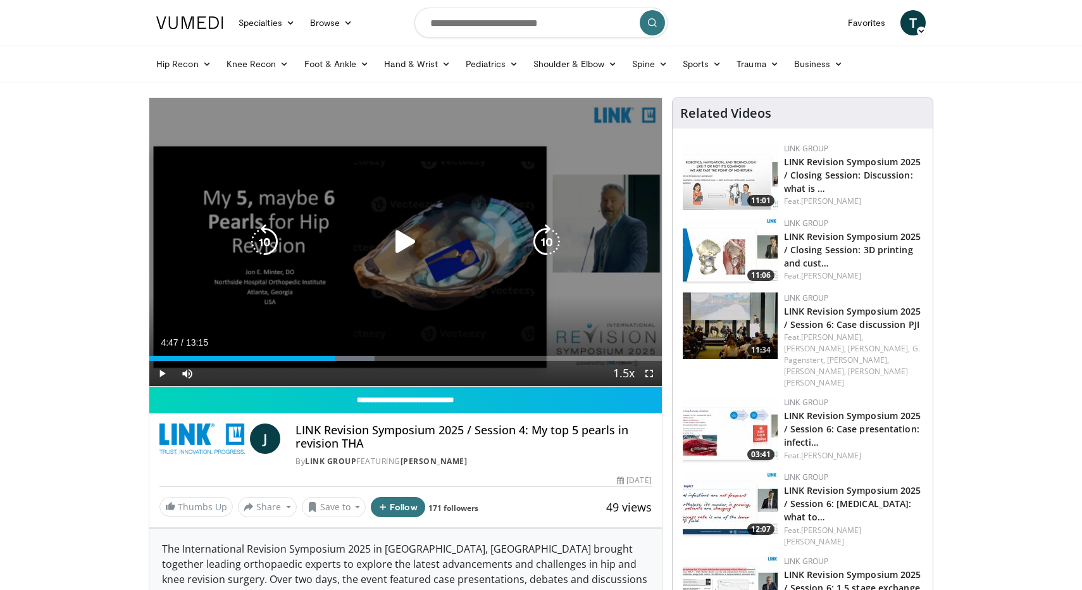
click at [409, 240] on icon "Video Player" at bounding box center [405, 241] width 35 height 35
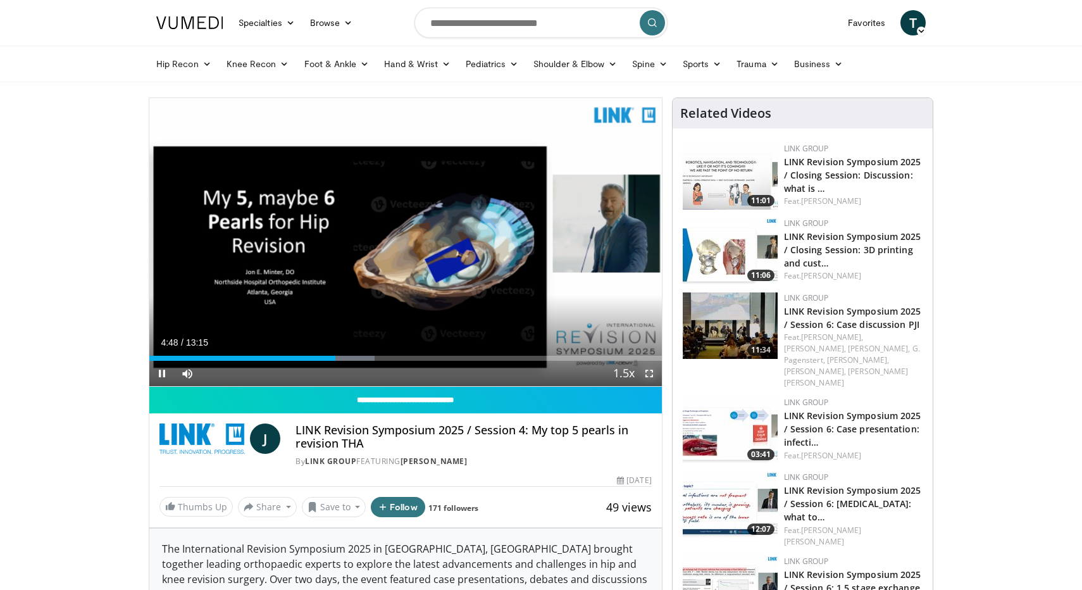
click at [649, 373] on span "Video Player" at bounding box center [648, 373] width 25 height 25
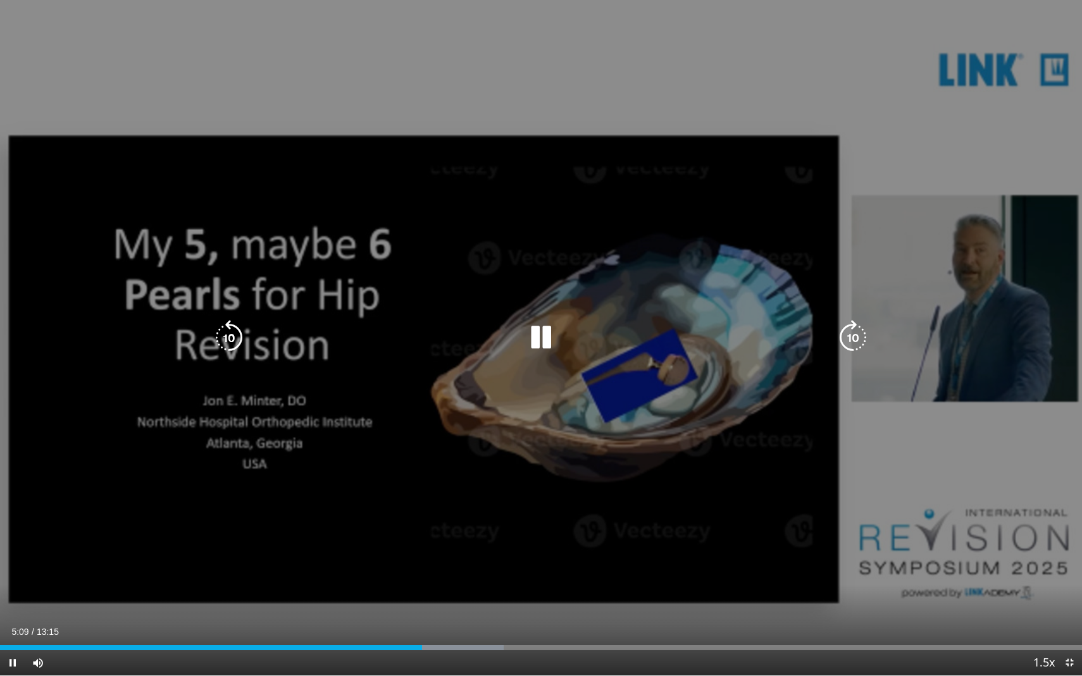
click at [948, 395] on div "10 seconds Tap to unmute" at bounding box center [541, 338] width 1082 height 676
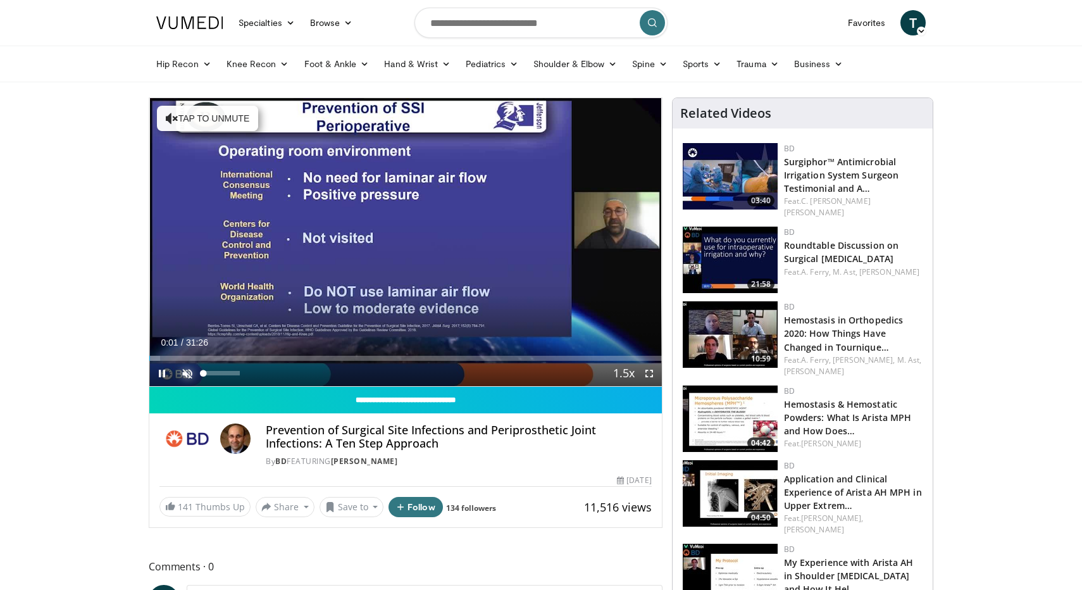
click at [192, 374] on span "Video Player" at bounding box center [187, 373] width 25 height 25
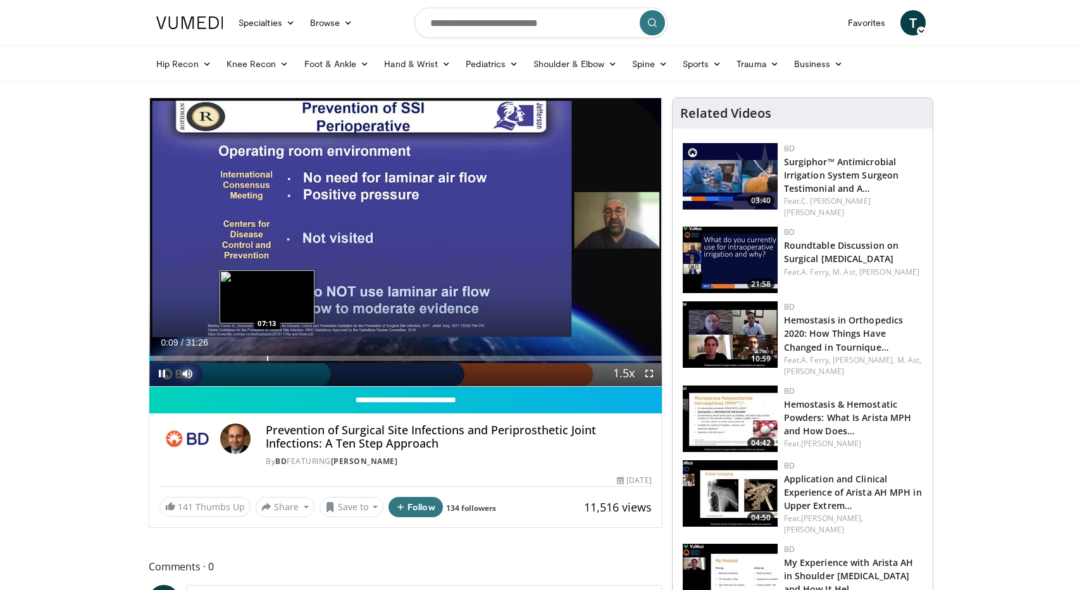
click at [267, 355] on div "Loaded : 2.63% 00:09 07:13" at bounding box center [405, 355] width 512 height 12
click at [285, 358] on div "Progress Bar" at bounding box center [285, 358] width 1 height 5
click at [297, 358] on div "Progress Bar" at bounding box center [297, 358] width 1 height 5
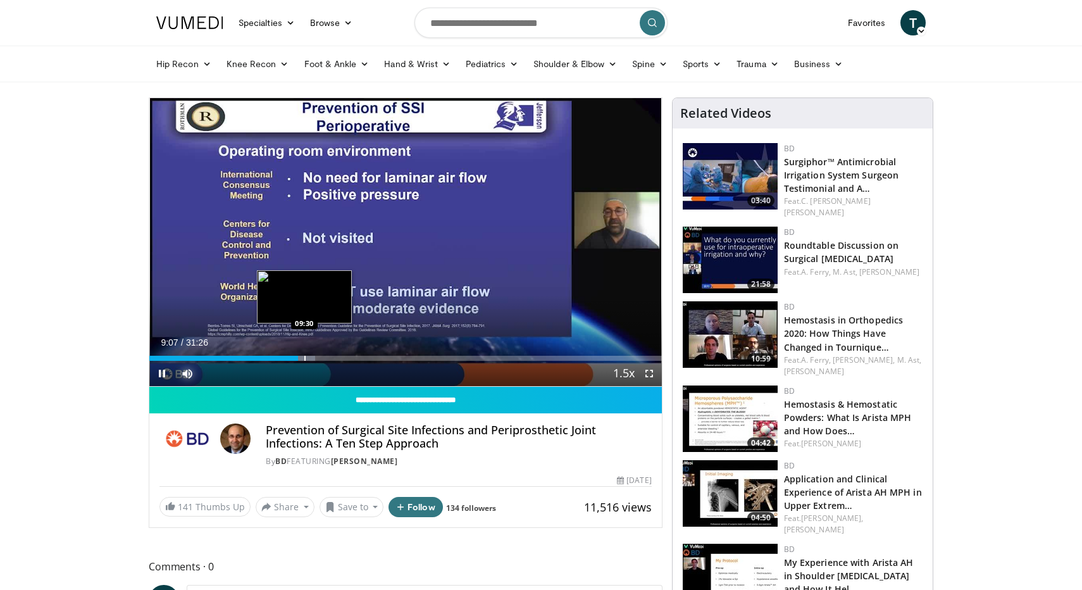
click at [304, 358] on div "Progress Bar" at bounding box center [304, 358] width 1 height 5
click at [298, 358] on div "Progress Bar" at bounding box center [298, 358] width 1 height 5
click at [325, 359] on div "Progress Bar" at bounding box center [325, 358] width 1 height 5
click at [347, 359] on div "Progress Bar" at bounding box center [347, 358] width 1 height 5
click at [354, 361] on div "Current Time 12:07 / Duration 31:26 Pause Skip Backward Skip Forward Mute 0% Lo…" at bounding box center [405, 373] width 512 height 25
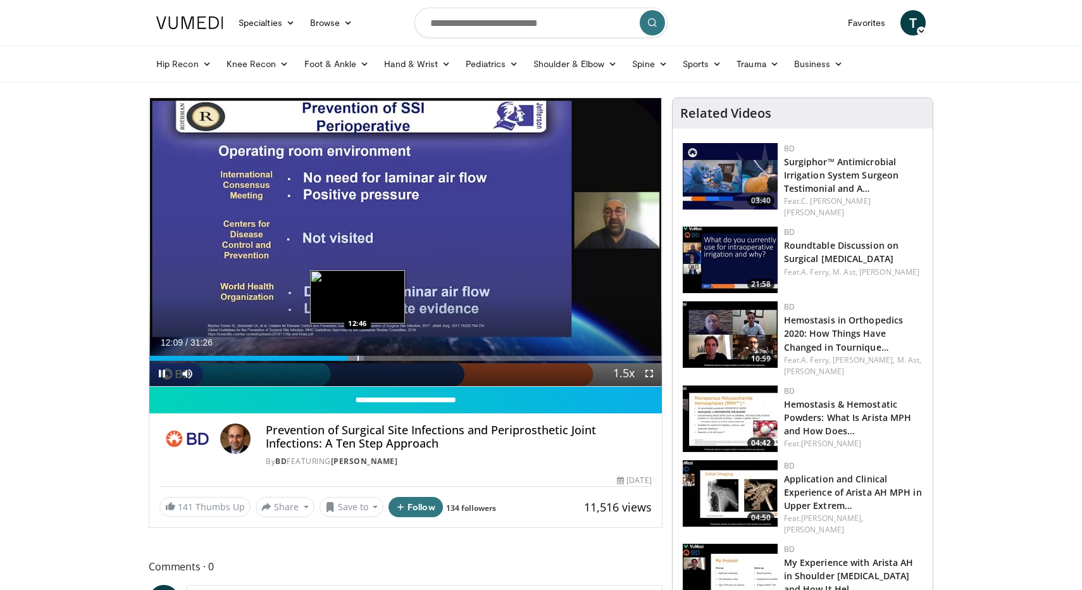
click at [357, 356] on div "Progress Bar" at bounding box center [357, 358] width 1 height 5
click at [383, 356] on div "Progress Bar" at bounding box center [383, 358] width 1 height 5
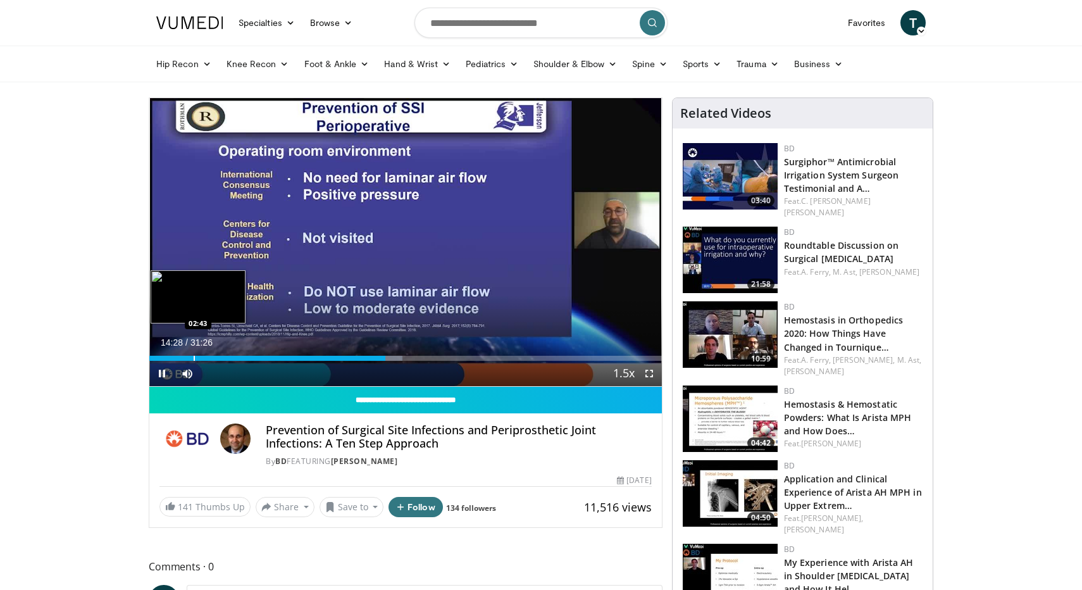
click at [194, 356] on div "Progress Bar" at bounding box center [194, 358] width 1 height 5
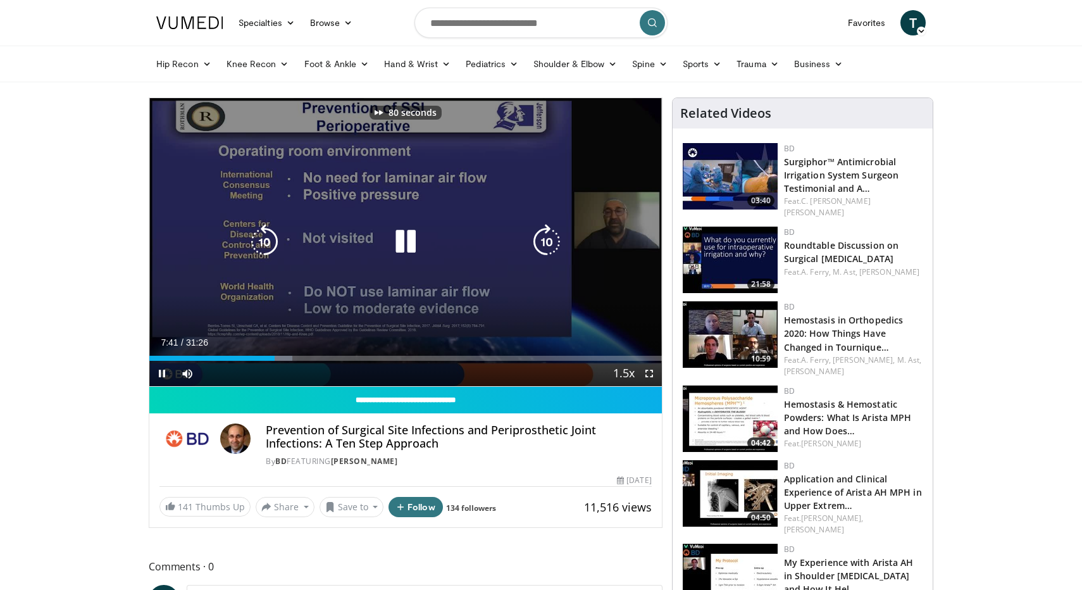
click at [368, 195] on div "80 seconds Tap to unmute" at bounding box center [405, 242] width 512 height 288
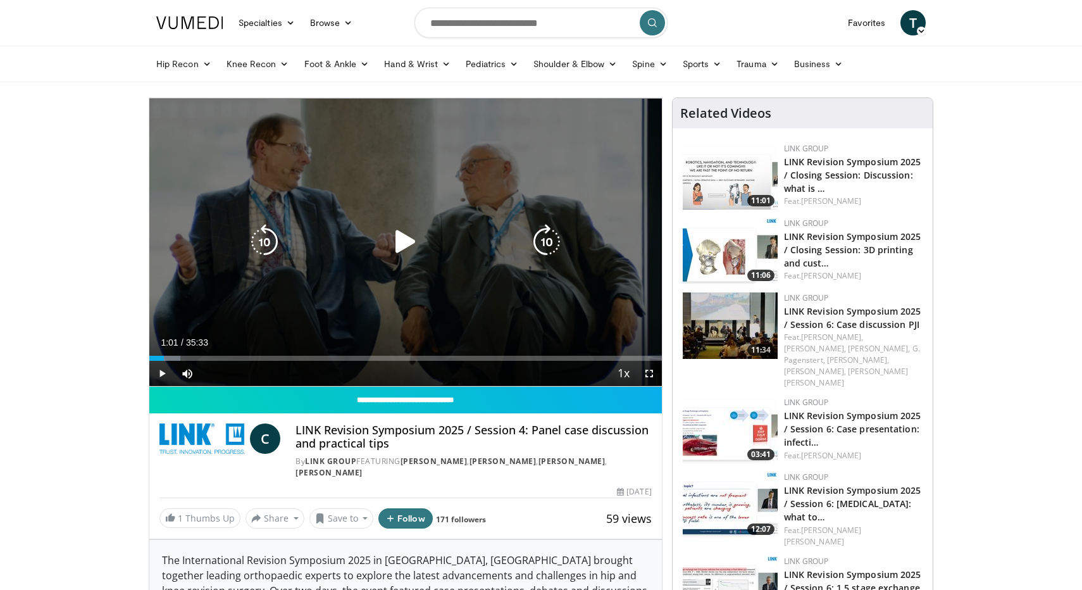
click at [405, 270] on div "10 seconds Tap to unmute" at bounding box center [405, 242] width 512 height 288
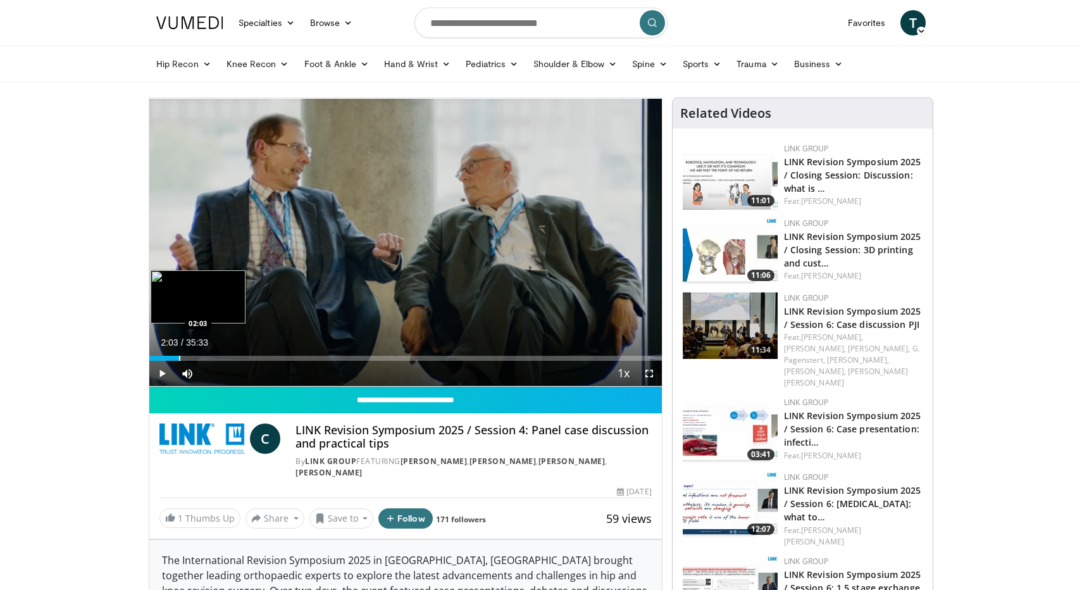
click at [179, 357] on div "Progress Bar" at bounding box center [179, 358] width 1 height 5
click at [187, 356] on div "Progress Bar" at bounding box center [187, 358] width 1 height 5
click at [215, 356] on div "Progress Bar" at bounding box center [215, 358] width 1 height 5
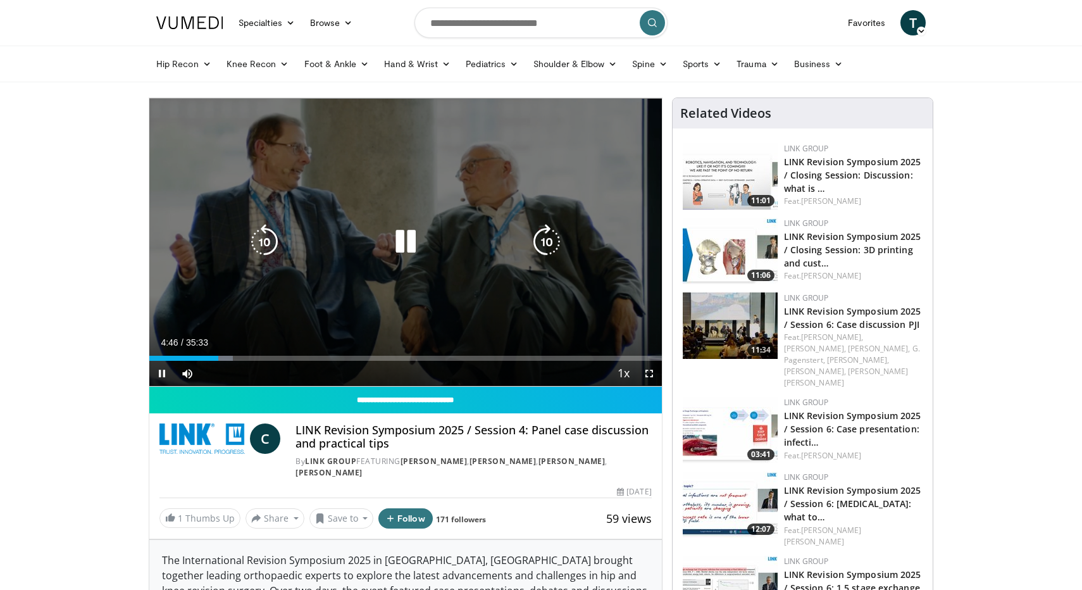
click at [422, 290] on div "10 seconds Tap to unmute" at bounding box center [405, 242] width 512 height 288
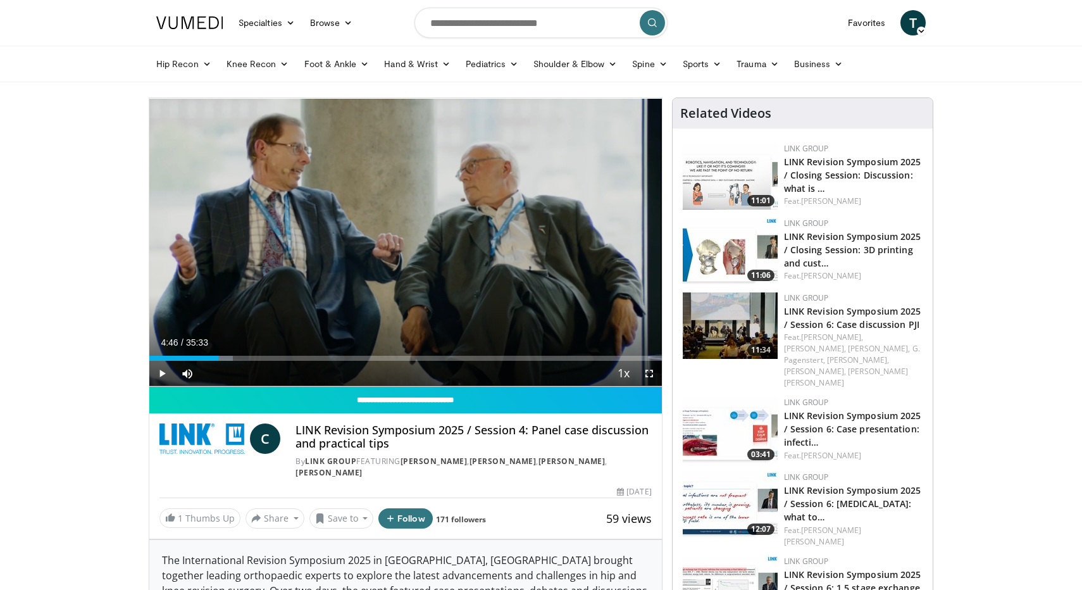
scroll to position [3, 0]
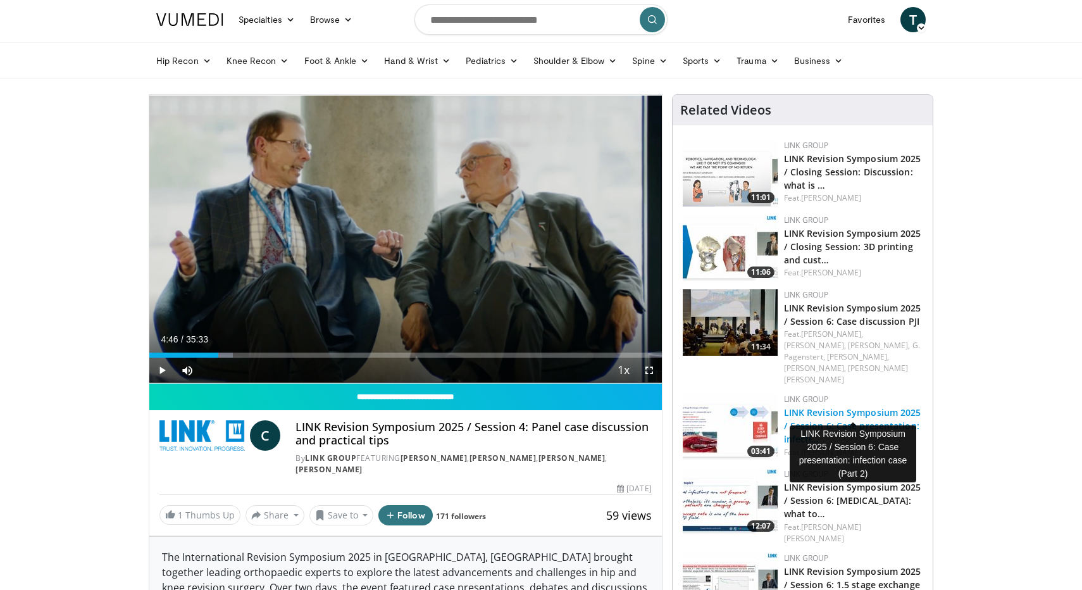
click at [893, 406] on link "LINK Revision Symposium 2025 / Session 6: Case presentation: infecti…" at bounding box center [852, 425] width 137 height 39
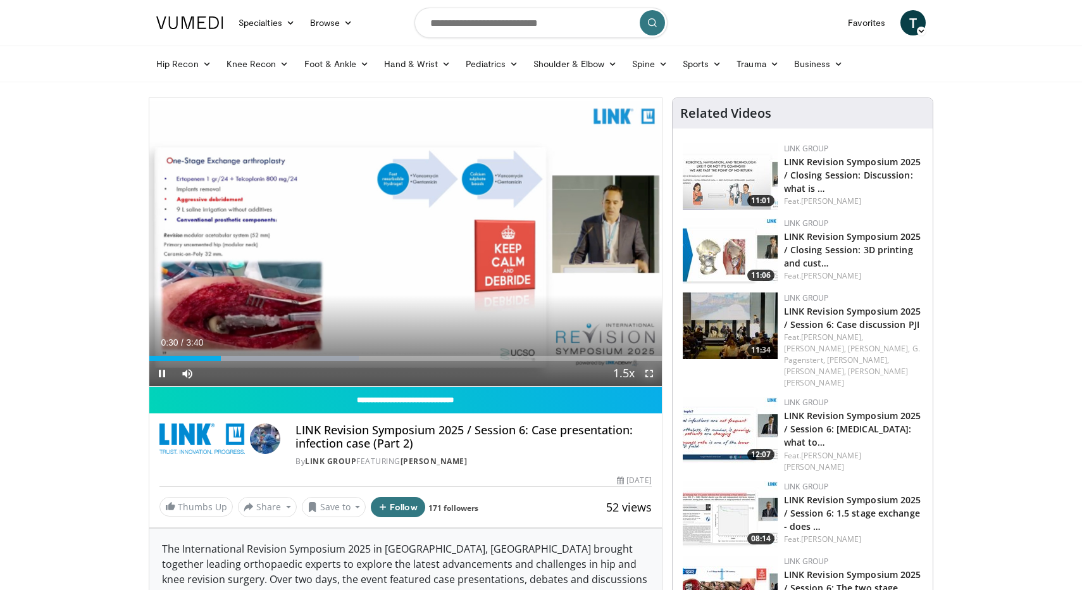
click at [649, 376] on span "Video Player" at bounding box center [648, 373] width 25 height 25
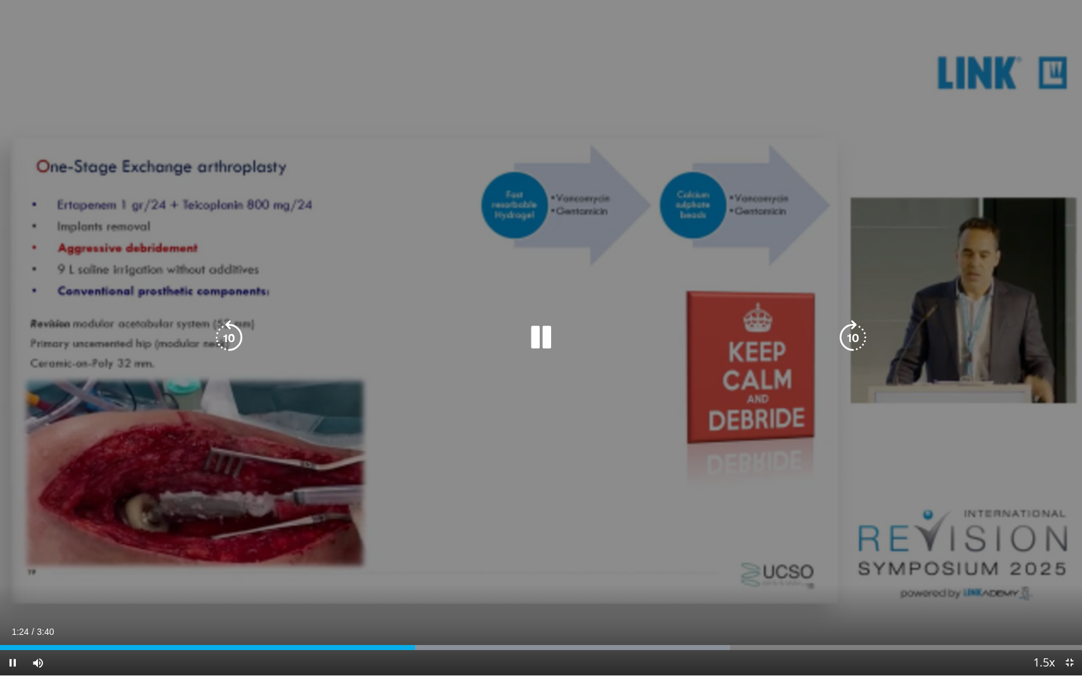
click at [546, 340] on icon "Video Player" at bounding box center [540, 337] width 35 height 35
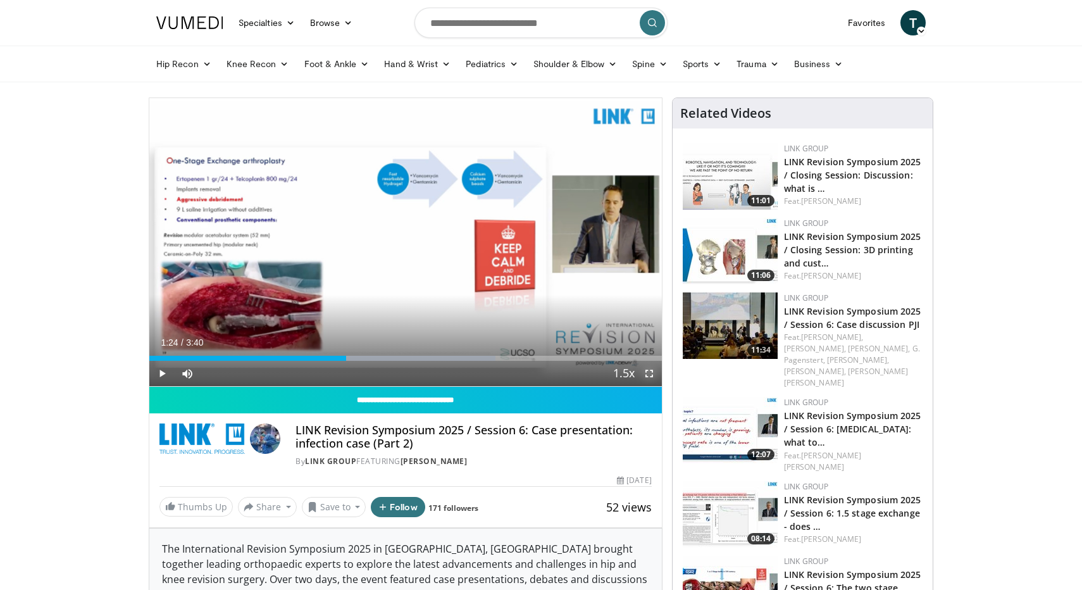
click at [650, 371] on span "Video Player" at bounding box center [648, 373] width 25 height 25
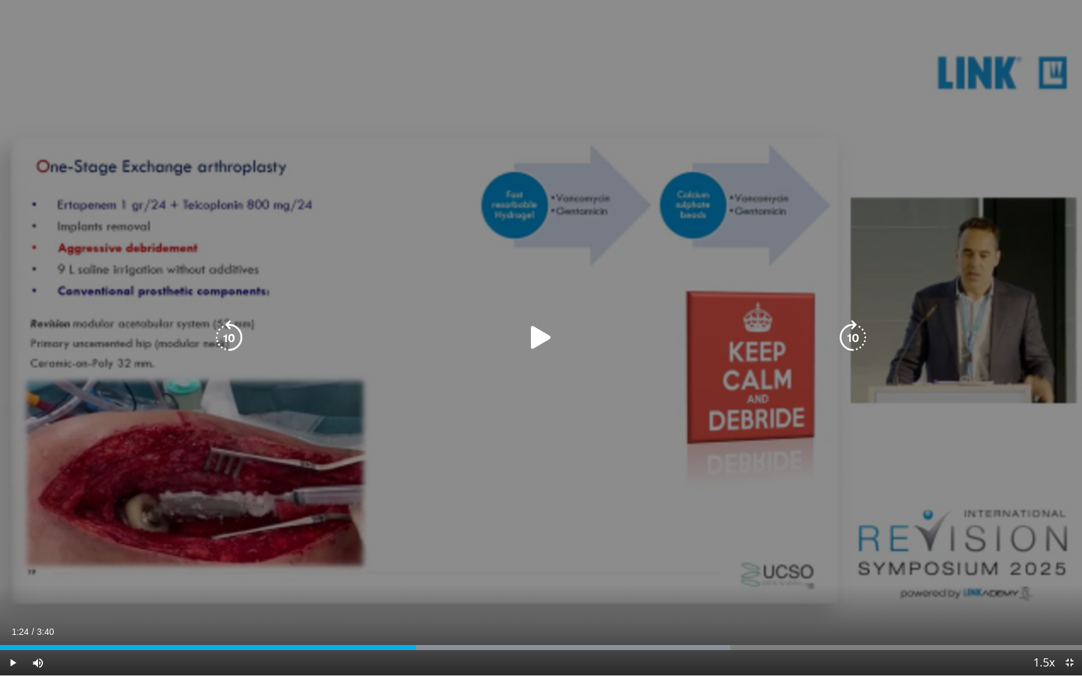
click at [533, 338] on icon "Video Player" at bounding box center [540, 337] width 35 height 35
click at [539, 338] on icon "Video Player" at bounding box center [540, 337] width 35 height 35
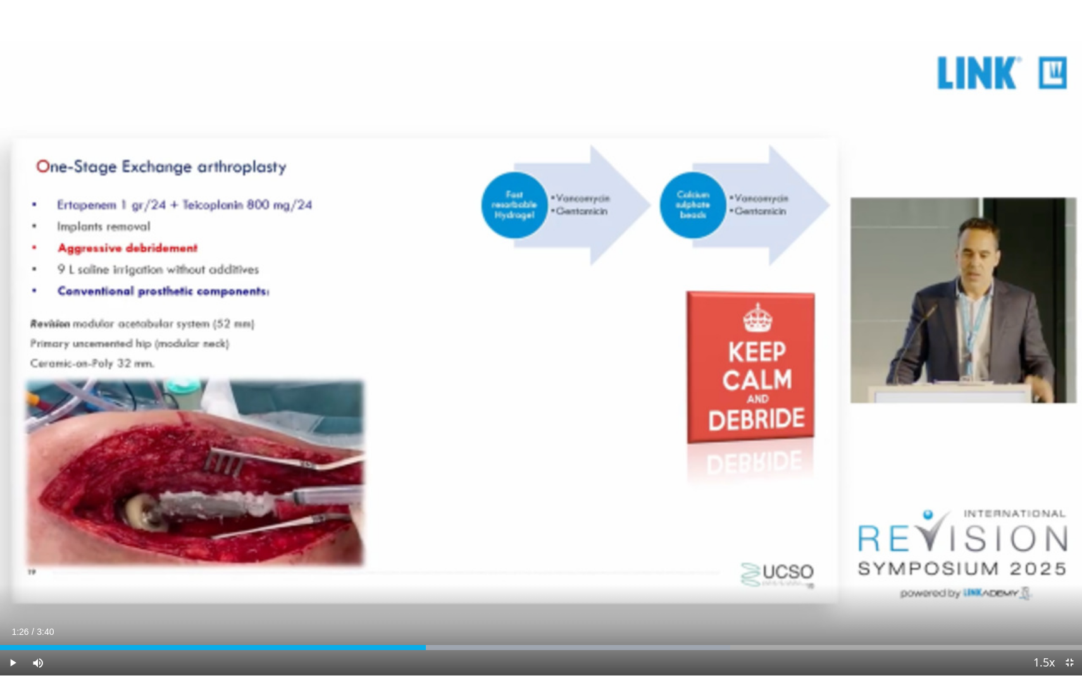
click at [467, 416] on div "10 seconds Tap to unmute" at bounding box center [541, 338] width 1082 height 676
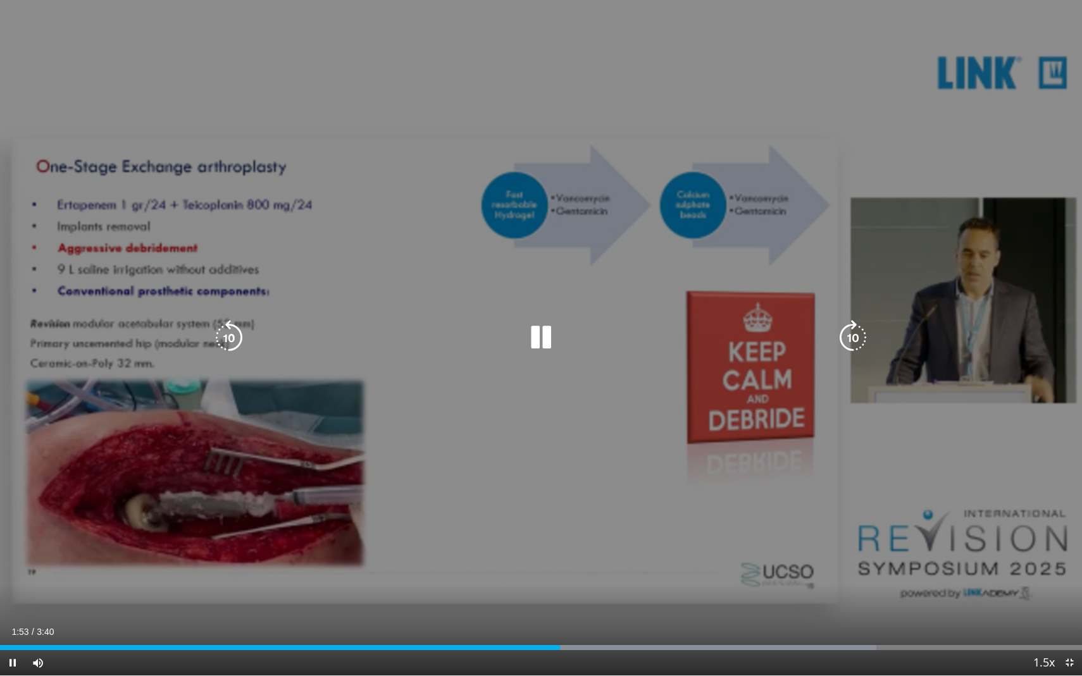
click at [419, 473] on div "10 seconds Tap to unmute" at bounding box center [541, 338] width 1082 height 676
